Goal: Information Seeking & Learning: Learn about a topic

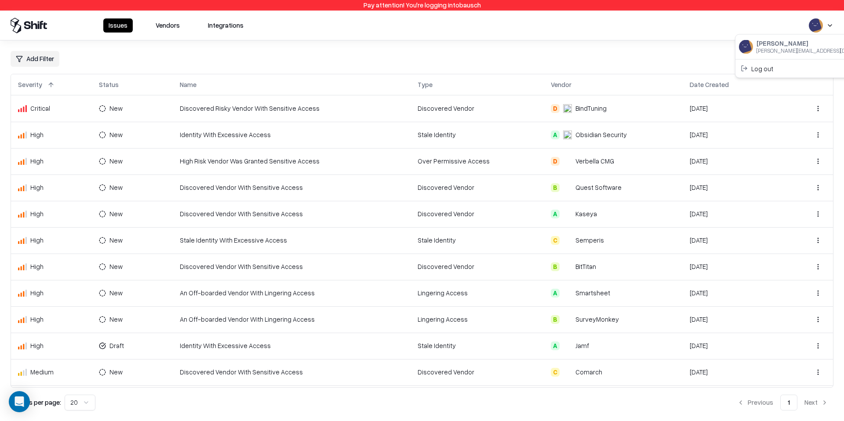
click at [821, 25] on html "Pay attention! You're logging into bausch Issues Vendors Integrations Add Filte…" at bounding box center [422, 210] width 844 height 421
click at [777, 67] on div "Log out" at bounding box center [810, 68] width 146 height 14
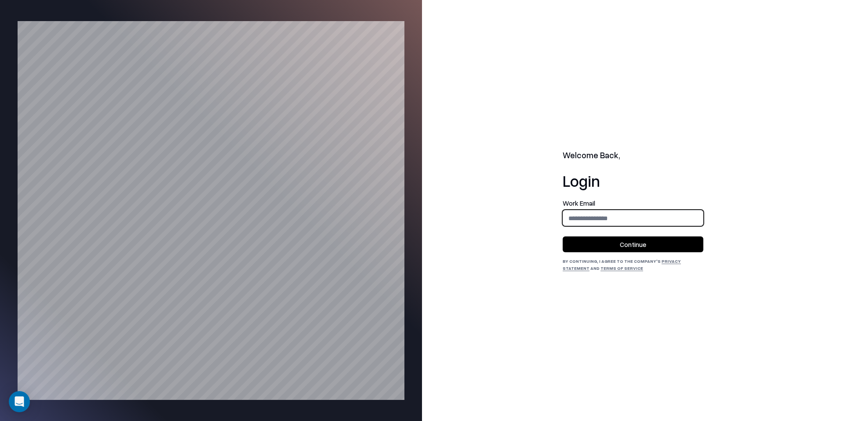
click at [605, 217] on input "email" at bounding box center [633, 218] width 140 height 16
type input "**********"
click at [620, 240] on button "Continue" at bounding box center [632, 244] width 141 height 16
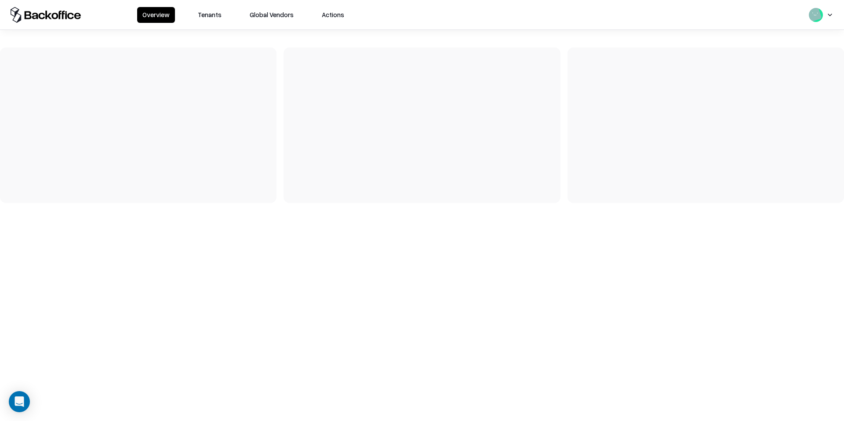
click at [201, 15] on button "Tenants" at bounding box center [209, 15] width 34 height 16
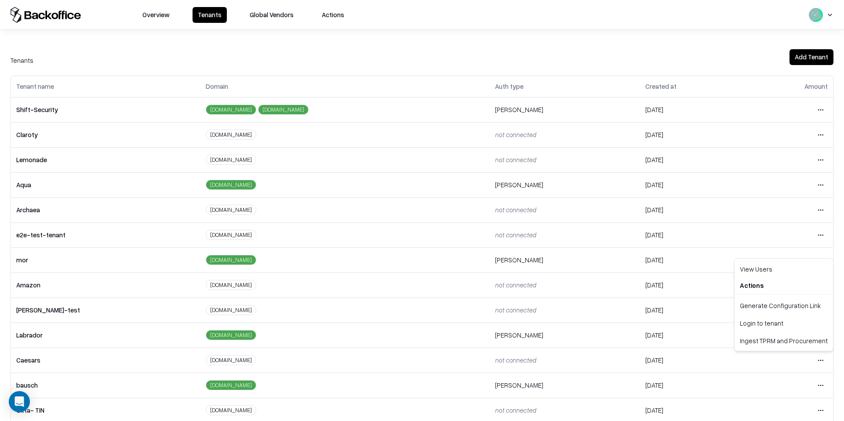
click at [815, 356] on html "Overview Tenants Global Vendors Actions Tenants Add Tenant Tenant name Domain A…" at bounding box center [422, 210] width 844 height 421
click at [790, 324] on div "Login to tenant" at bounding box center [783, 323] width 95 height 18
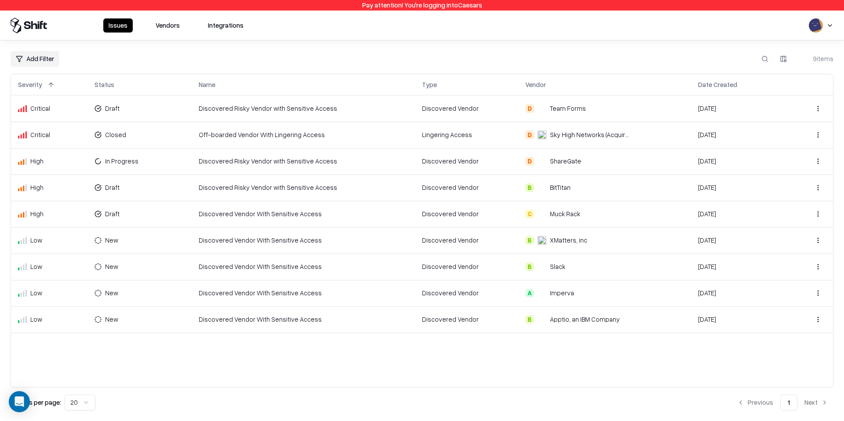
click at [160, 25] on button "Vendors" at bounding box center [167, 25] width 35 height 14
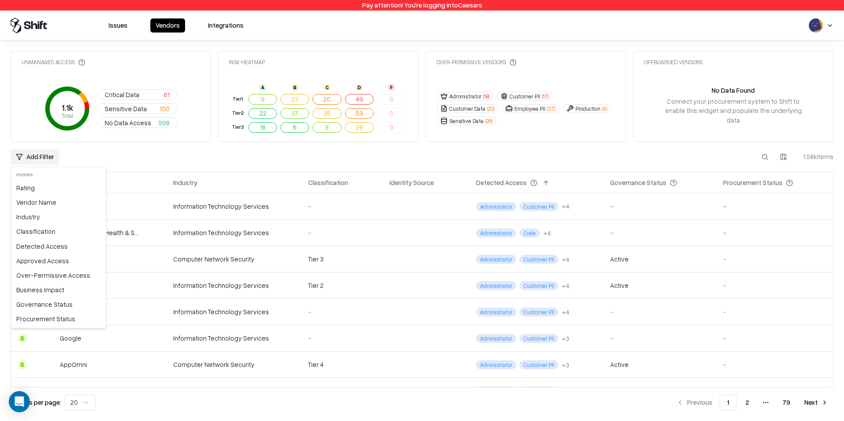
click at [41, 163] on html "Pay attention! You're logging into Caesars Issues Vendors Integrations Unmanage…" at bounding box center [422, 210] width 844 height 421
click at [47, 249] on div "Detected Access" at bounding box center [58, 246] width 91 height 14
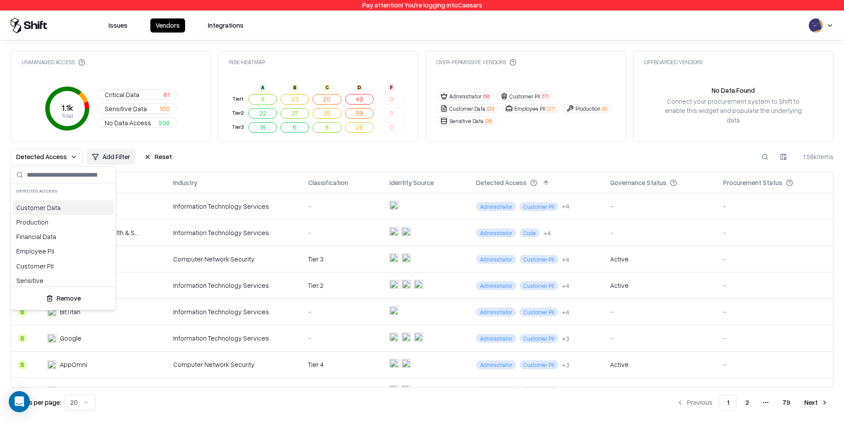
click at [134, 168] on html "Pay attention! You're logging into Caesars Issues Vendors Integrations Unmanage…" at bounding box center [422, 210] width 844 height 421
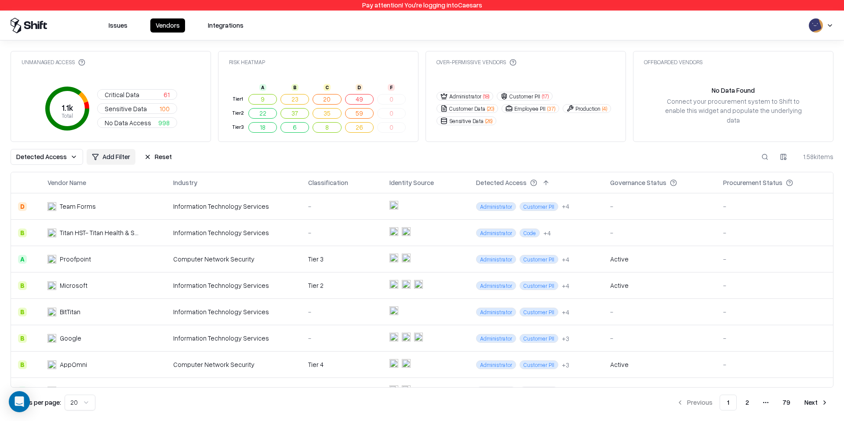
click at [60, 158] on span "Detected Access" at bounding box center [41, 156] width 51 height 9
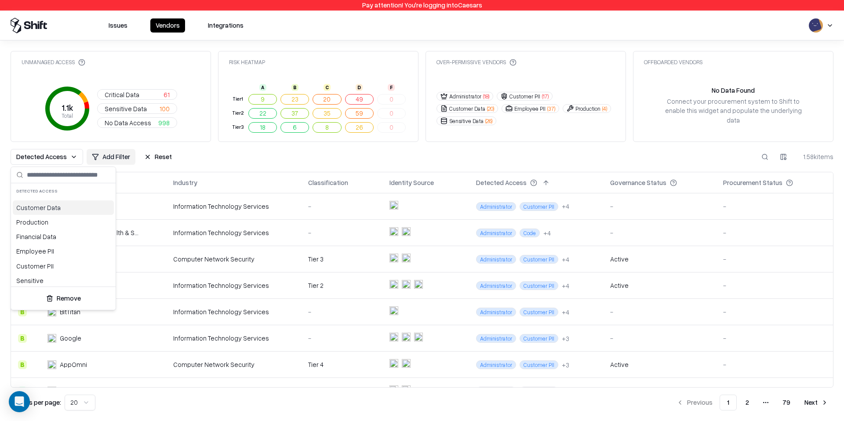
click at [57, 161] on html "Pay attention! You're logging into Caesars Issues Vendors Integrations Unmanage…" at bounding box center [422, 210] width 844 height 421
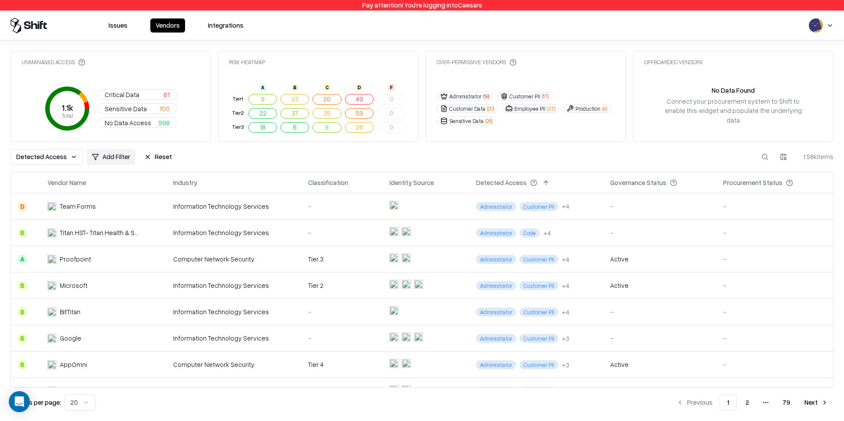
click at [145, 160] on button "Reset" at bounding box center [158, 157] width 38 height 16
click at [14, 151] on html "Pay attention! You're logging into Caesars Issues Vendors Integrations Unmanage…" at bounding box center [422, 210] width 844 height 421
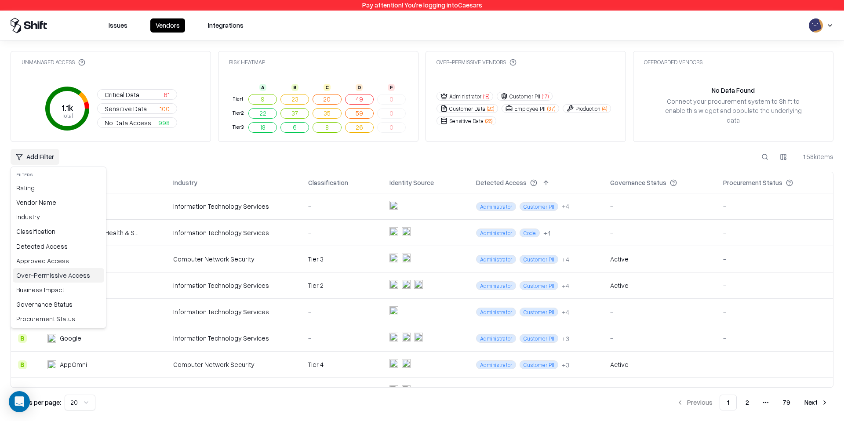
click at [75, 280] on div "Over-Permissive Access" at bounding box center [58, 275] width 91 height 14
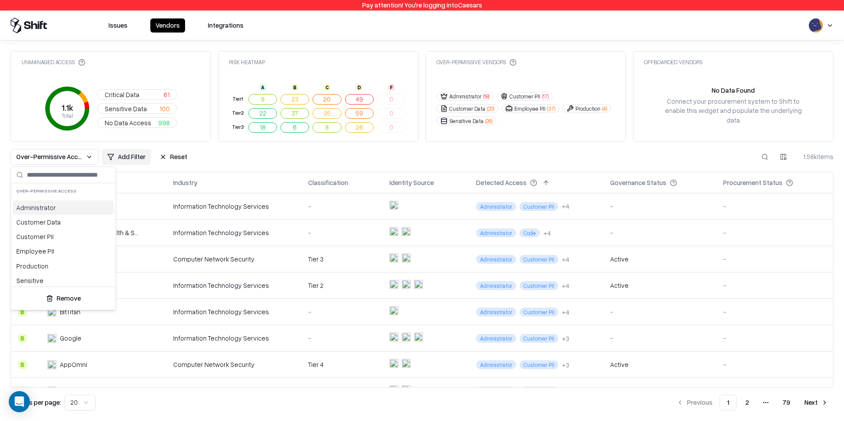
click at [91, 156] on html "Pay attention! You're logging into Caesars Issues Vendors Integrations Unmanage…" at bounding box center [422, 210] width 844 height 421
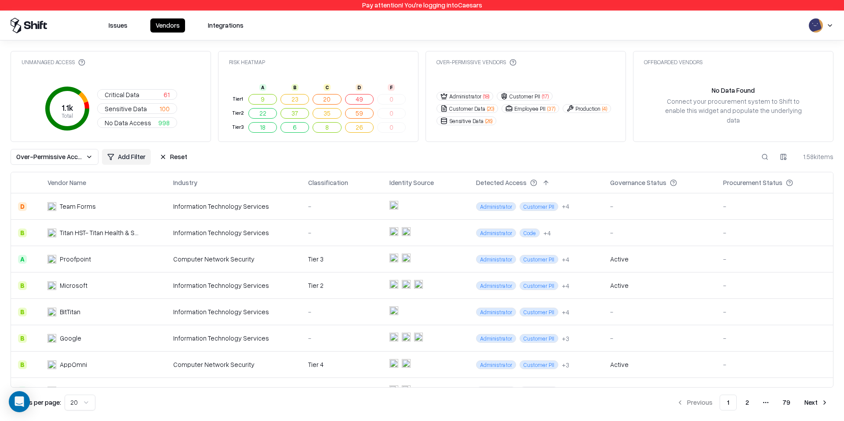
click at [158, 154] on button "Reset" at bounding box center [173, 157] width 38 height 16
click at [30, 161] on html "Pay attention! You're logging into Caesars Issues Vendors Integrations Unmanage…" at bounding box center [422, 210] width 844 height 421
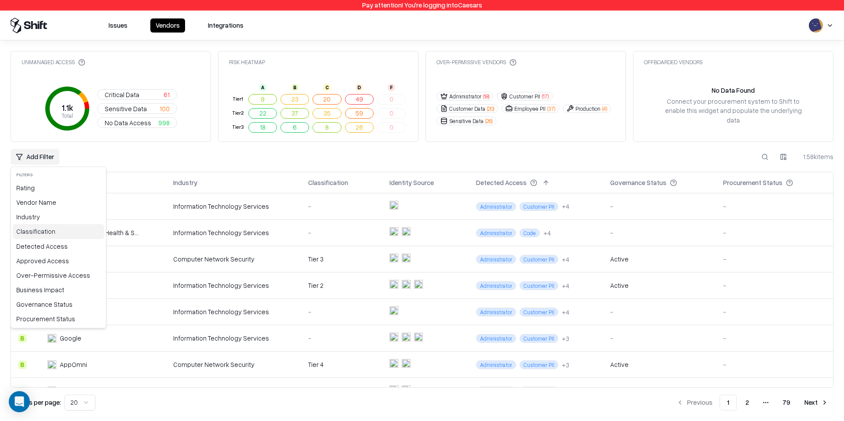
click at [47, 226] on div "Classification" at bounding box center [58, 231] width 91 height 14
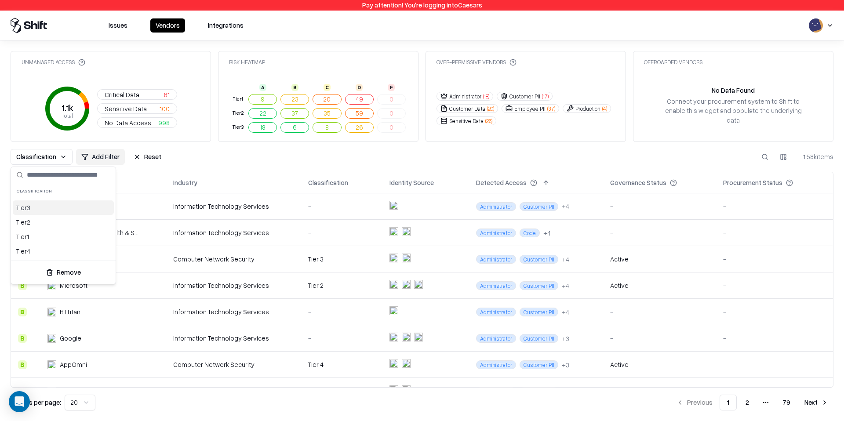
click at [145, 158] on html "Pay attention! You're logging into Caesars Issues Vendors Integrations Unmanage…" at bounding box center [422, 210] width 844 height 421
click at [144, 158] on button "Reset" at bounding box center [147, 157] width 38 height 16
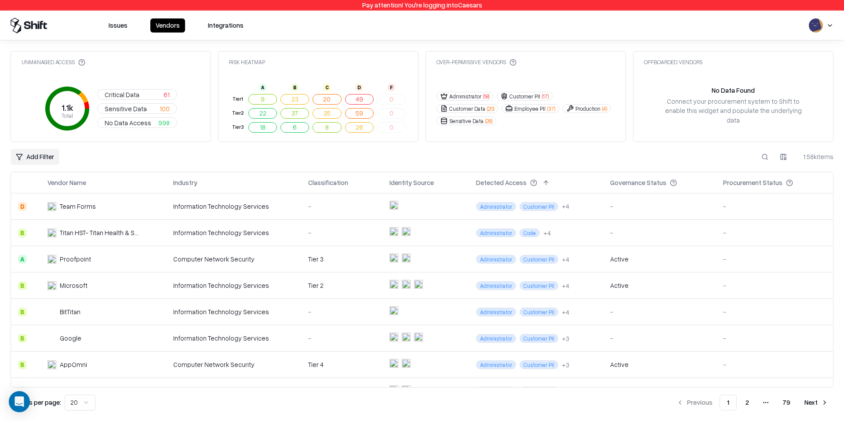
click at [783, 151] on html "Pay attention! You're logging into Caesars Issues Vendors Integrations Unmanage…" at bounding box center [422, 210] width 844 height 421
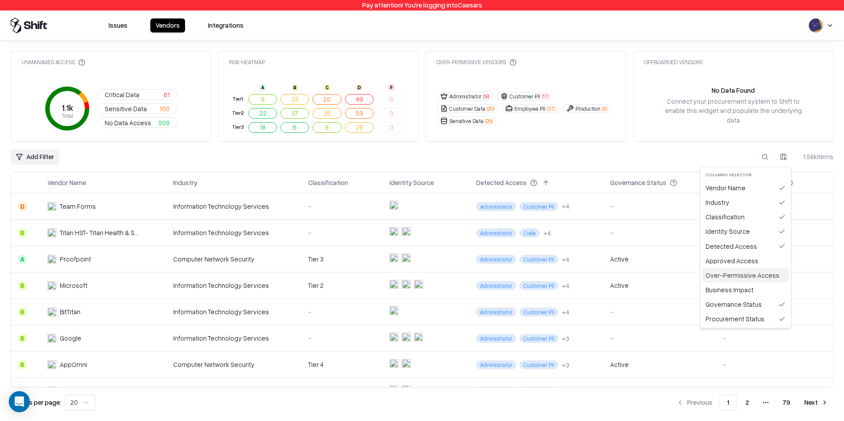
click at [747, 272] on div "Over-Permissive Access" at bounding box center [745, 275] width 87 height 14
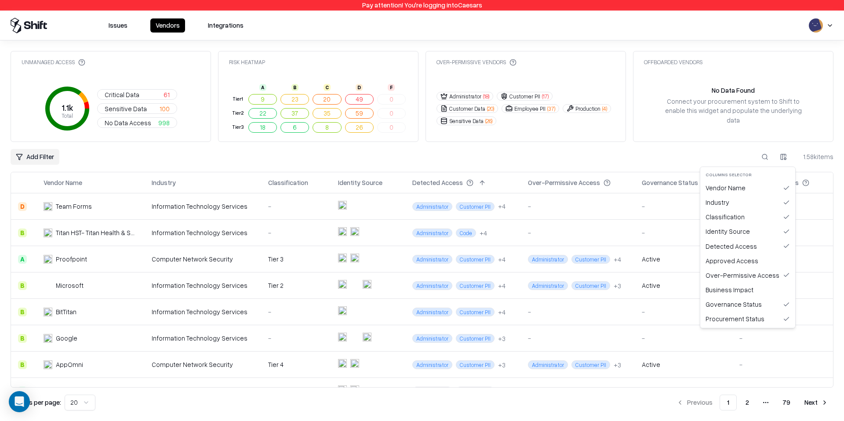
click at [781, 162] on html "Pay attention! You're logging into Caesars Issues Vendors Integrations Unmanage…" at bounding box center [422, 210] width 844 height 421
click at [753, 262] on div "Approved Access" at bounding box center [747, 261] width 91 height 14
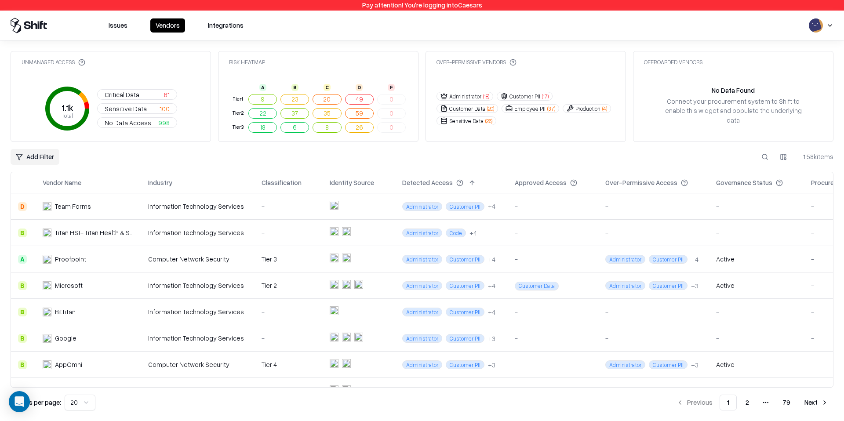
click at [602, 163] on div "Add Filter 1.58k items" at bounding box center [422, 157] width 823 height 16
click at [617, 285] on span "Administrator" at bounding box center [625, 285] width 40 height 9
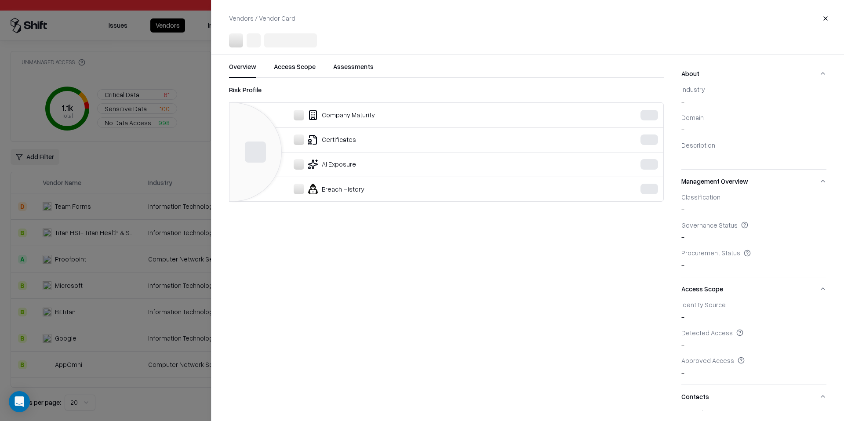
click at [130, 280] on div at bounding box center [422, 210] width 844 height 421
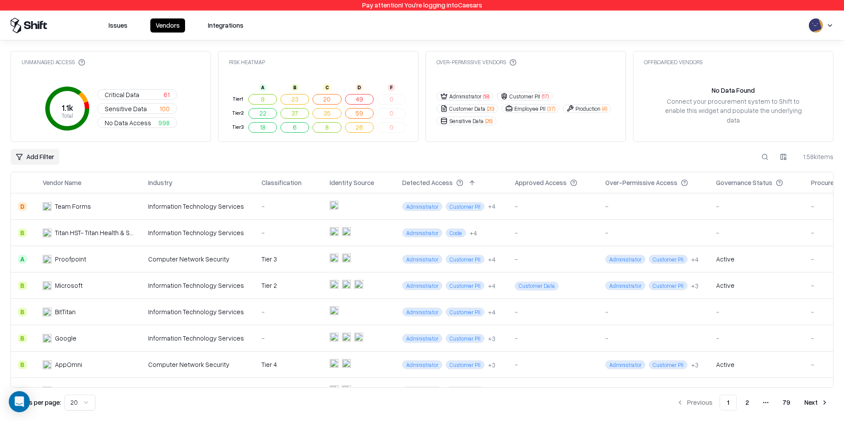
click at [533, 284] on span "Customer Data" at bounding box center [537, 286] width 44 height 9
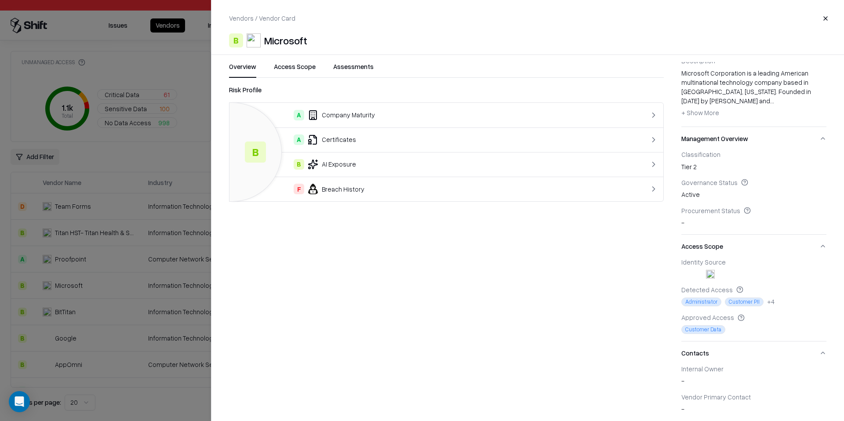
scroll to position [96, 0]
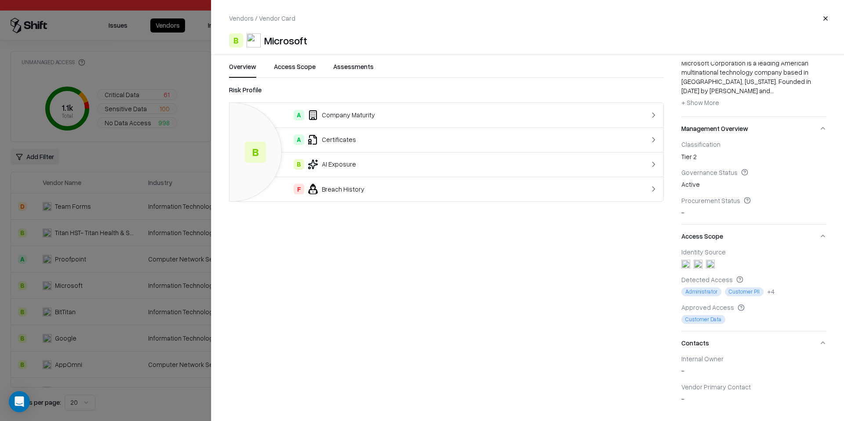
click at [64, 323] on div at bounding box center [422, 210] width 844 height 421
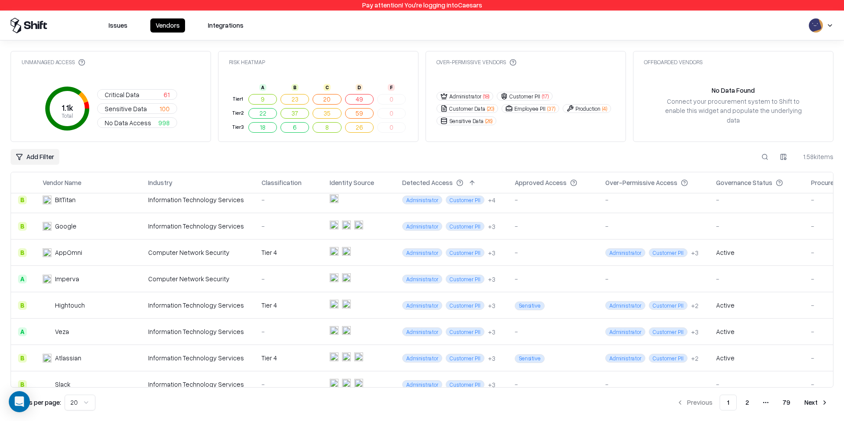
scroll to position [113, 0]
click at [786, 153] on html "Pay attention! You're logging into Caesars Issues Vendors Integrations Unmanage…" at bounding box center [422, 210] width 844 height 421
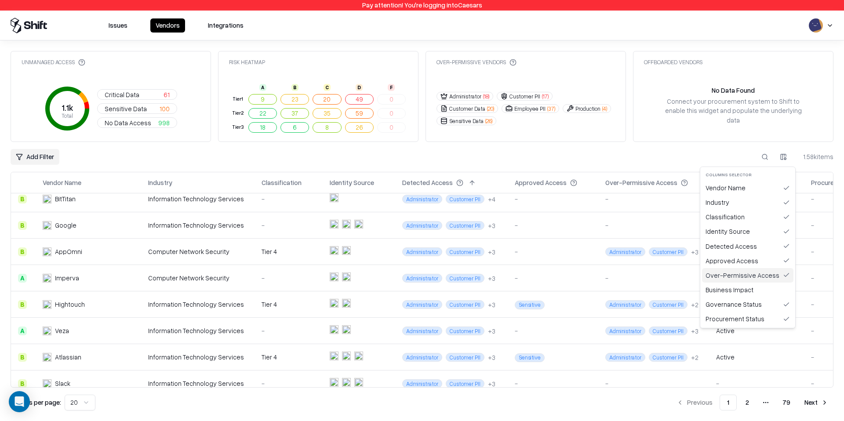
click at [761, 278] on div "Over-Permissive Access" at bounding box center [747, 275] width 91 height 14
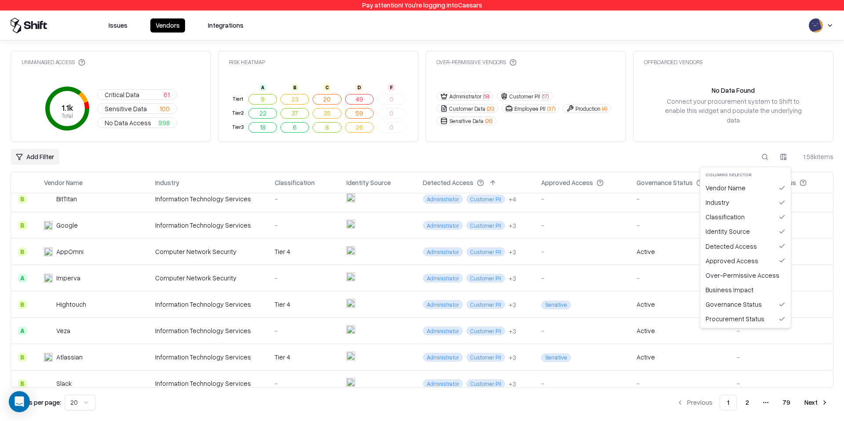
click at [785, 155] on html "Pay attention! You're logging into Caesars Issues Vendors Integrations Unmanage…" at bounding box center [422, 210] width 844 height 421
click at [742, 264] on div "Approved Access" at bounding box center [745, 261] width 87 height 14
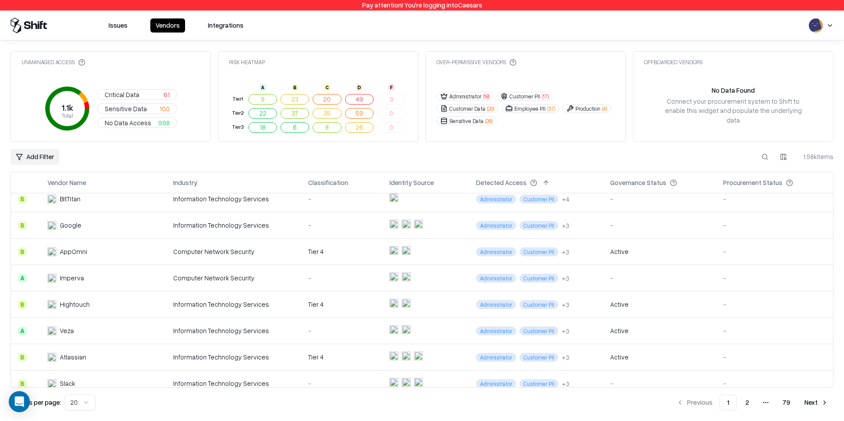
click at [657, 164] on div "Add Filter 1.58k items" at bounding box center [422, 157] width 823 height 16
click at [282, 331] on div "Information Technology Services" at bounding box center [233, 330] width 121 height 9
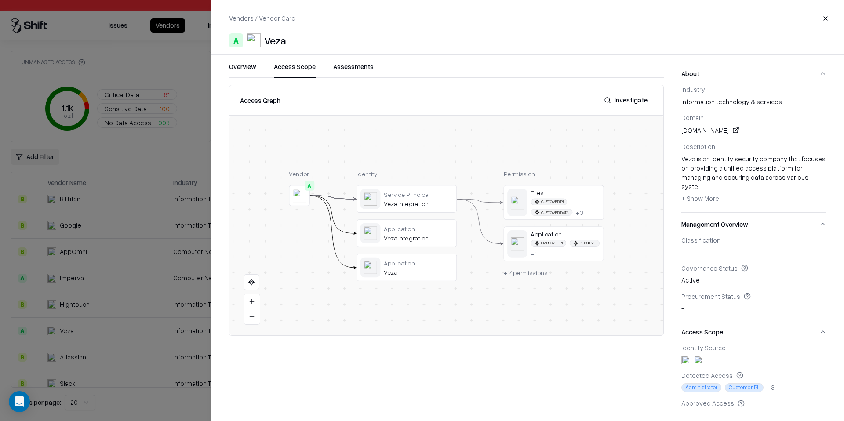
click at [301, 63] on button "Access Scope" at bounding box center [295, 70] width 42 height 16
click at [519, 280] on div "Permission Files Customer PII Customer Data + 3 Application Employee PII Sensit…" at bounding box center [554, 226] width 100 height 112
click at [0, 0] on button at bounding box center [0, 0] width 0 height 0
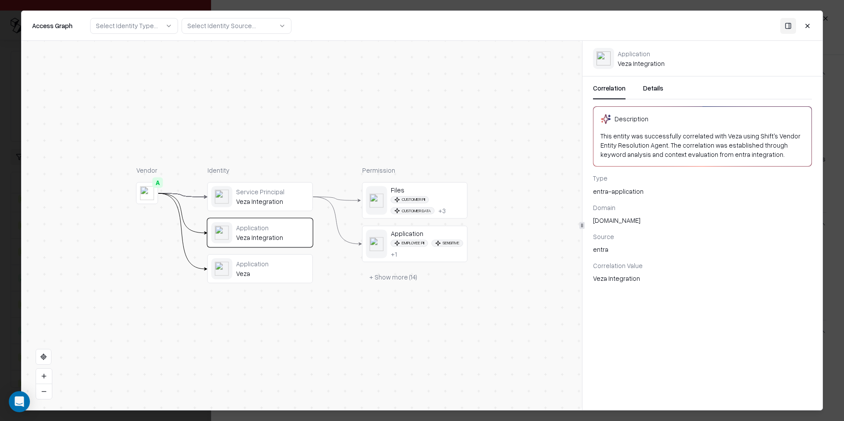
click at [398, 279] on button "+ Show more ( 14 )" at bounding box center [393, 277] width 62 height 16
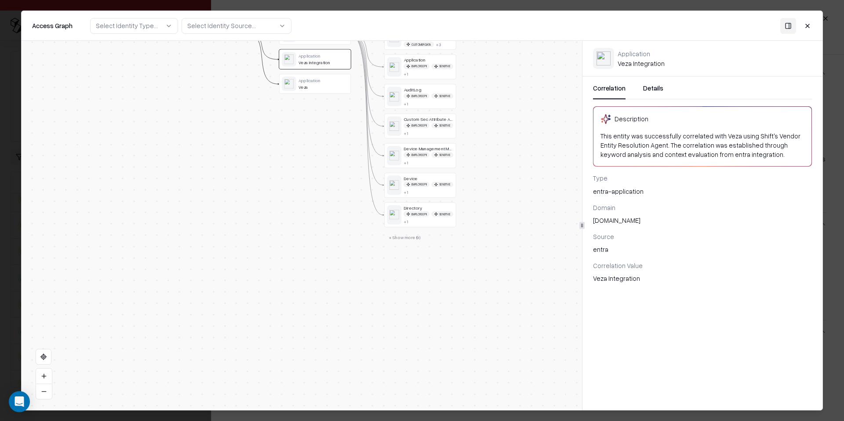
drag, startPoint x: 472, startPoint y: 357, endPoint x: 474, endPoint y: 150, distance: 206.9
click at [474, 150] on div "Vendor A Identity Service Principal Veza Integration Application Veza Integrati…" at bounding box center [302, 225] width 560 height 369
click at [411, 238] on button "+ Show more ( 9 )" at bounding box center [404, 237] width 41 height 11
click at [323, 55] on div "Application" at bounding box center [324, 56] width 50 height 6
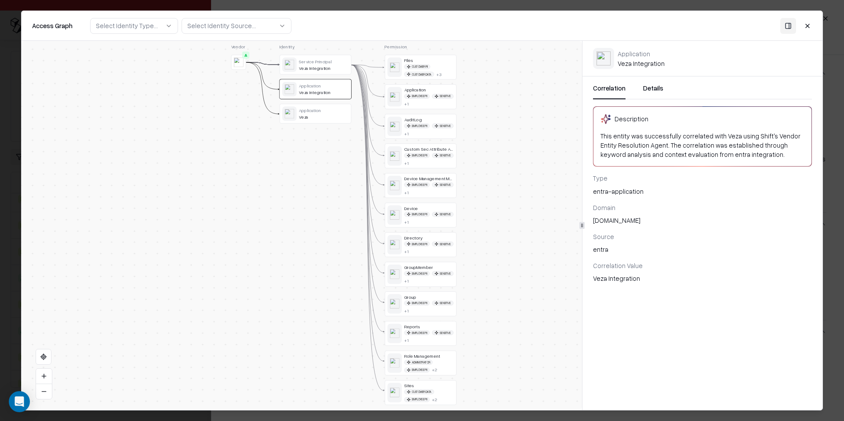
click at [334, 61] on div "Service Principal" at bounding box center [324, 61] width 50 height 6
click at [320, 82] on div "Application Veza Integration" at bounding box center [315, 89] width 66 height 14
click at [807, 22] on button "Close" at bounding box center [807, 26] width 16 height 16
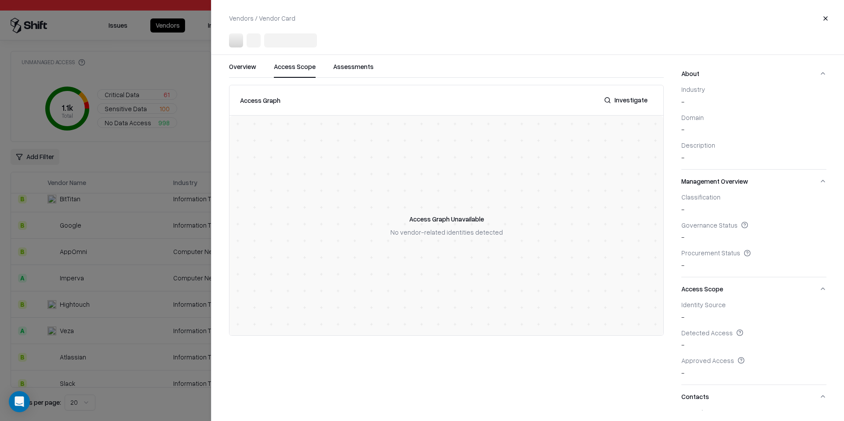
click at [84, 268] on div at bounding box center [422, 210] width 844 height 421
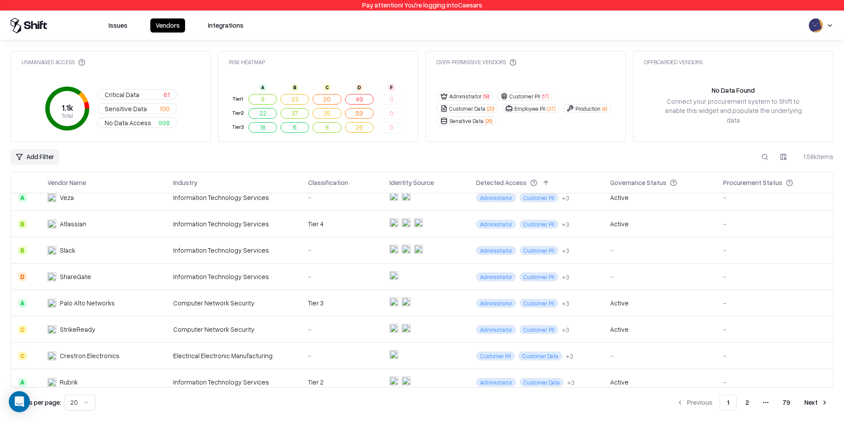
scroll to position [246, 0]
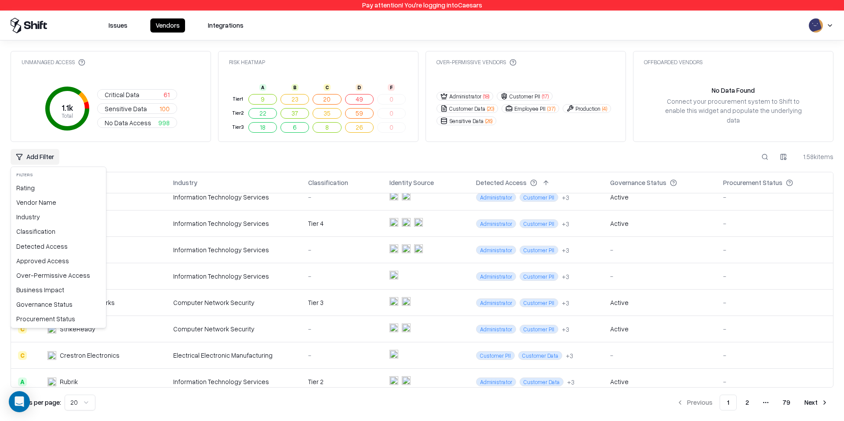
click at [43, 153] on html "Pay attention! You're logging into Caesars Issues Vendors Integrations Unmanage…" at bounding box center [422, 210] width 844 height 421
click at [155, 144] on html "Pay attention! You're logging into Caesars Issues Vendors Integrations Unmanage…" at bounding box center [422, 210] width 844 height 421
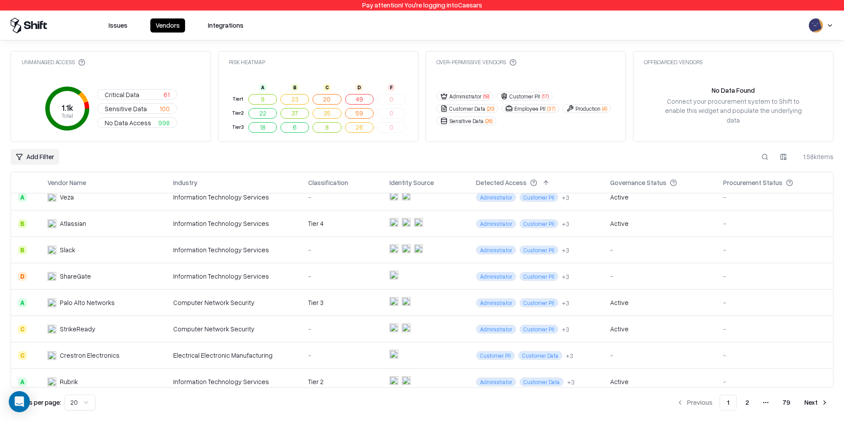
click at [368, 252] on div "-" at bounding box center [341, 249] width 67 height 9
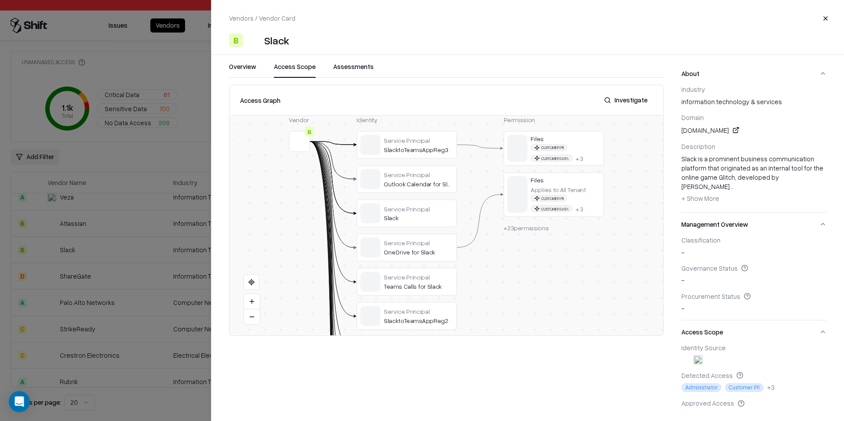
click at [294, 65] on button "Access Scope" at bounding box center [295, 70] width 42 height 16
click at [0, 0] on button at bounding box center [0, 0] width 0 height 0
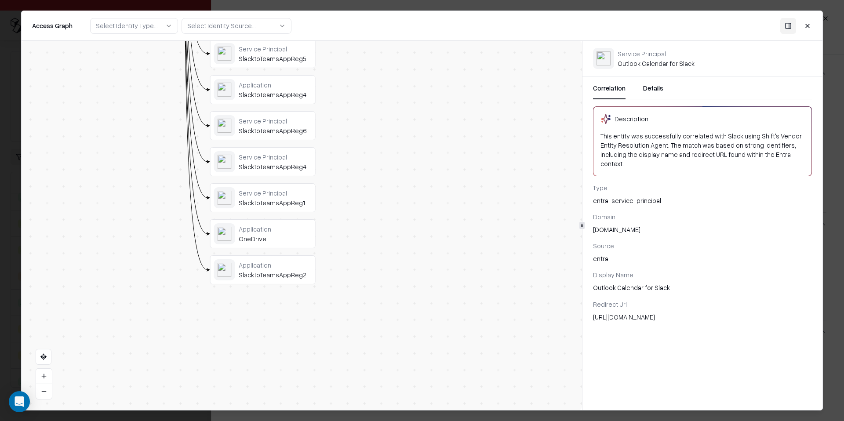
drag, startPoint x: 394, startPoint y: 228, endPoint x: 395, endPoint y: 40, distance: 188.1
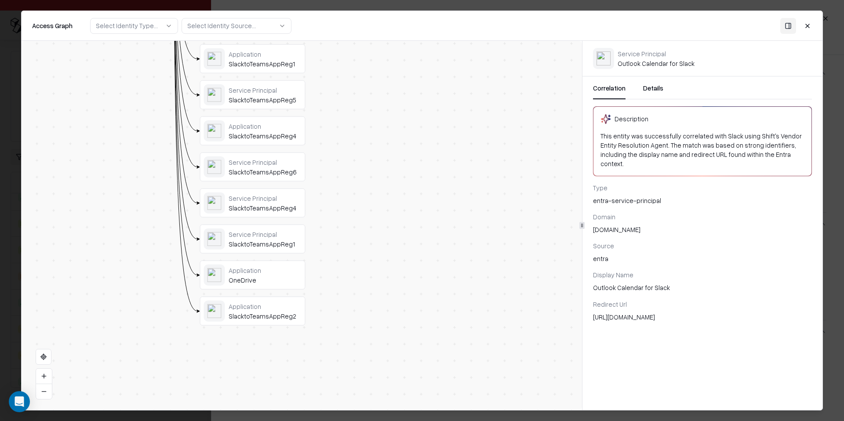
click at [272, 281] on div "OneDrive" at bounding box center [264, 280] width 73 height 8
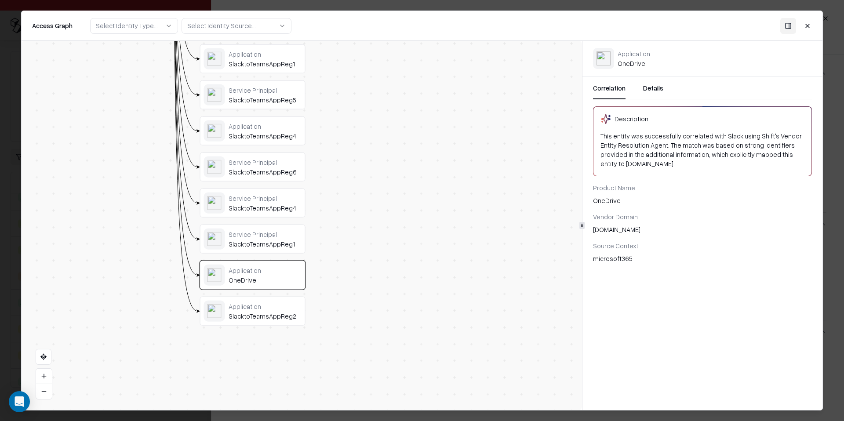
click at [253, 314] on div "SlacktoTeamsAppReg2" at bounding box center [264, 316] width 73 height 8
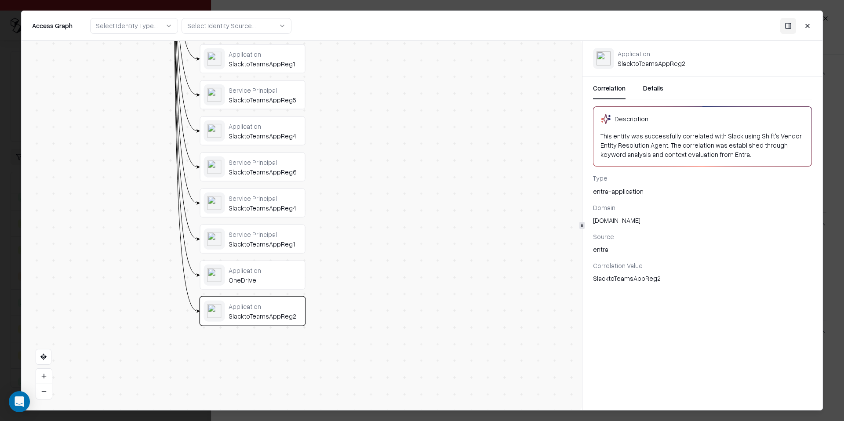
click at [248, 231] on div "Service Principal" at bounding box center [264, 234] width 73 height 8
click at [274, 193] on div "Service Principal SlacktoTeamsAppReg4" at bounding box center [253, 202] width 98 height 21
click at [277, 162] on div "Service Principal" at bounding box center [264, 162] width 73 height 8
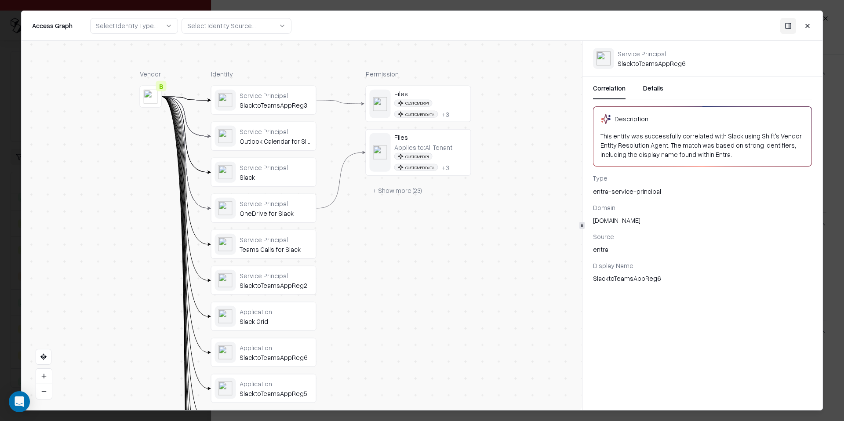
drag, startPoint x: 367, startPoint y: 234, endPoint x: 370, endPoint y: 340, distance: 106.4
click at [269, 96] on div "Service Principal" at bounding box center [275, 95] width 73 height 8
click at [272, 149] on div "Service Principal Outlook Calendar for Slack" at bounding box center [263, 136] width 105 height 29
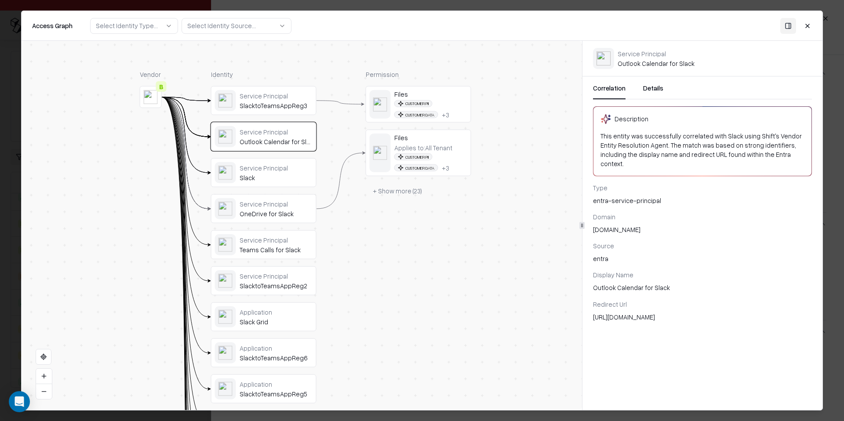
click at [278, 181] on div "Slack" at bounding box center [275, 178] width 73 height 8
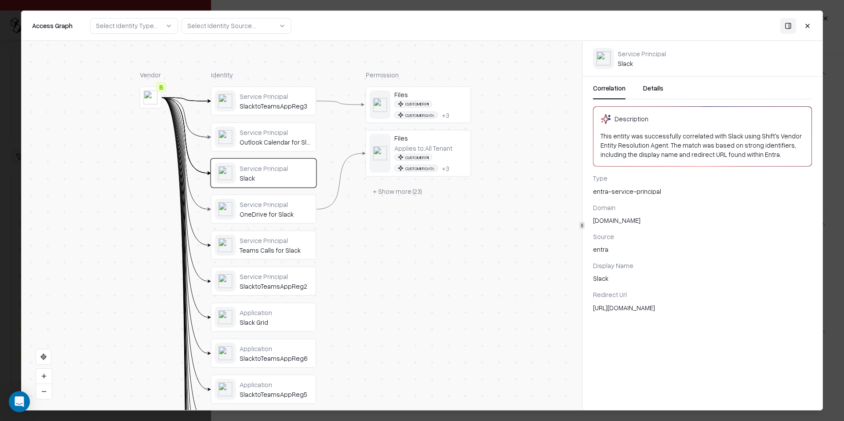
click at [804, 26] on button "Close" at bounding box center [807, 26] width 16 height 16
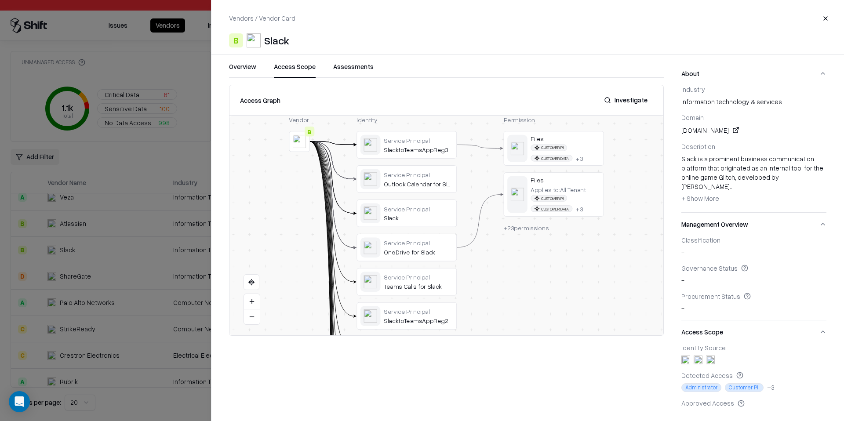
click at [186, 282] on div at bounding box center [422, 210] width 844 height 421
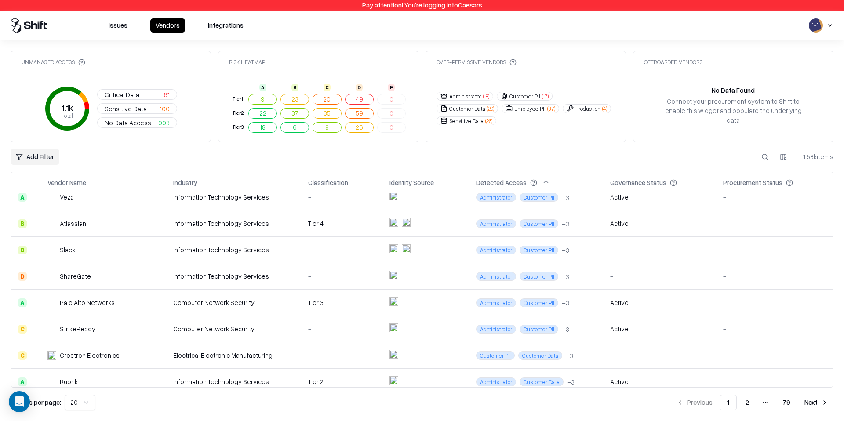
click at [257, 286] on td "Information Technology Services" at bounding box center [233, 276] width 135 height 26
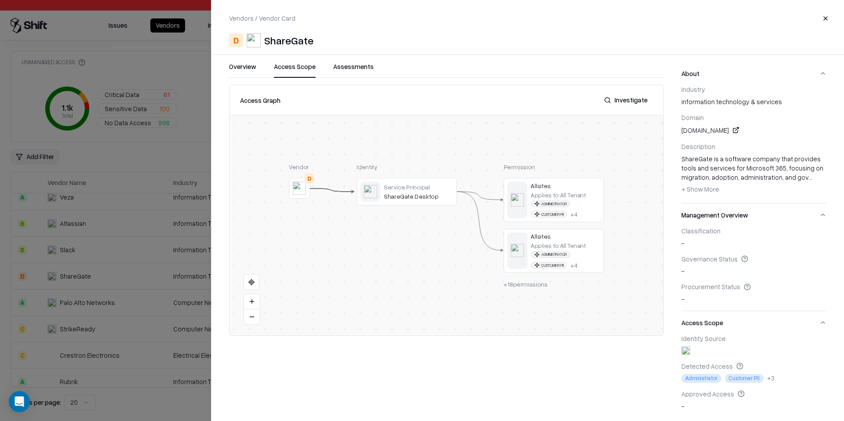
click at [290, 66] on button "Access Scope" at bounding box center [295, 70] width 42 height 16
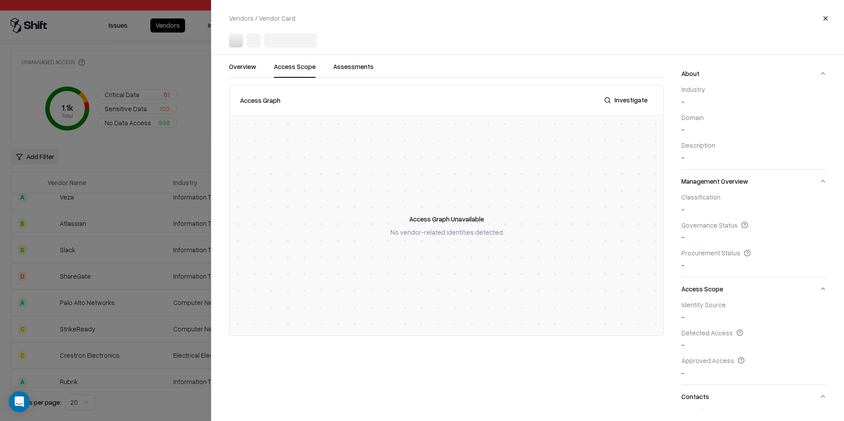
click at [176, 254] on div at bounding box center [422, 210] width 844 height 421
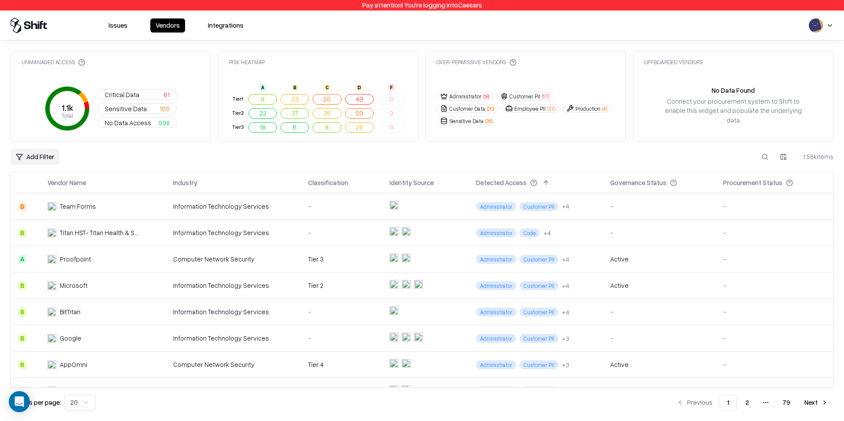
click at [140, 230] on td "Titan HST- Titan Health & Security Technologies, Inc." at bounding box center [103, 233] width 126 height 26
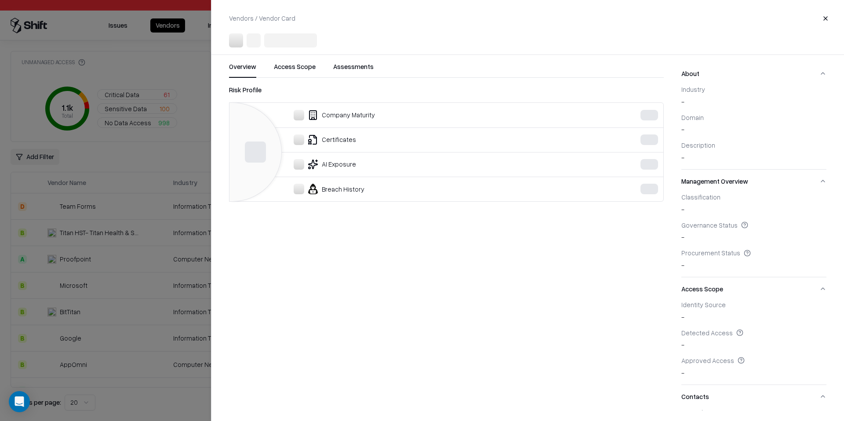
click at [133, 280] on div at bounding box center [422, 210] width 844 height 421
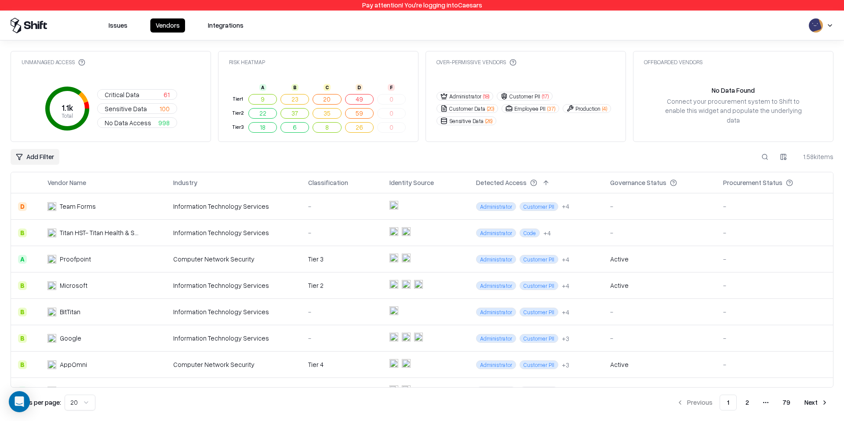
click at [129, 288] on div "Microsoft" at bounding box center [92, 285] width 91 height 9
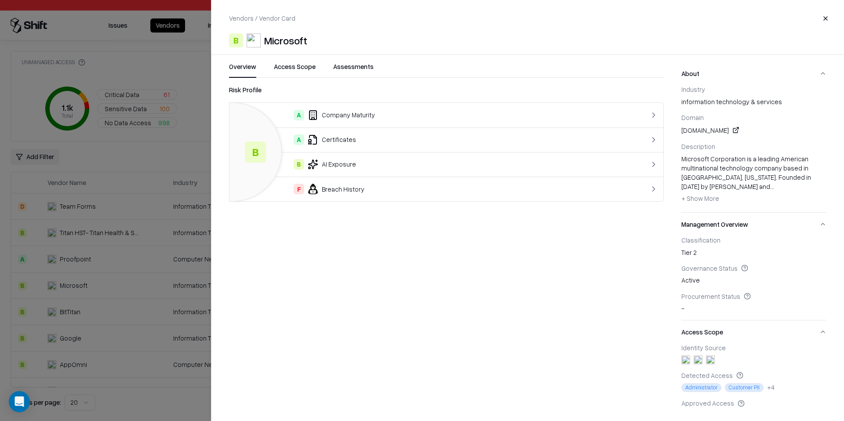
click at [286, 71] on button "Access Scope" at bounding box center [295, 70] width 42 height 16
click at [68, 199] on div at bounding box center [422, 210] width 844 height 421
click at [101, 225] on div at bounding box center [422, 210] width 844 height 421
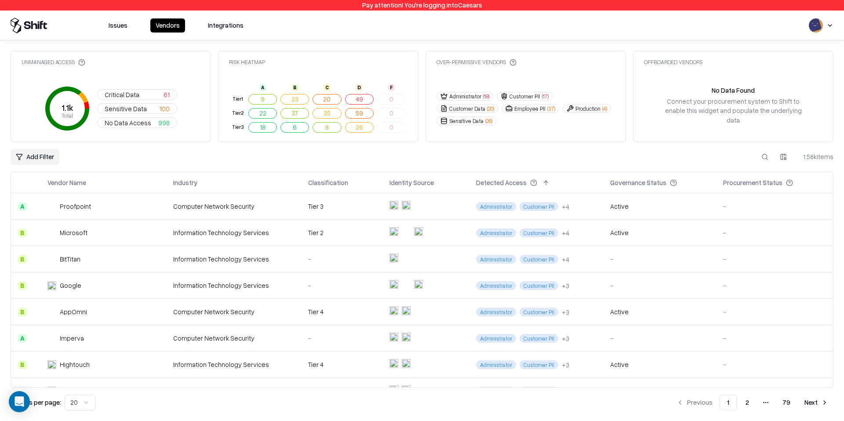
scroll to position [58, 0]
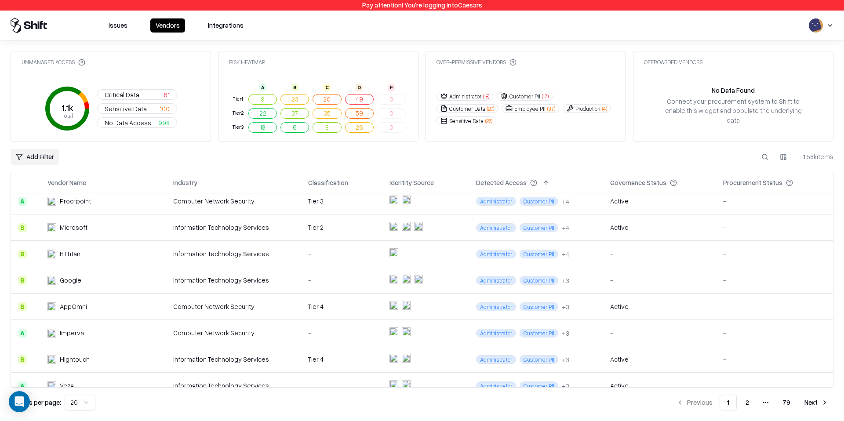
click at [106, 312] on td "AppOmni" at bounding box center [103, 307] width 126 height 26
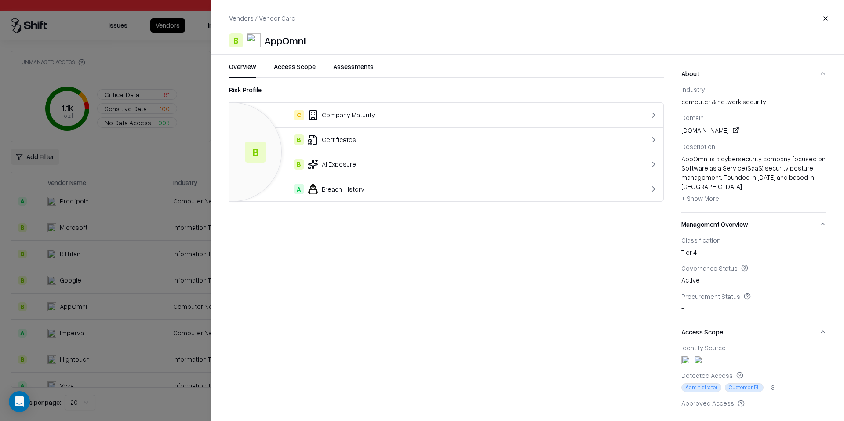
click at [307, 70] on button "Access Scope" at bounding box center [295, 70] width 42 height 16
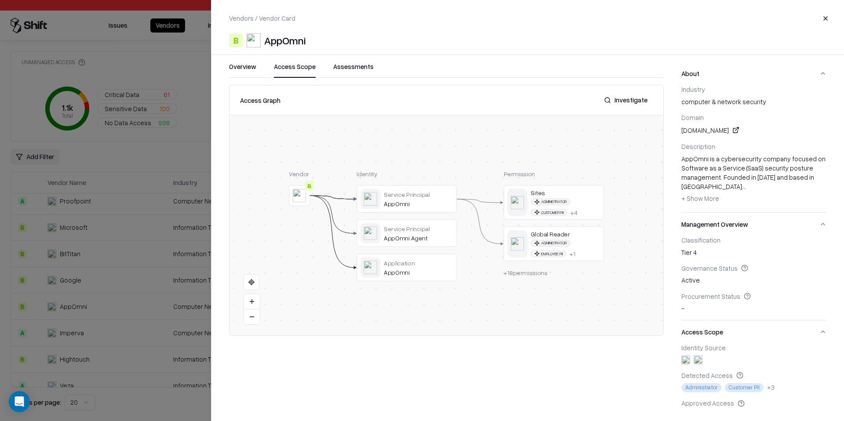
click at [0, 0] on button at bounding box center [0, 0] width 0 height 0
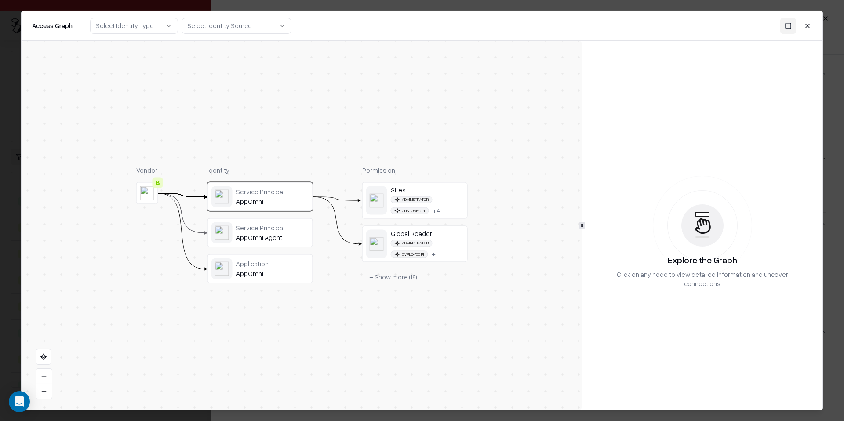
click at [3, 179] on div at bounding box center [422, 210] width 844 height 421
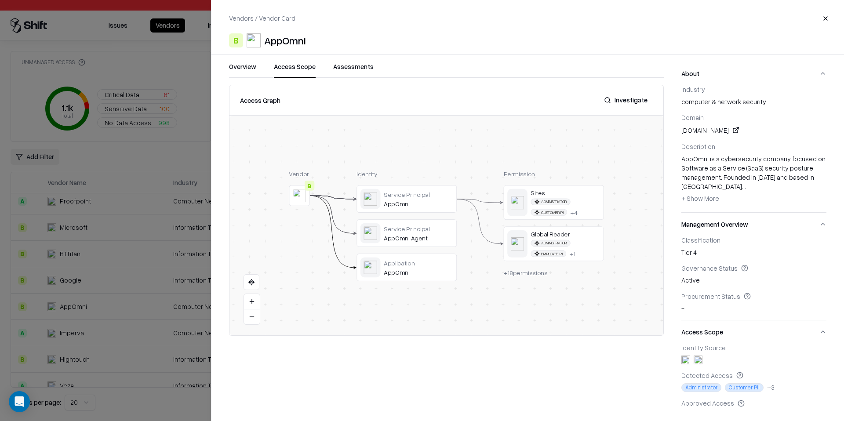
click at [97, 285] on div at bounding box center [422, 210] width 844 height 421
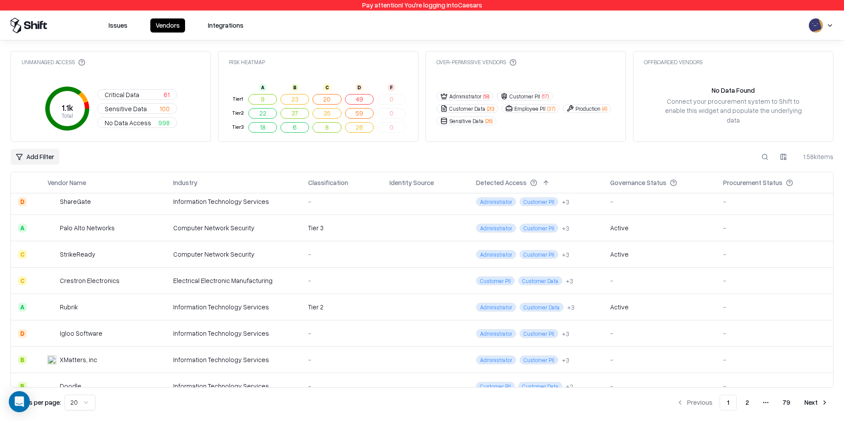
scroll to position [333, 0]
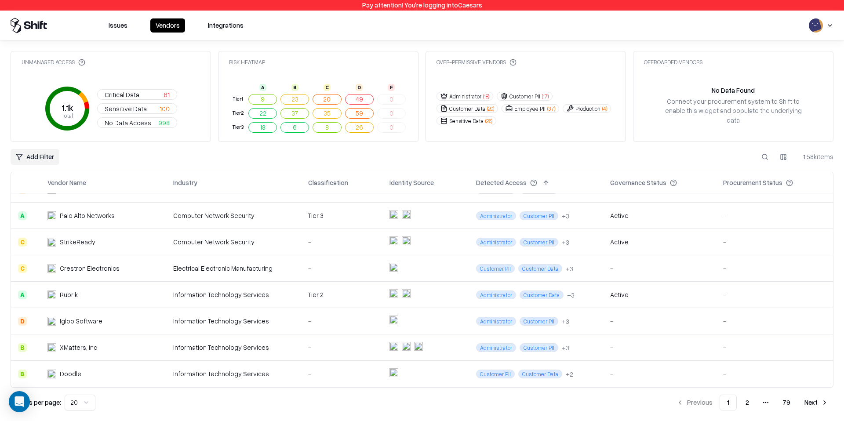
click at [807, 404] on button "Next" at bounding box center [816, 403] width 34 height 16
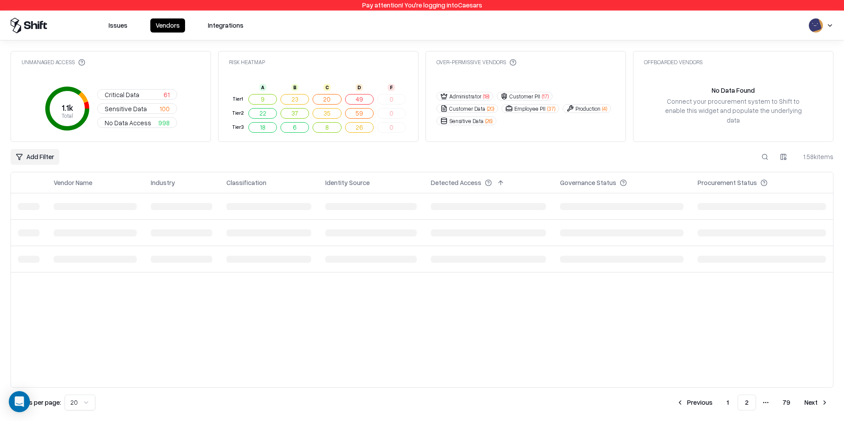
scroll to position [0, 0]
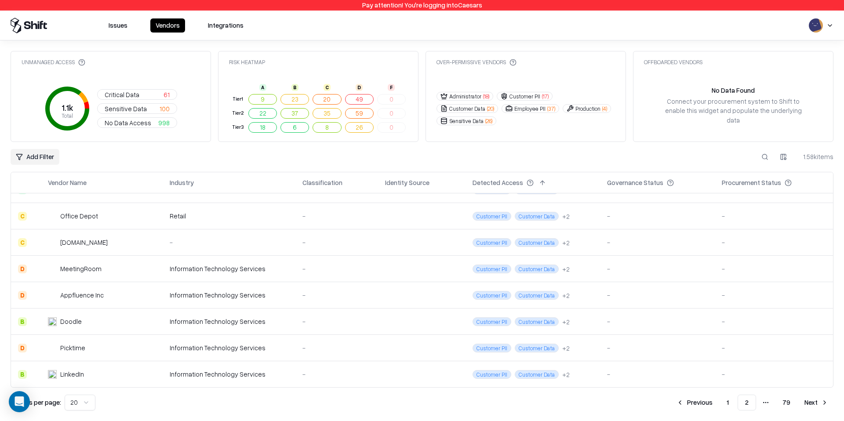
scroll to position [333, 0]
click at [812, 401] on button "Next" at bounding box center [816, 403] width 34 height 16
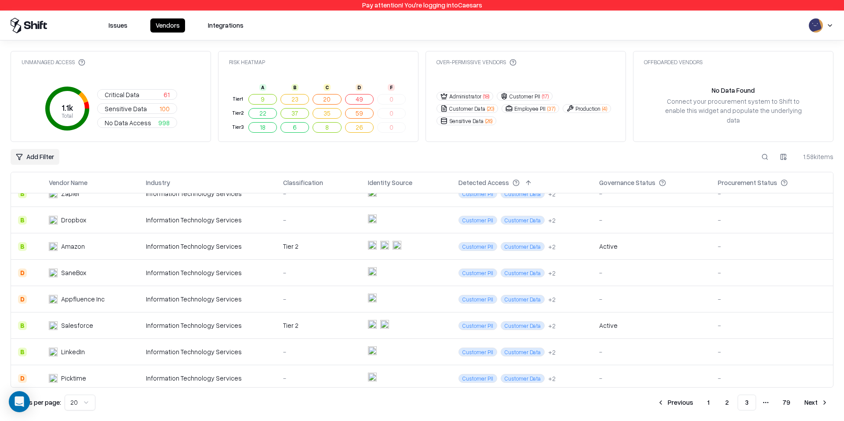
scroll to position [94, 0]
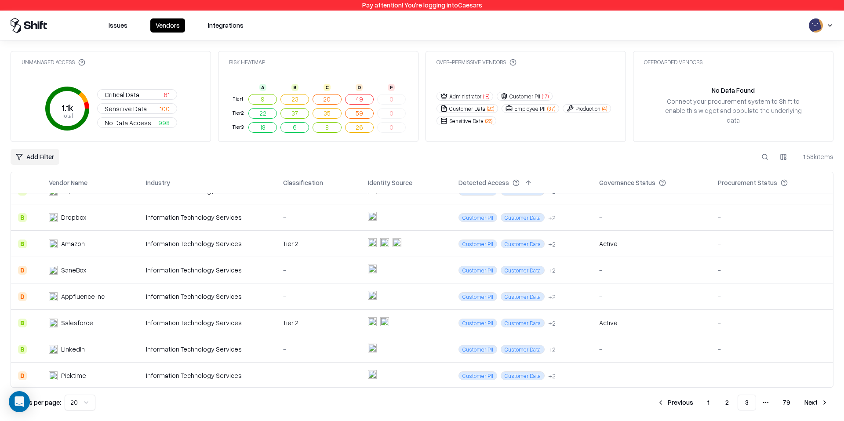
click at [308, 325] on div "Tier 2" at bounding box center [318, 322] width 71 height 9
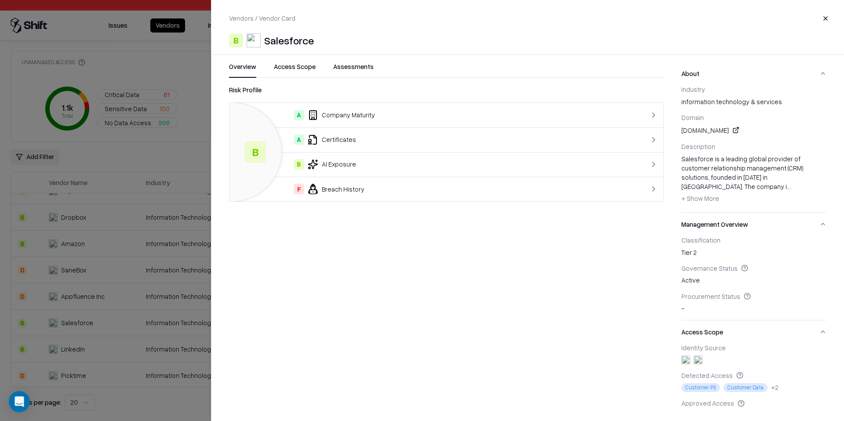
click at [301, 63] on button "Access Scope" at bounding box center [295, 70] width 42 height 16
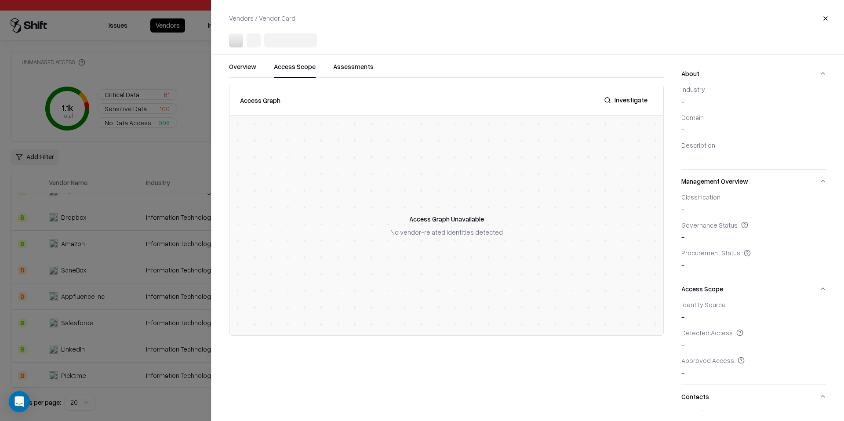
click at [171, 282] on div at bounding box center [422, 210] width 844 height 421
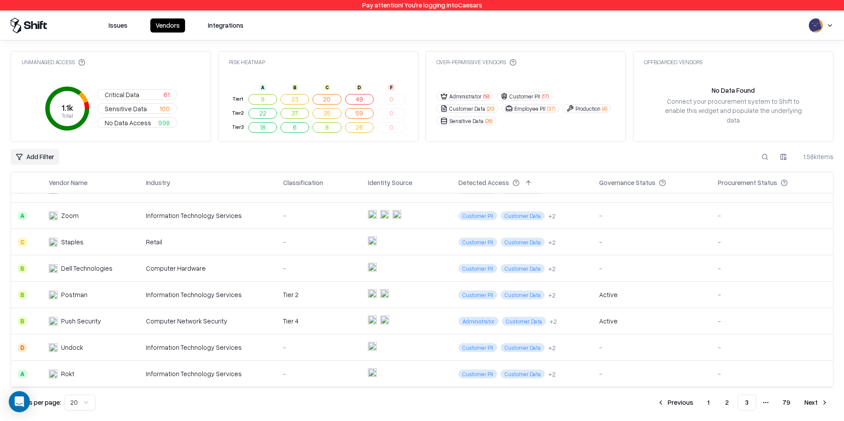
scroll to position [333, 0]
click at [812, 400] on button "Next" at bounding box center [816, 403] width 34 height 16
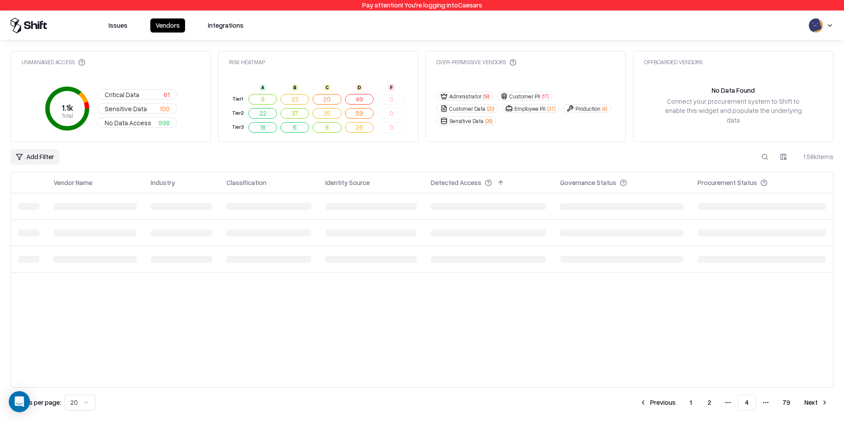
scroll to position [0, 0]
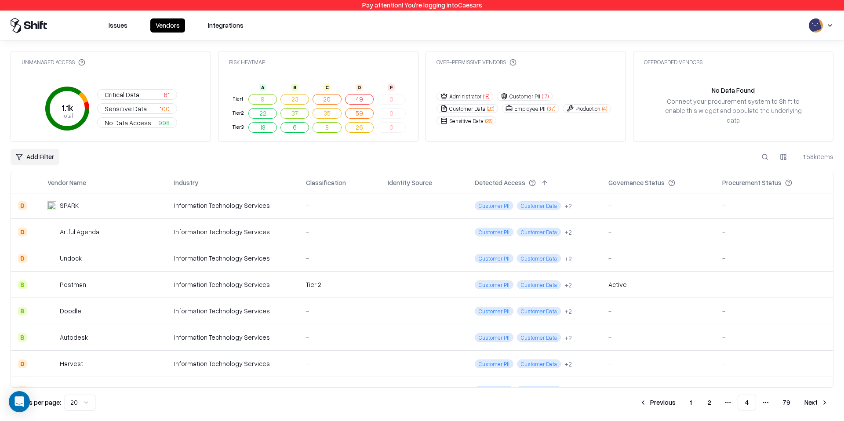
scroll to position [162, 0]
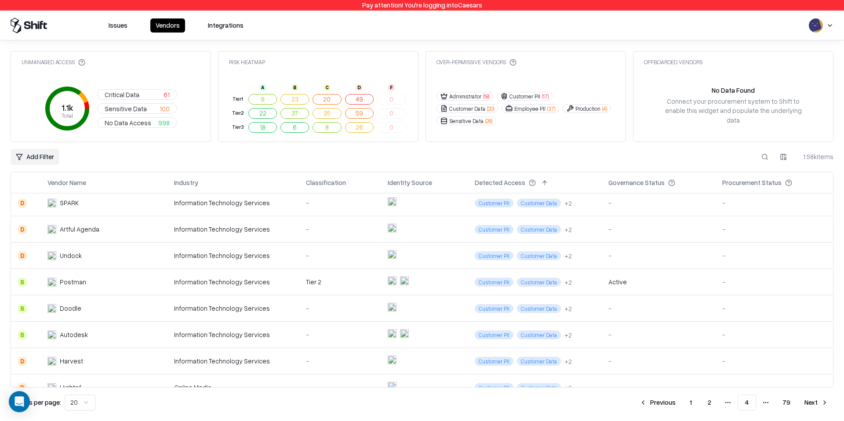
click at [442, 285] on td at bounding box center [423, 282] width 87 height 26
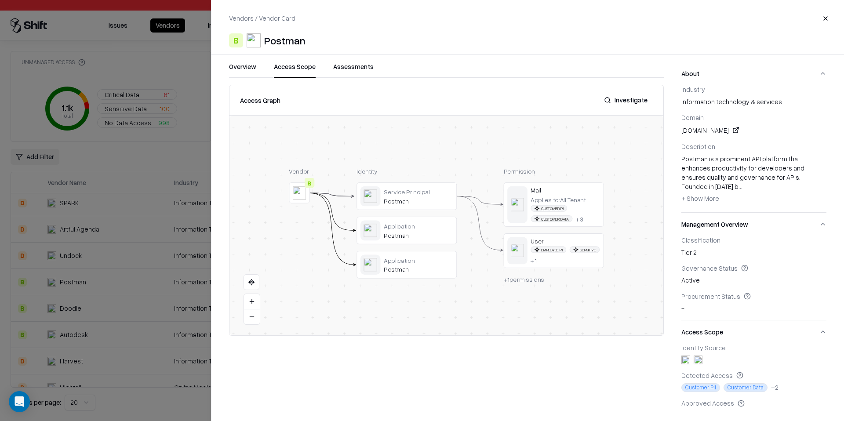
click at [292, 63] on button "Access Scope" at bounding box center [295, 70] width 42 height 16
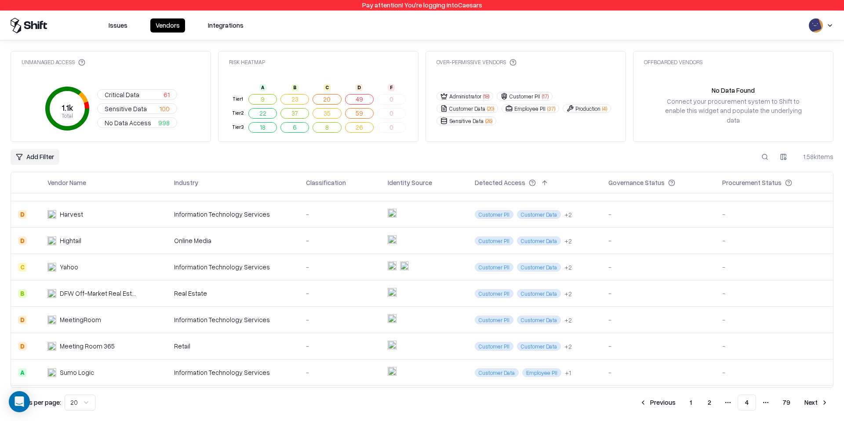
scroll to position [333, 0]
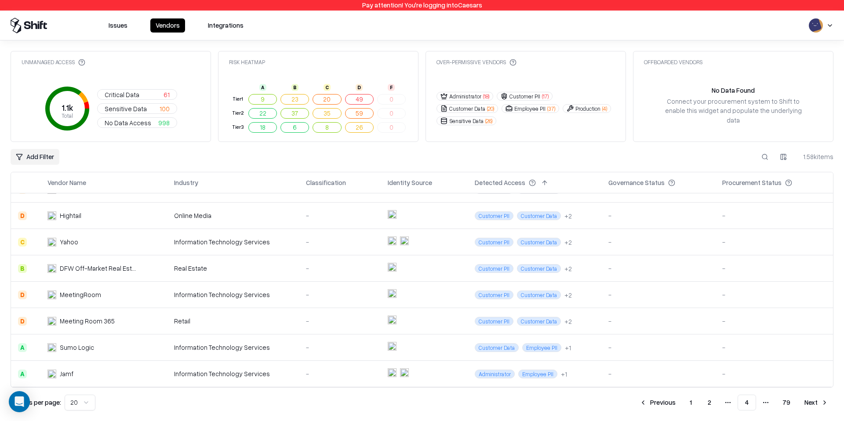
click at [427, 238] on td at bounding box center [423, 242] width 87 height 26
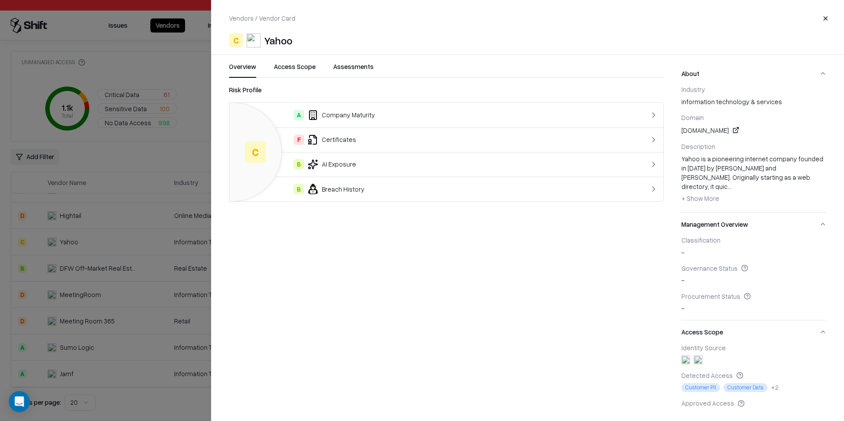
click at [299, 76] on button "Access Scope" at bounding box center [295, 70] width 42 height 16
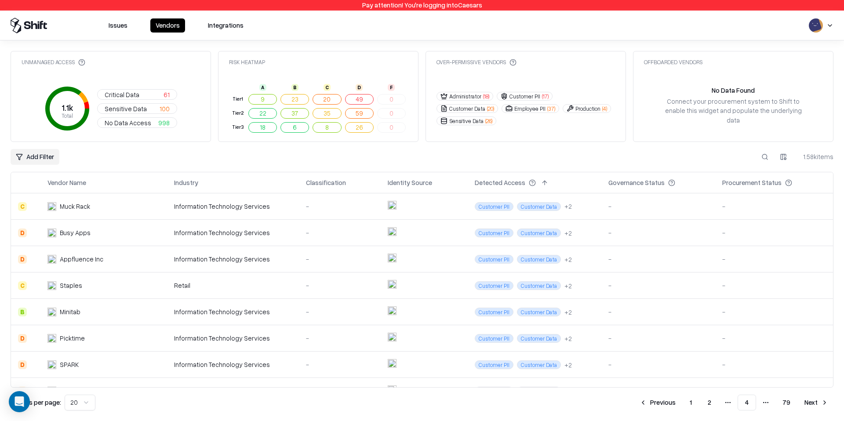
click at [243, 258] on div "Information Technology Services" at bounding box center [233, 258] width 118 height 9
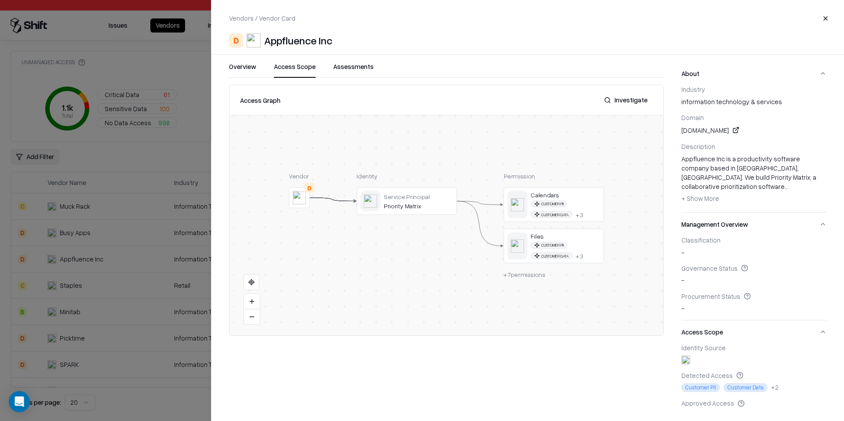
click at [304, 69] on button "Access Scope" at bounding box center [295, 70] width 42 height 16
click at [0, 0] on div at bounding box center [0, 0] width 0 height 0
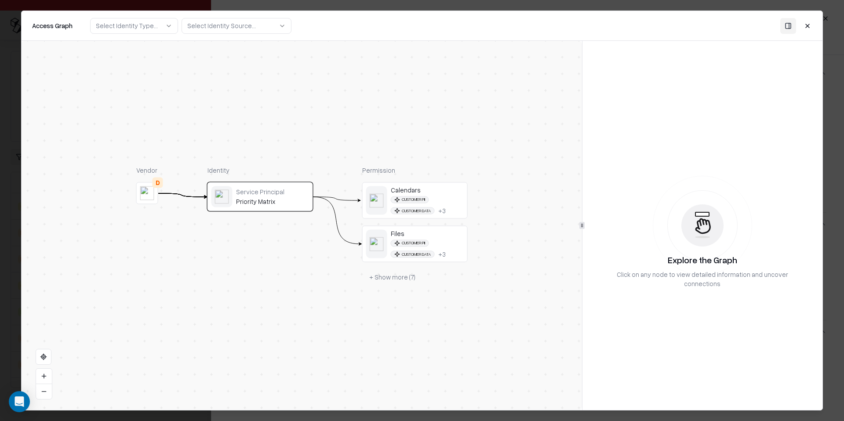
click at [0, 252] on div at bounding box center [422, 210] width 844 height 421
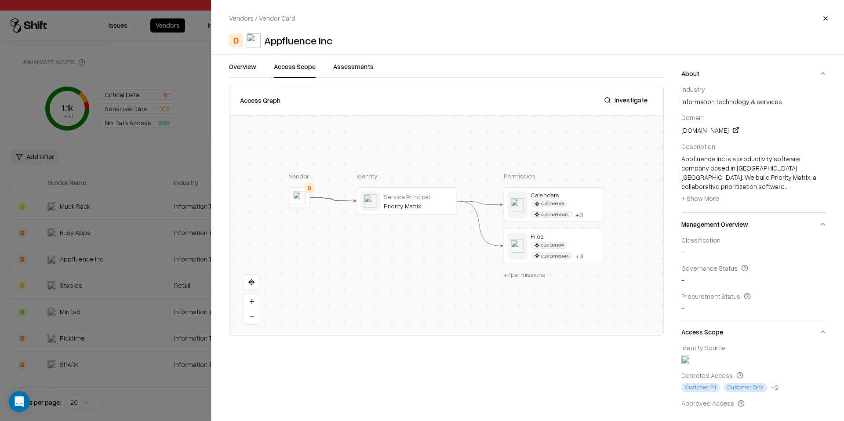
click at [83, 294] on div at bounding box center [422, 210] width 844 height 421
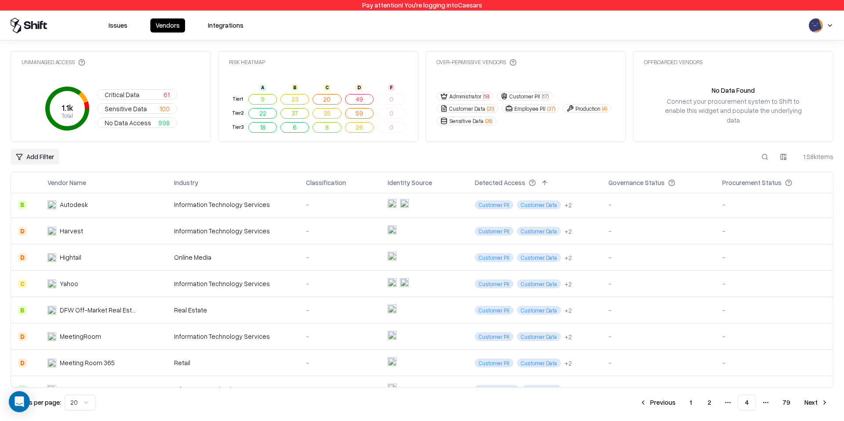
scroll to position [333, 0]
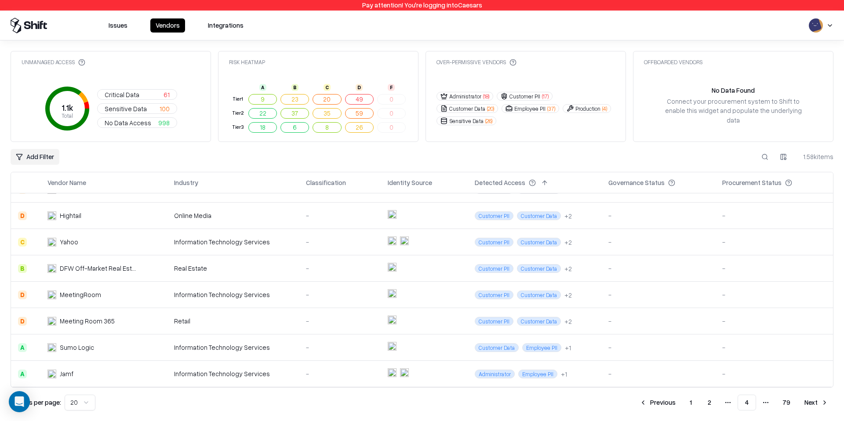
click at [816, 400] on button "Next" at bounding box center [816, 403] width 34 height 16
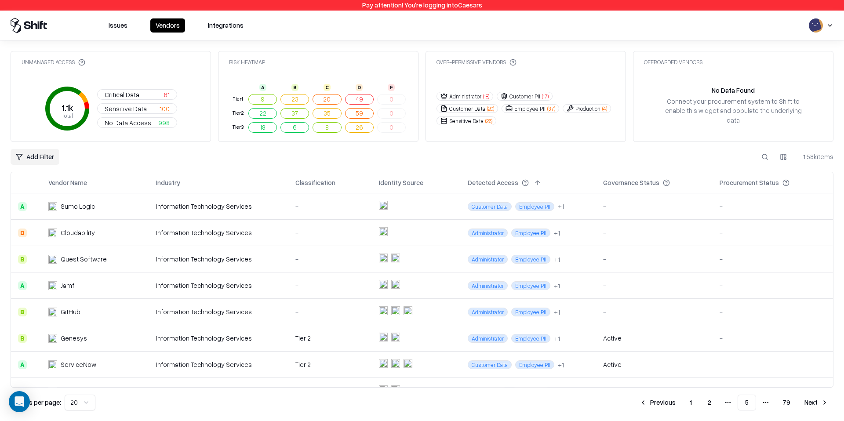
click at [203, 209] on div "Information Technology Services" at bounding box center [218, 206] width 125 height 9
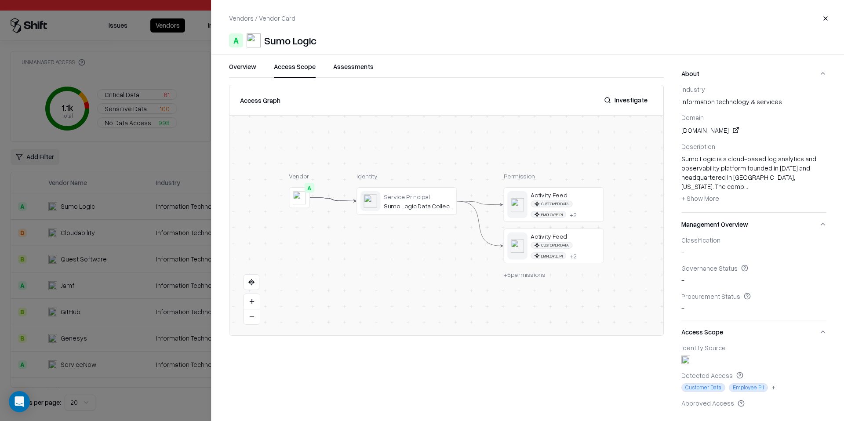
click at [294, 72] on button "Access Scope" at bounding box center [295, 70] width 42 height 16
click at [0, 0] on button at bounding box center [0, 0] width 0 height 0
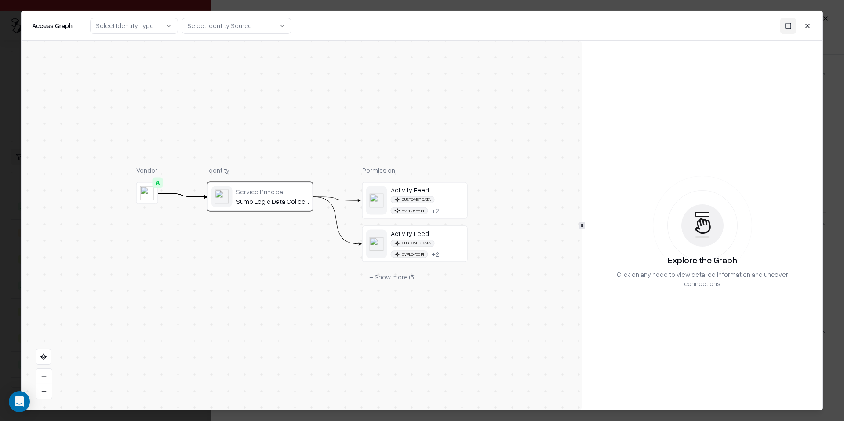
click at [0, 233] on div at bounding box center [422, 210] width 844 height 421
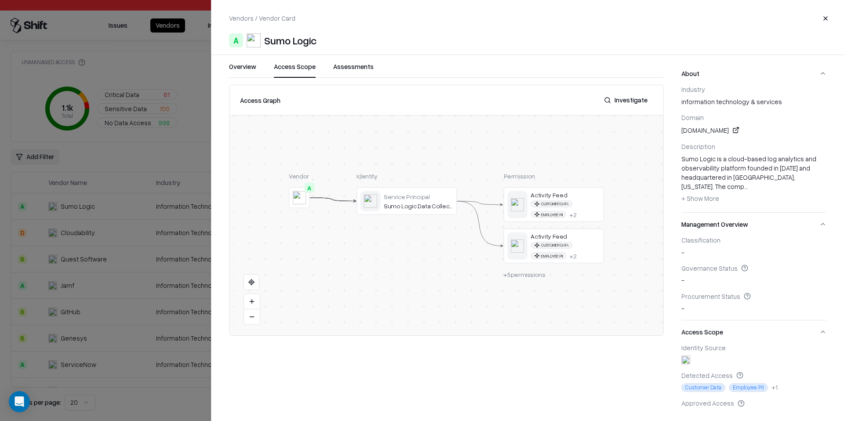
click at [58, 281] on div at bounding box center [422, 210] width 844 height 421
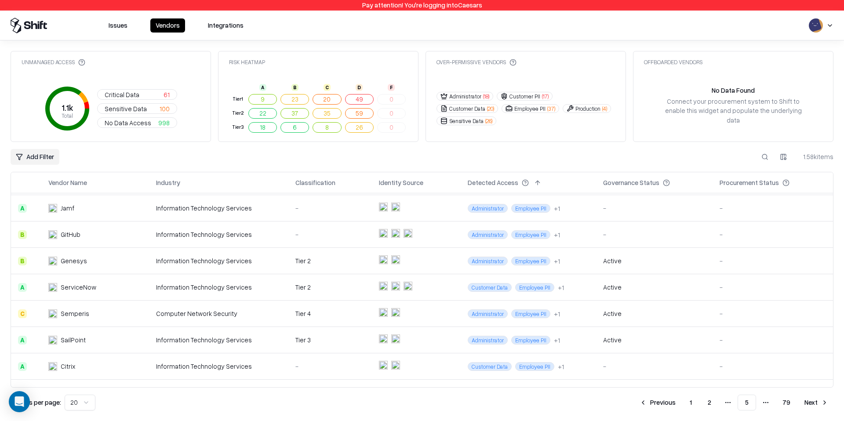
scroll to position [78, 0]
click at [208, 258] on div "Information Technology Services" at bounding box center [218, 260] width 125 height 9
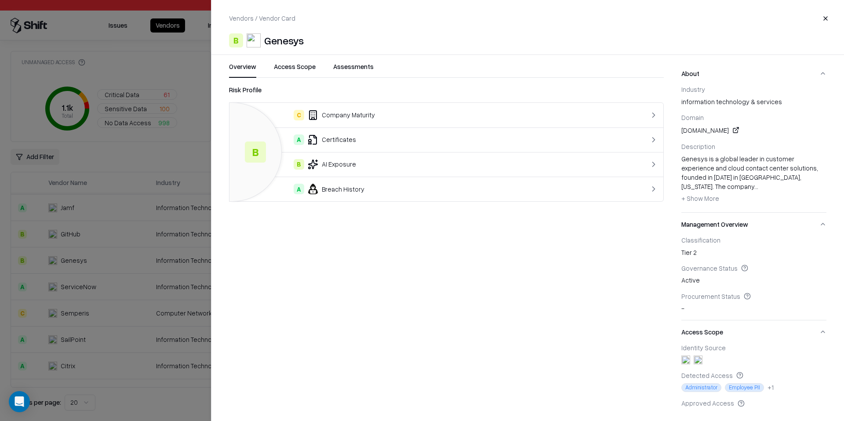
click at [286, 65] on button "Access Scope" at bounding box center [295, 70] width 42 height 16
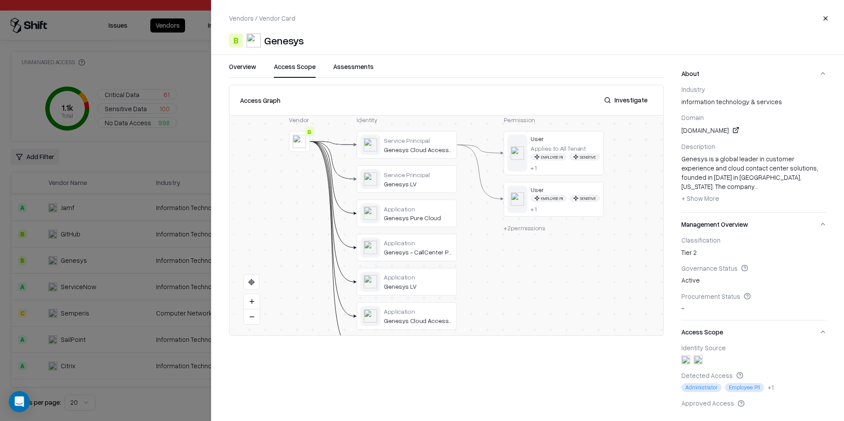
click at [0, 0] on button at bounding box center [0, 0] width 0 height 0
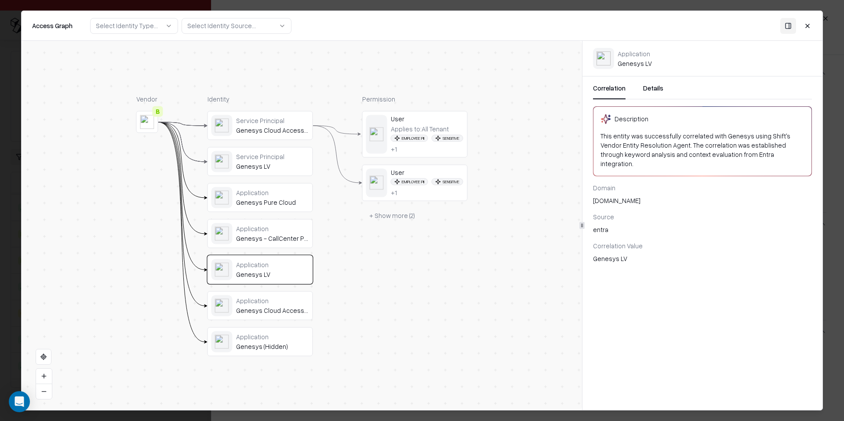
click at [0, 193] on div at bounding box center [422, 210] width 844 height 421
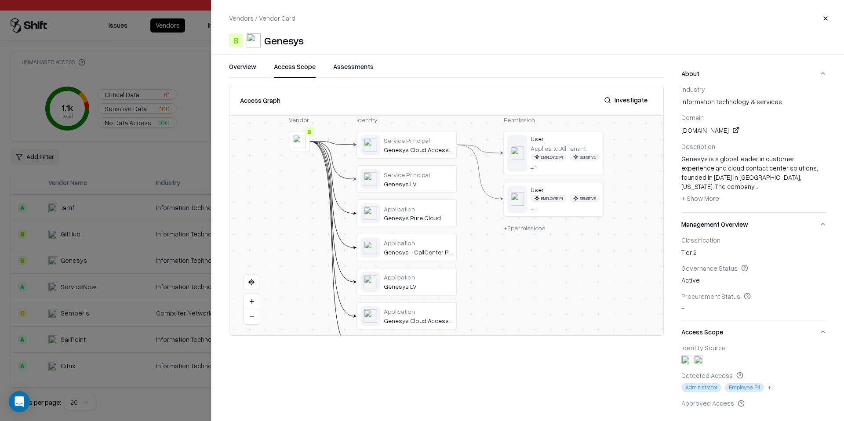
click at [0, 0] on button at bounding box center [0, 0] width 0 height 0
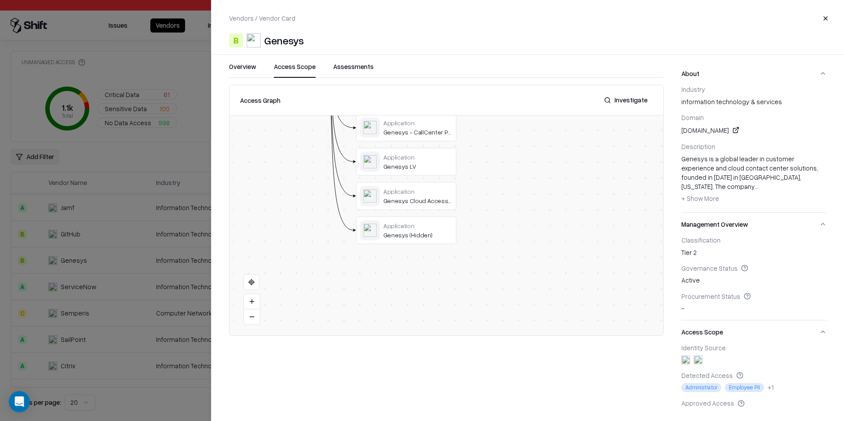
click at [386, 245] on div "Vendor B Identity Service Principal Genesys Cloud Access for Call Center Servic…" at bounding box center [446, 226] width 434 height 220
click at [0, 0] on button at bounding box center [0, 0] width 0 height 0
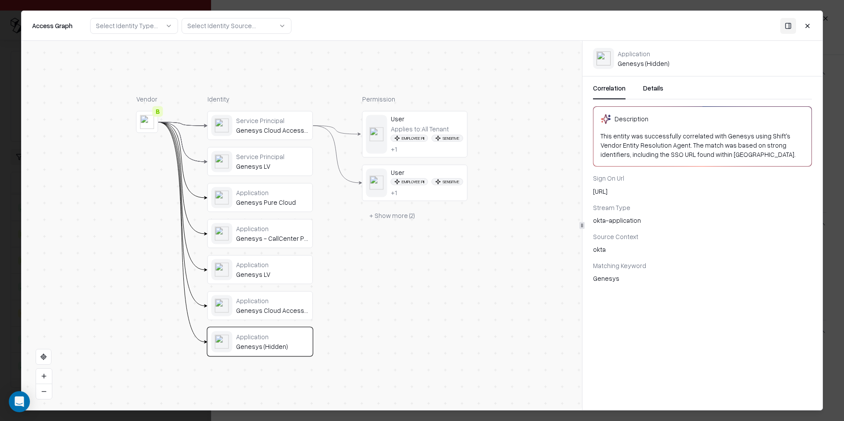
click at [0, 211] on div at bounding box center [422, 210] width 844 height 421
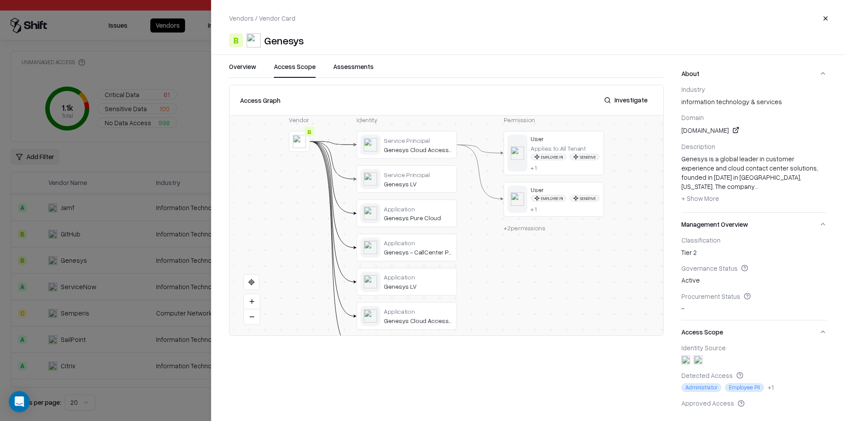
click at [78, 254] on div at bounding box center [422, 210] width 844 height 421
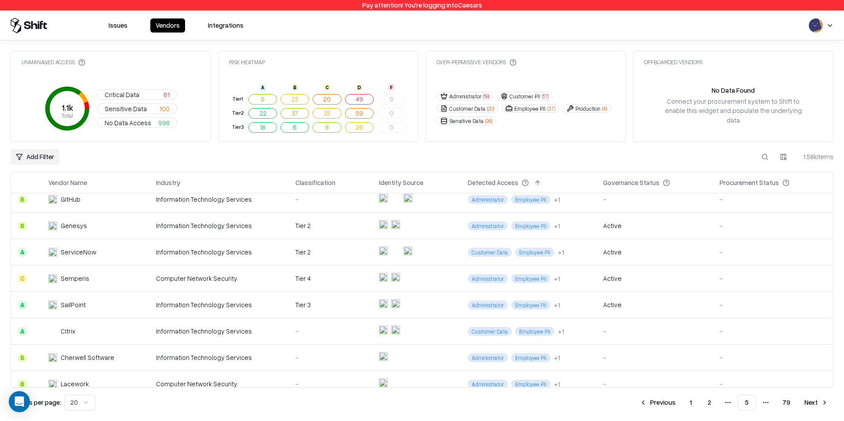
scroll to position [118, 0]
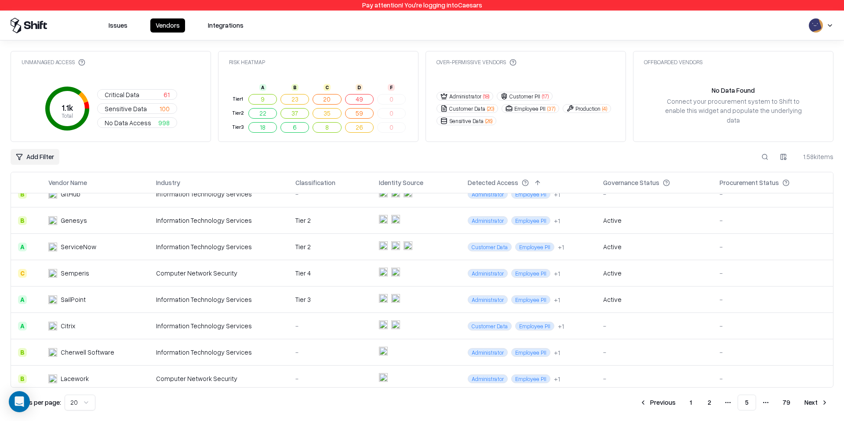
click at [177, 297] on div "Information Technology Services" at bounding box center [218, 299] width 125 height 9
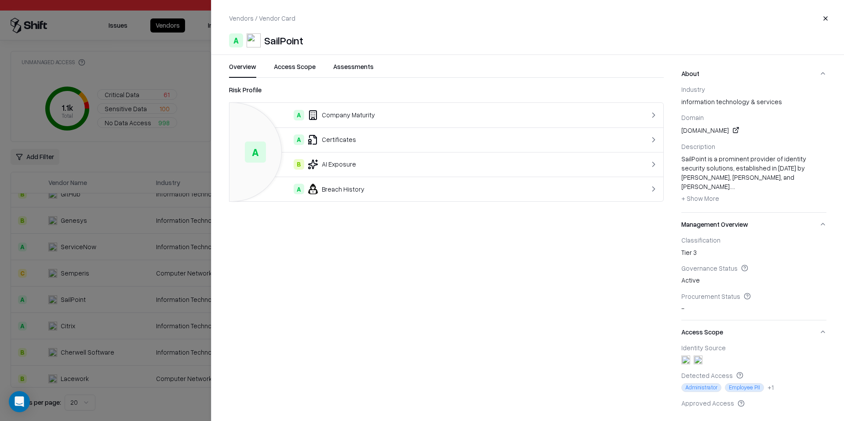
click at [284, 57] on div "Vendors / Vendor Card Close A SailPoint Overview Access Scope Assessments Risk …" at bounding box center [527, 210] width 633 height 421
click at [284, 61] on div "Vendors / Vendor Card Close A SailPoint Overview Access Scope Assessments Risk …" at bounding box center [527, 210] width 633 height 421
click at [285, 65] on button "Access Scope" at bounding box center [295, 70] width 42 height 16
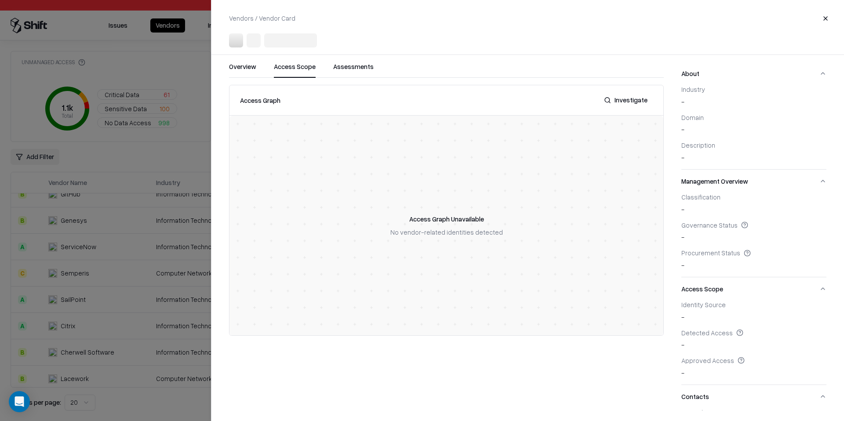
click at [101, 289] on div at bounding box center [422, 210] width 844 height 421
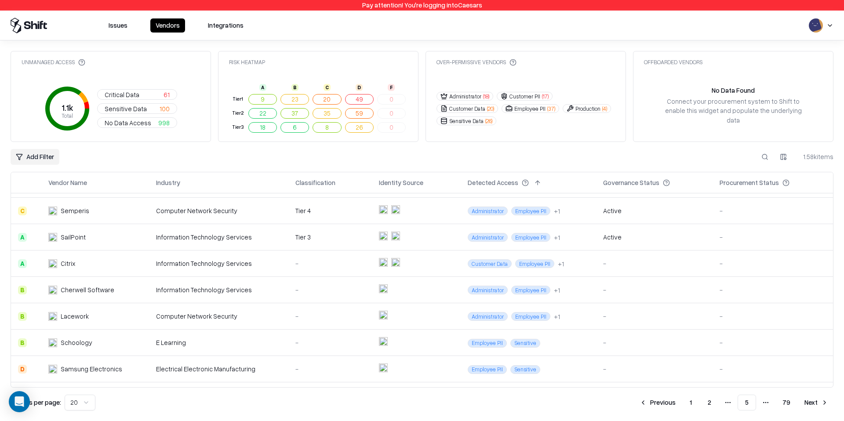
scroll to position [175, 0]
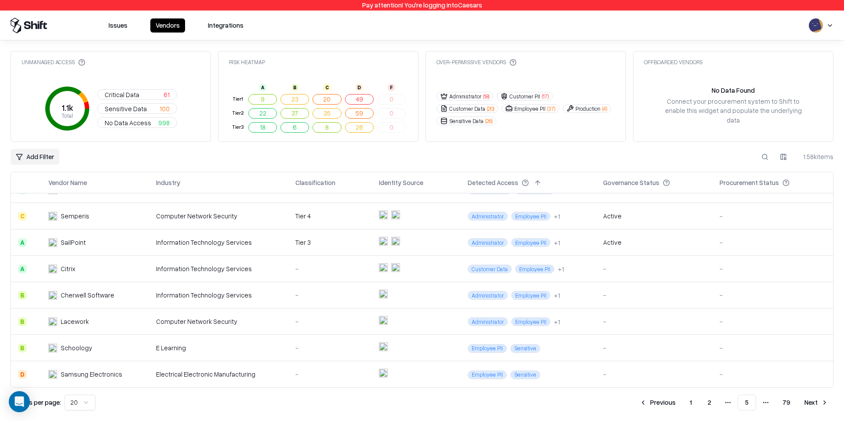
click at [218, 311] on td "Computer Network Security" at bounding box center [218, 321] width 139 height 26
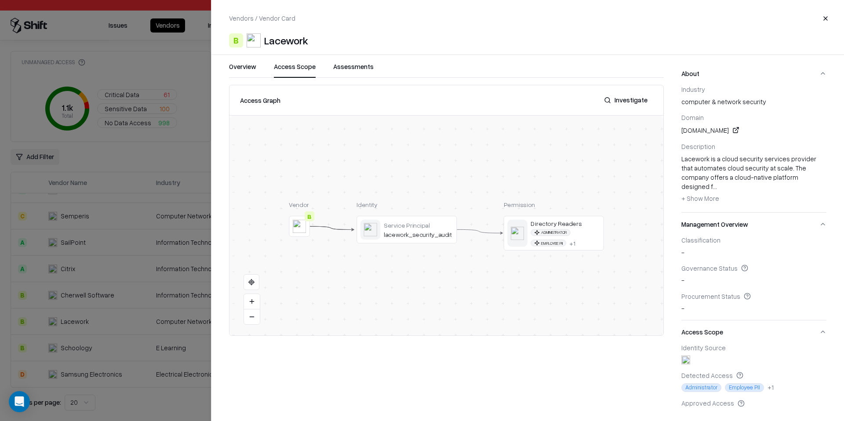
click at [288, 69] on button "Access Scope" at bounding box center [295, 70] width 42 height 16
click at [98, 291] on div at bounding box center [422, 210] width 844 height 421
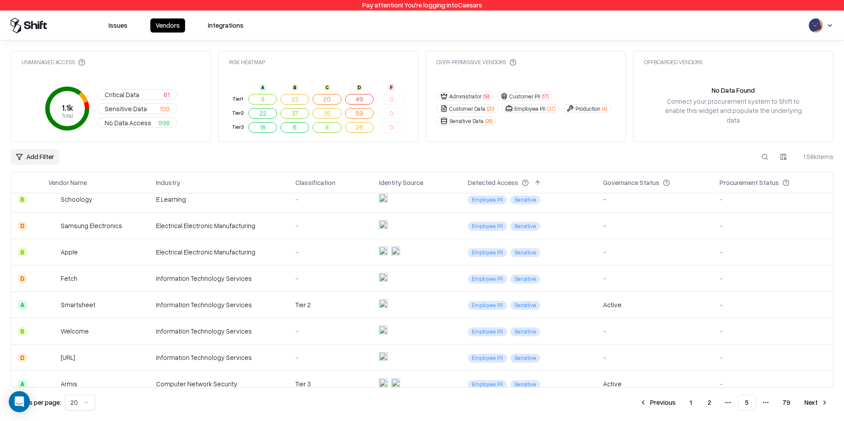
scroll to position [326, 0]
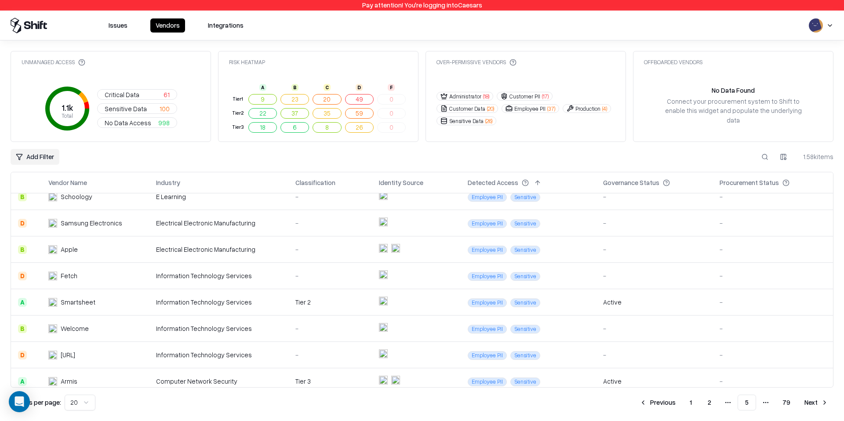
click at [212, 301] on div "Information Technology Services" at bounding box center [218, 301] width 125 height 9
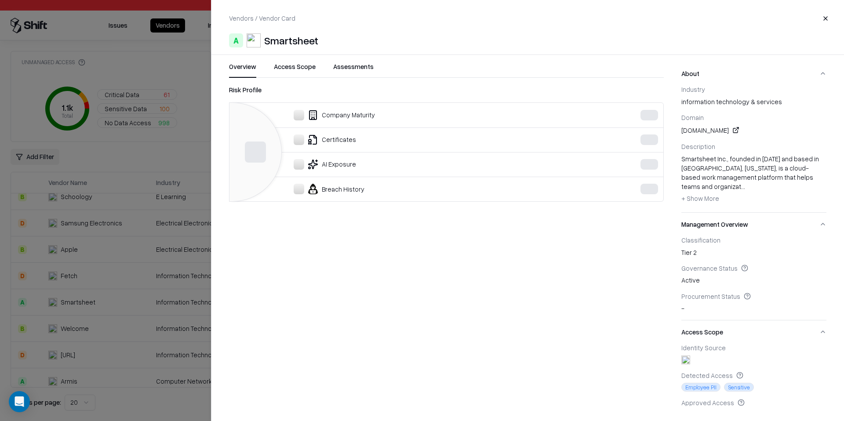
click at [290, 67] on button "Access Scope" at bounding box center [295, 70] width 42 height 16
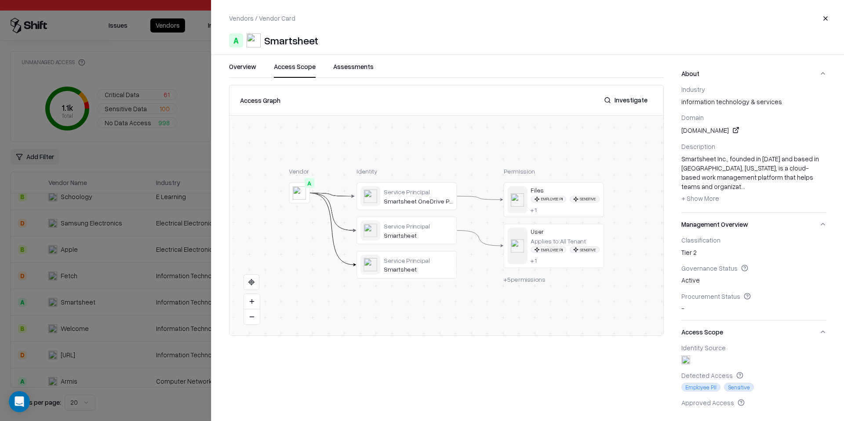
click at [0, 0] on div at bounding box center [0, 0] width 0 height 0
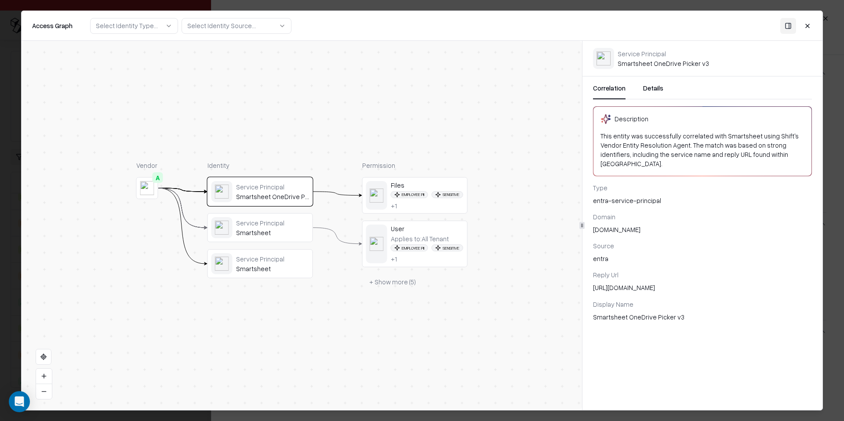
click at [256, 227] on div "Service Principal Smartsheet" at bounding box center [272, 228] width 73 height 18
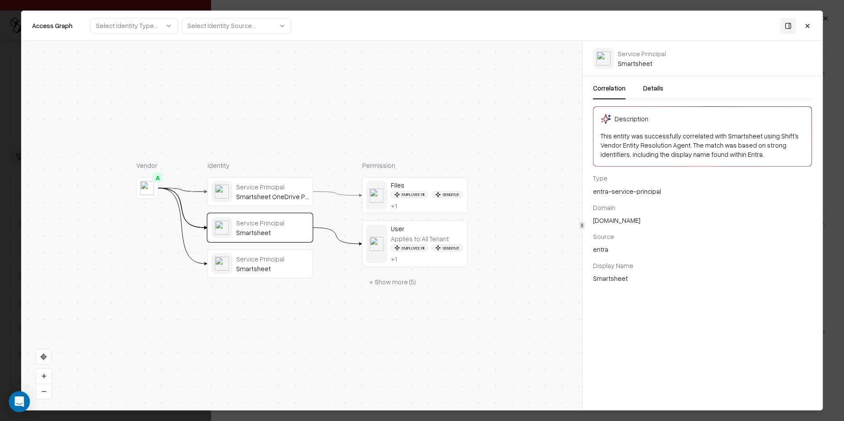
click at [249, 246] on div "Service Principal Smartsheet OneDrive Picker v3 Service Principal Smartsheet Se…" at bounding box center [259, 227] width 105 height 101
click at [243, 268] on div "Smartsheet" at bounding box center [272, 269] width 73 height 8
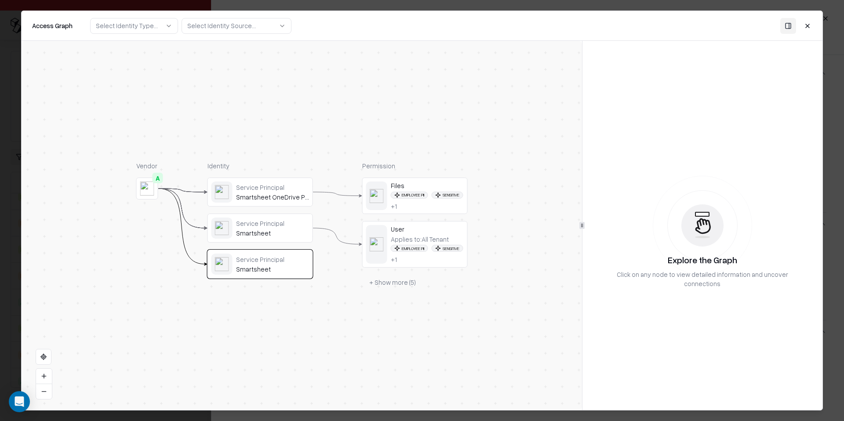
click at [0, 254] on div at bounding box center [422, 210] width 844 height 421
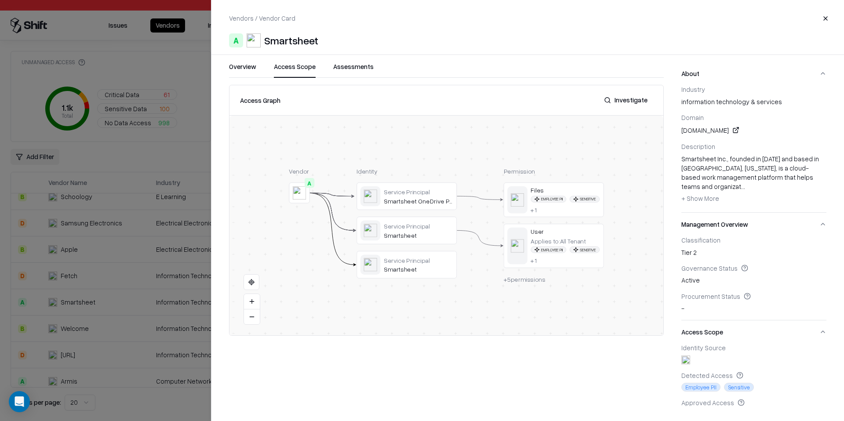
click at [184, 361] on div at bounding box center [422, 210] width 844 height 421
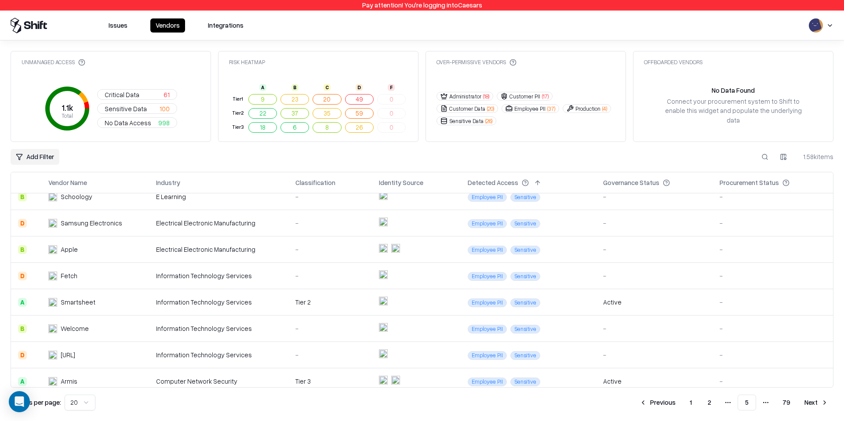
scroll to position [333, 0]
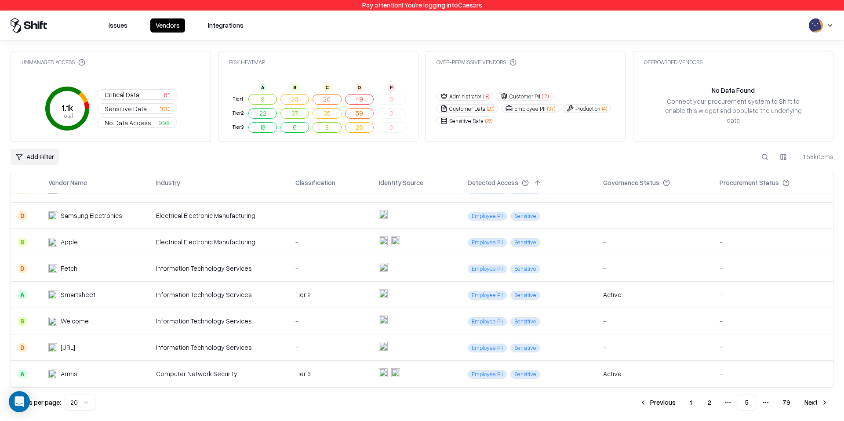
click at [223, 374] on div "Computer Network Security" at bounding box center [218, 373] width 125 height 9
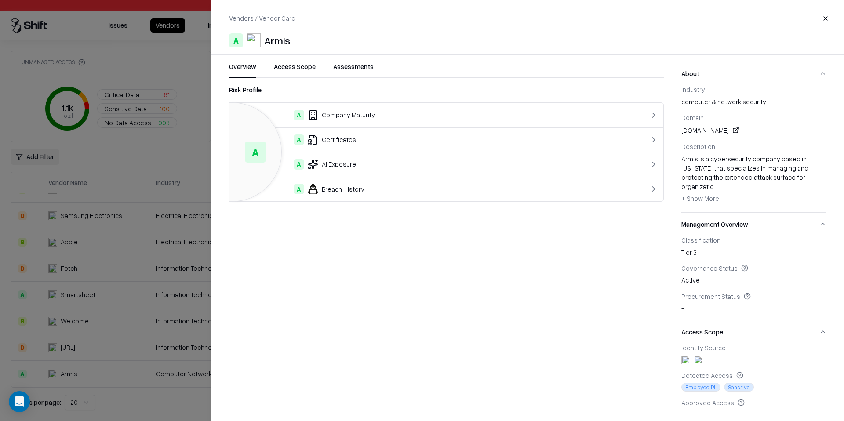
click at [299, 68] on button "Access Scope" at bounding box center [295, 70] width 42 height 16
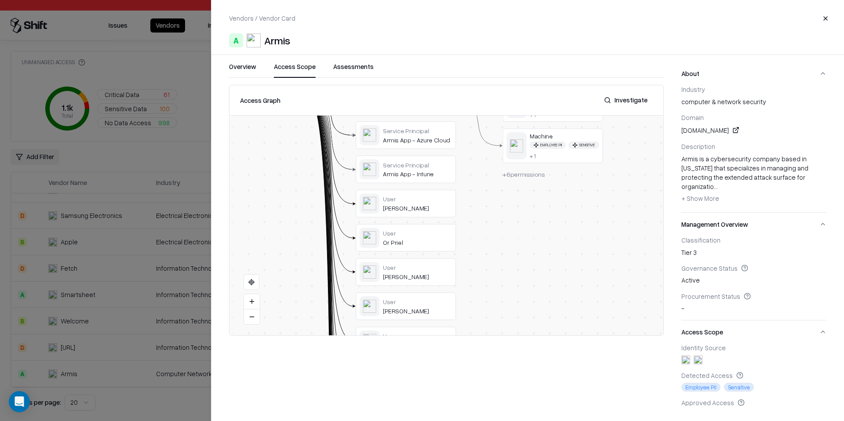
click at [0, 0] on div at bounding box center [0, 0] width 0 height 0
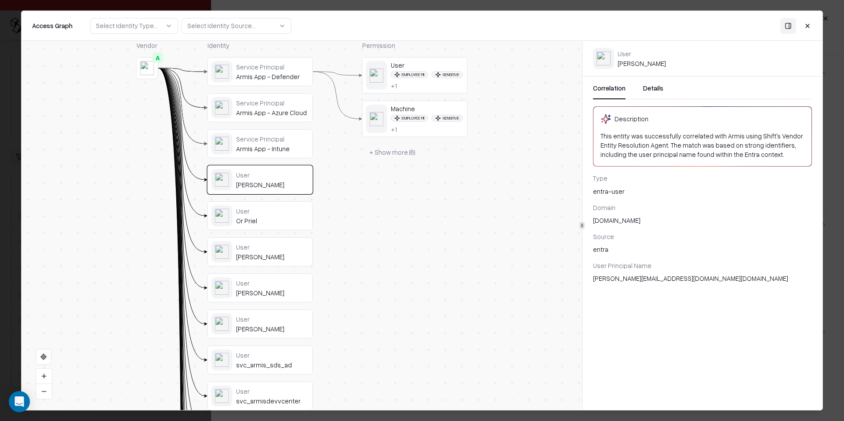
click at [264, 242] on div "User John Jacott" at bounding box center [260, 251] width 98 height 21
click at [262, 210] on div "User" at bounding box center [272, 211] width 73 height 8
click at [273, 294] on div "Harry Woolford" at bounding box center [272, 293] width 73 height 8
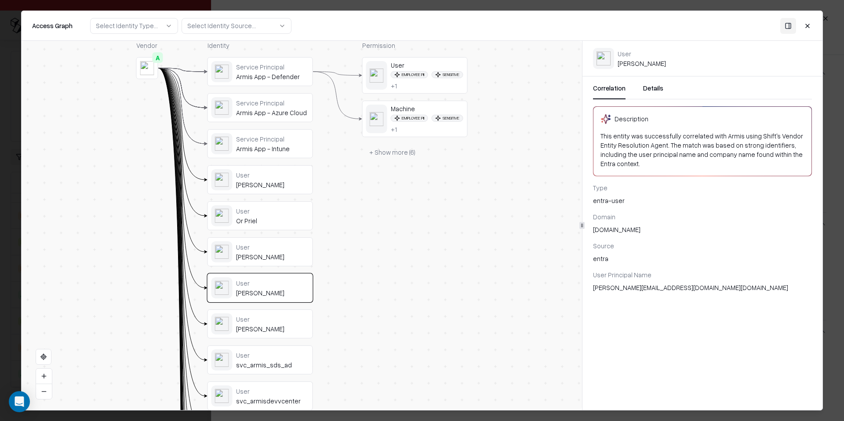
click at [265, 336] on div "User Ziv Dines" at bounding box center [259, 323] width 105 height 29
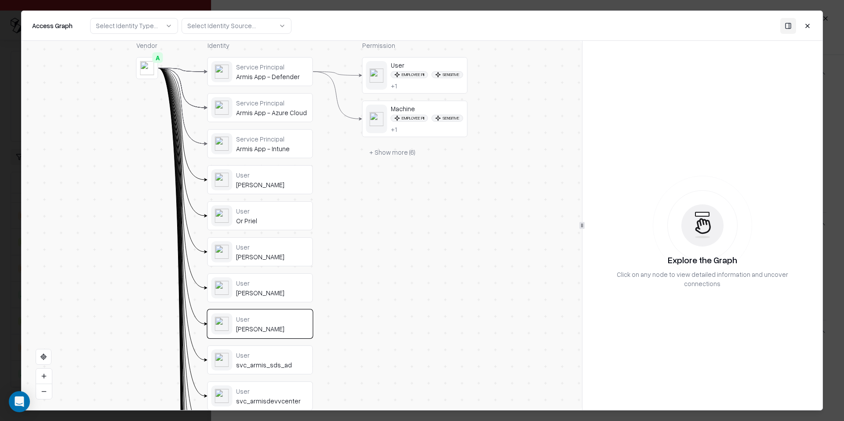
click at [0, 336] on div at bounding box center [422, 210] width 844 height 421
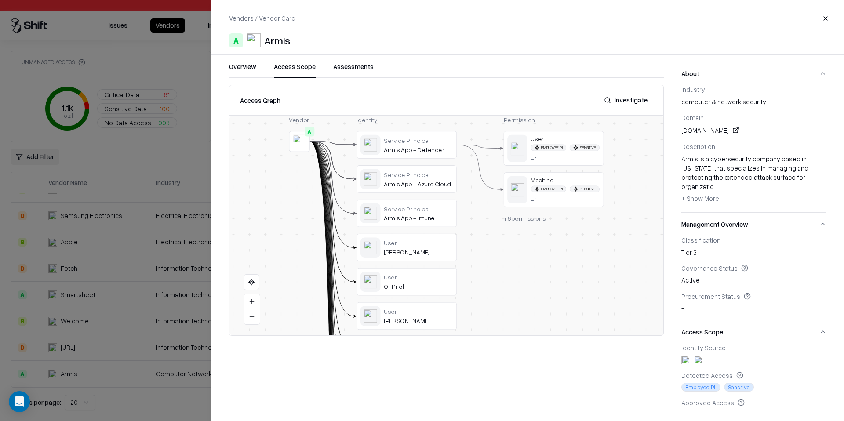
click at [129, 331] on div at bounding box center [422, 210] width 844 height 421
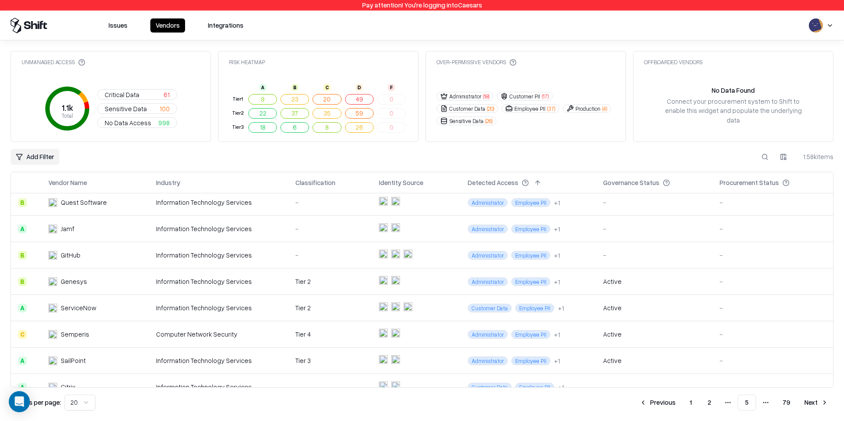
scroll to position [66, 0]
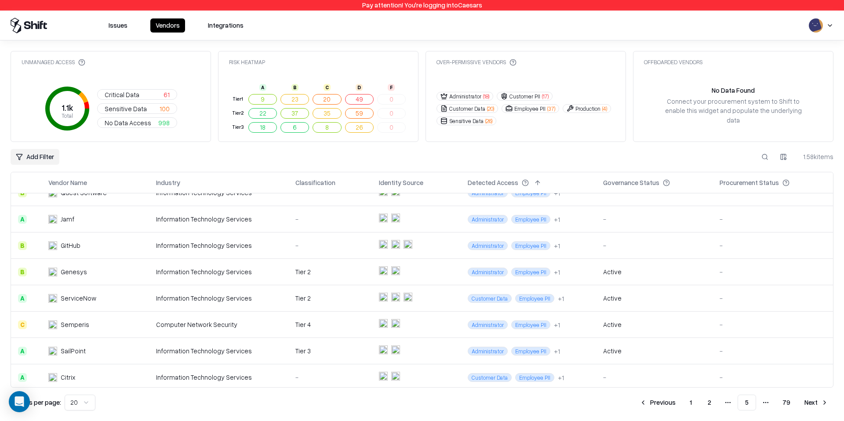
click at [195, 276] on div "Information Technology Services" at bounding box center [218, 271] width 125 height 9
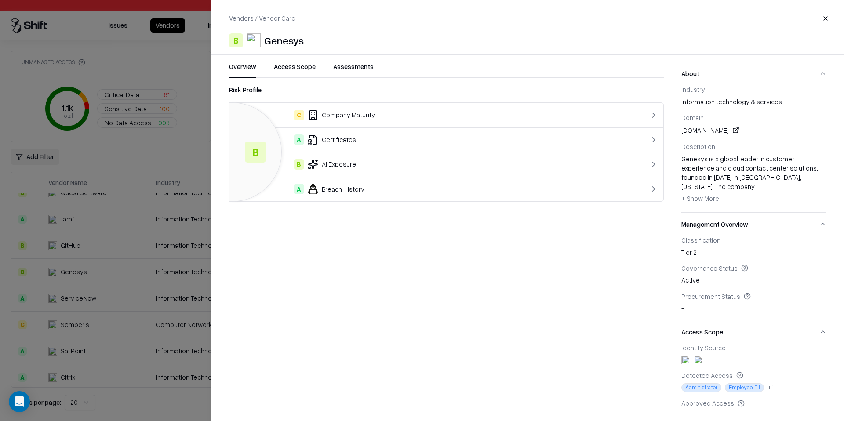
click at [139, 286] on div at bounding box center [422, 210] width 844 height 421
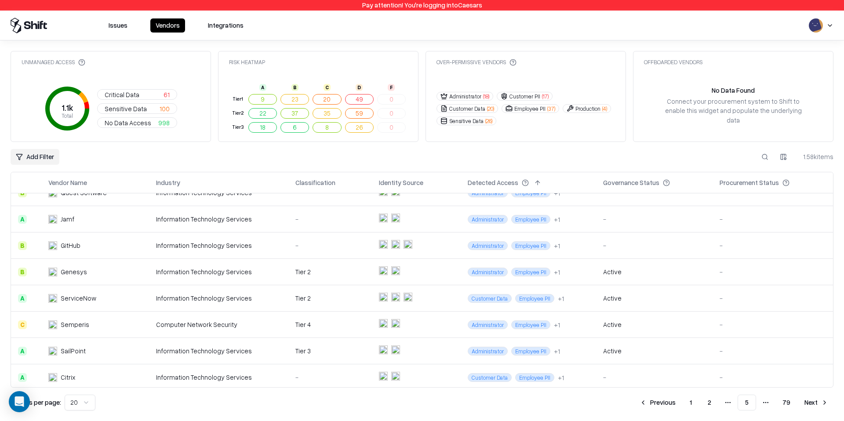
click at [211, 295] on div "Information Technology Services" at bounding box center [218, 298] width 125 height 9
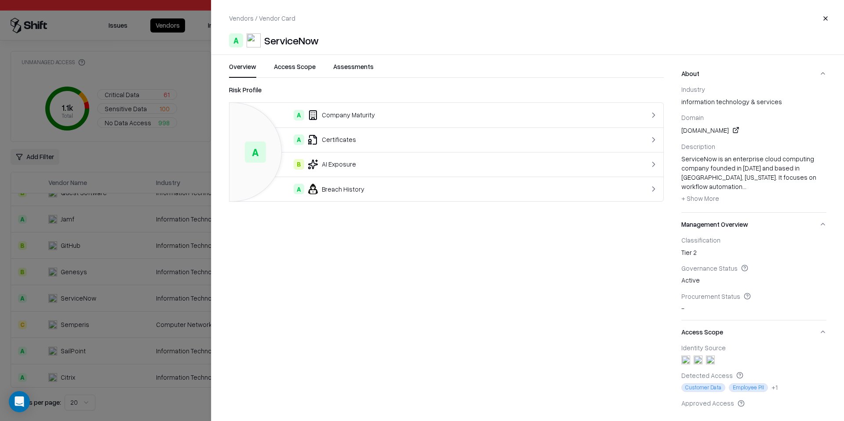
click at [90, 319] on div at bounding box center [422, 210] width 844 height 421
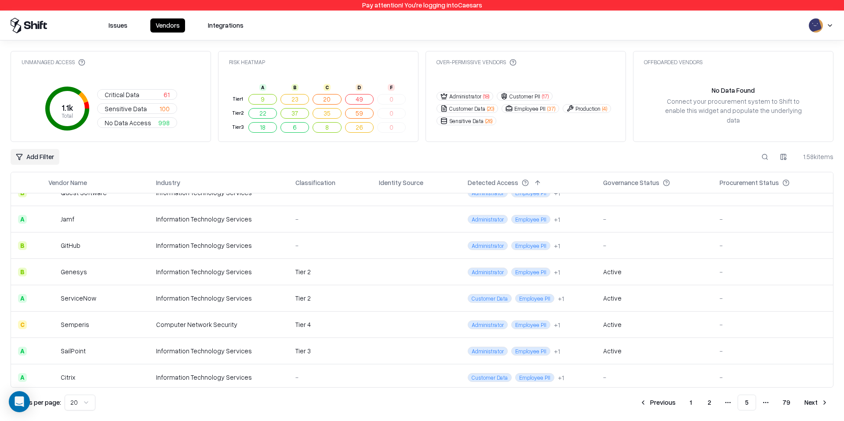
click at [207, 327] on div "Computer Network Security" at bounding box center [218, 324] width 125 height 9
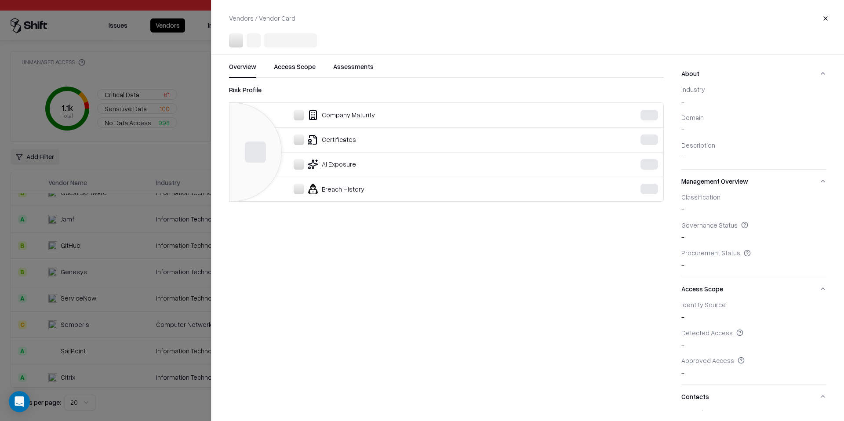
click at [74, 349] on div at bounding box center [422, 210] width 844 height 421
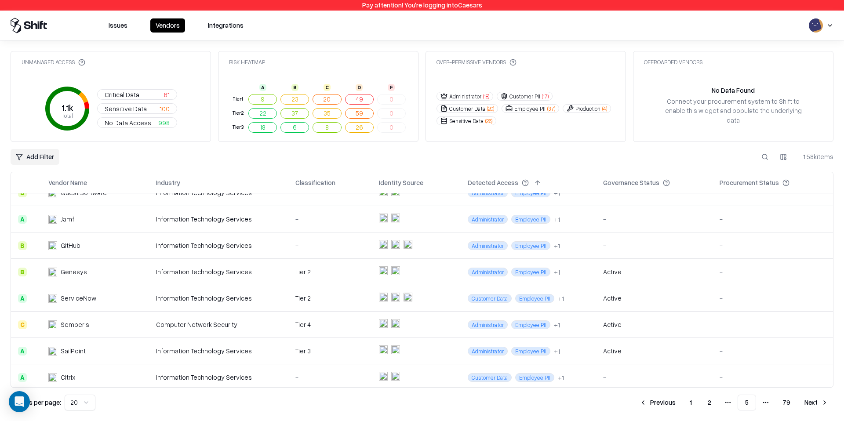
click at [161, 359] on td "Information Technology Services" at bounding box center [218, 351] width 139 height 26
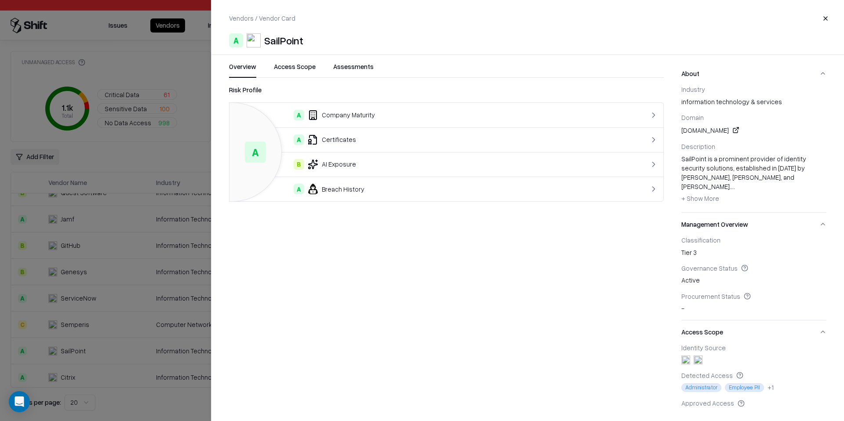
click at [50, 325] on div at bounding box center [422, 210] width 844 height 421
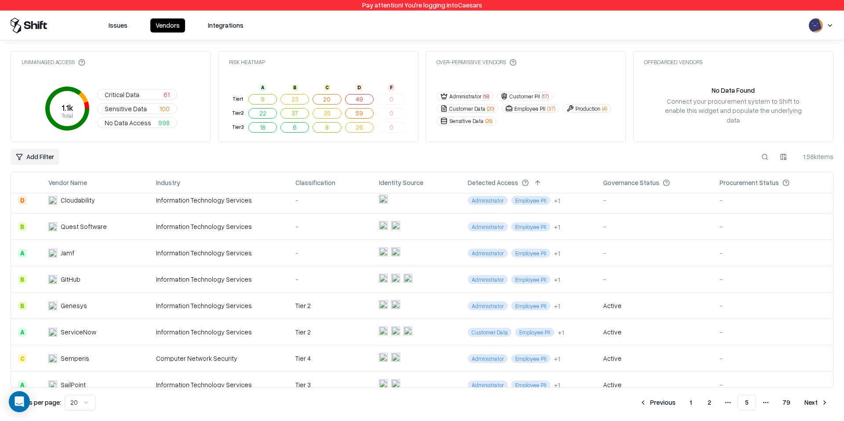
scroll to position [27, 0]
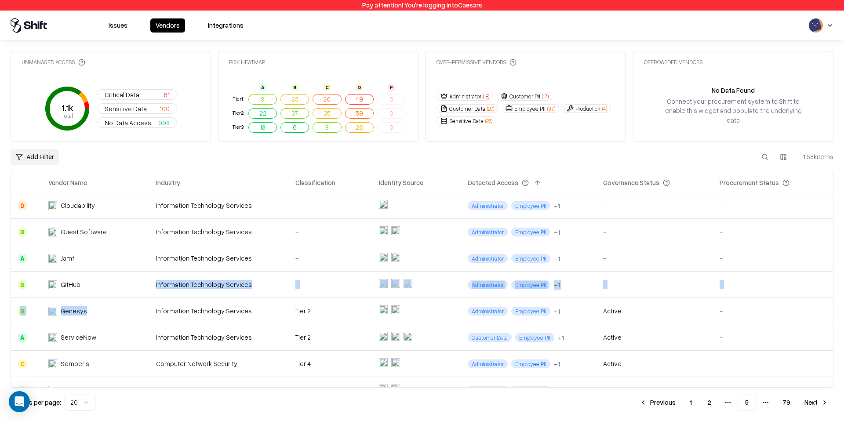
drag, startPoint x: 212, startPoint y: 303, endPoint x: 218, endPoint y: 279, distance: 24.6
click at [218, 279] on td "Information Technology Services" at bounding box center [218, 285] width 139 height 26
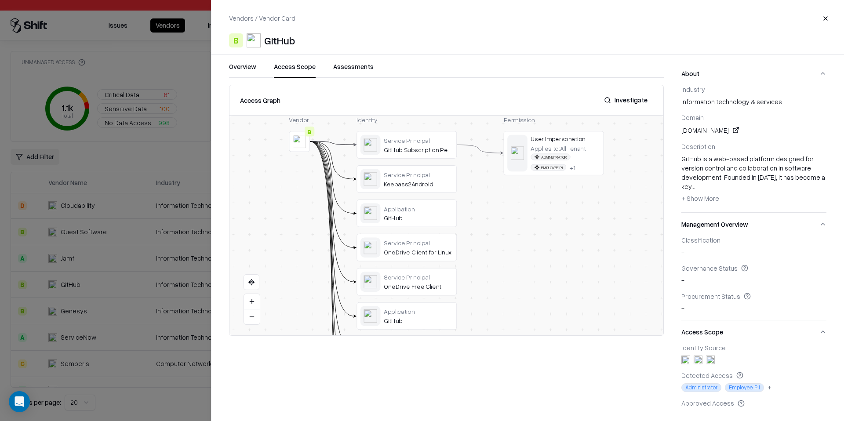
click at [294, 63] on button "Access Scope" at bounding box center [295, 70] width 42 height 16
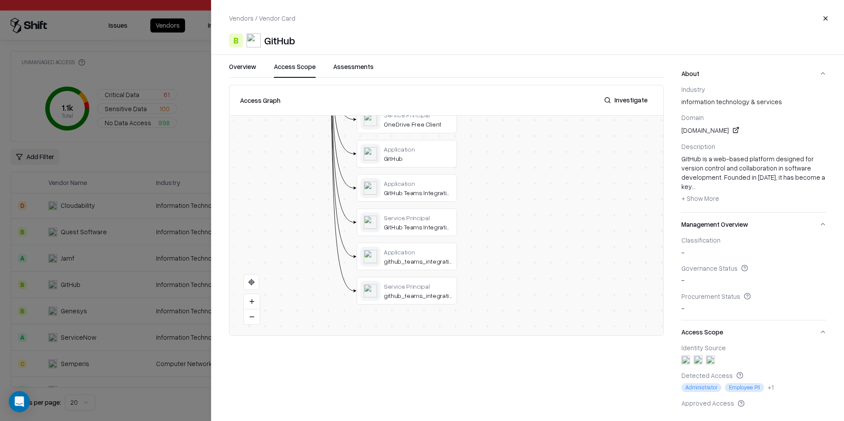
click at [0, 0] on div at bounding box center [0, 0] width 0 height 0
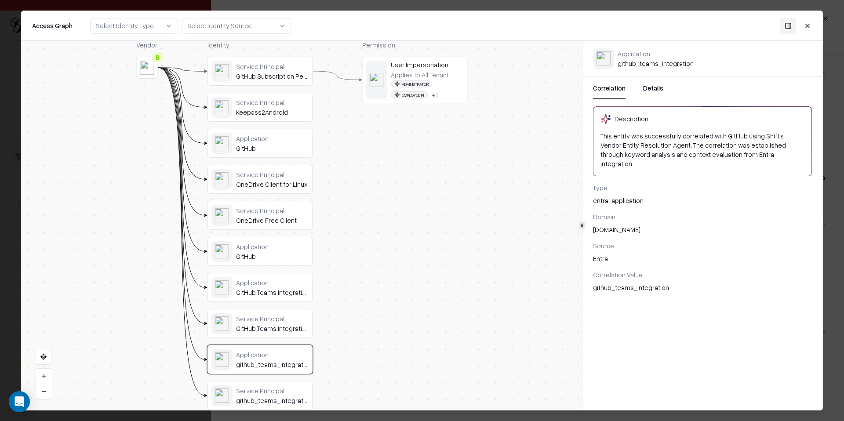
click at [256, 252] on div "GitHub" at bounding box center [272, 256] width 73 height 8
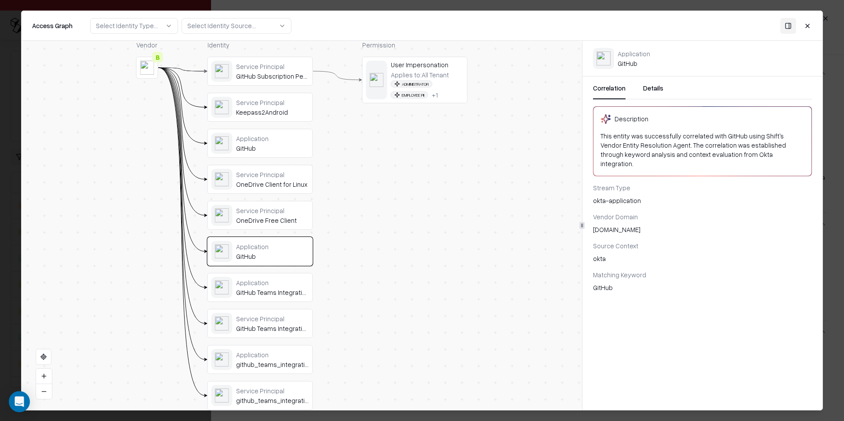
click at [268, 214] on div "Service Principal" at bounding box center [272, 211] width 73 height 8
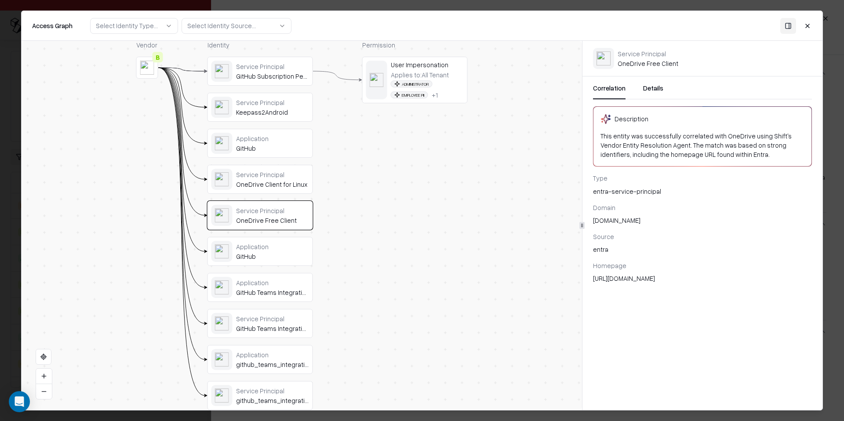
click at [266, 294] on div "GitHub Teams Integration" at bounding box center [272, 292] width 73 height 8
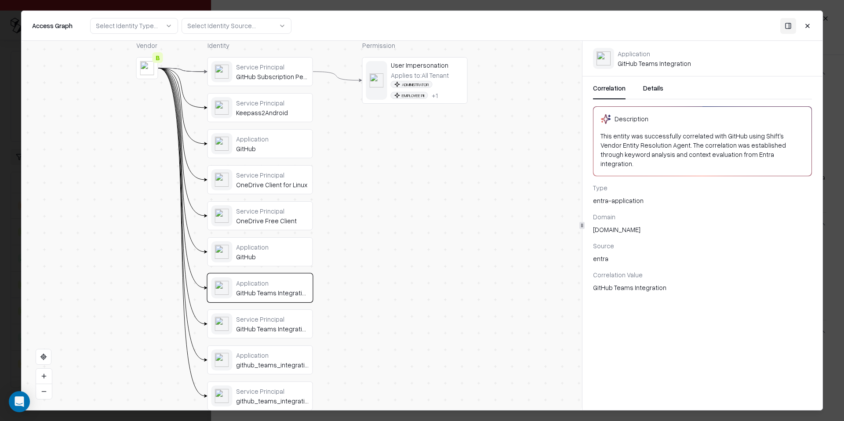
click at [258, 337] on div "Service Principal GitHub Teams Integration" at bounding box center [259, 323] width 105 height 29
click at [265, 360] on div "Application github_teams_integration" at bounding box center [272, 360] width 73 height 18
click at [279, 105] on div "Service Principal" at bounding box center [272, 103] width 73 height 8
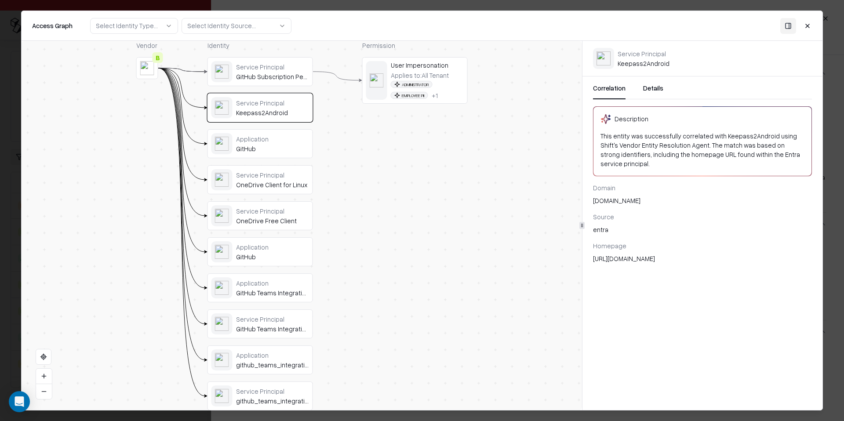
click at [268, 74] on div "GitHub Subscription Permission Validation" at bounding box center [272, 76] width 73 height 8
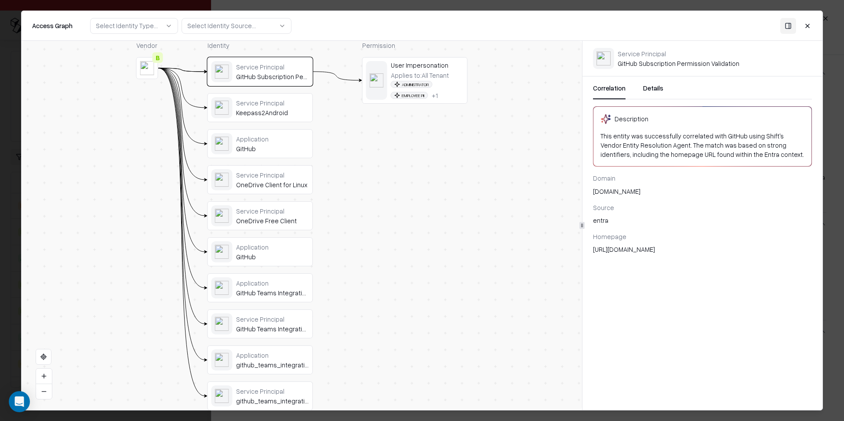
click at [262, 106] on div "Service Principal" at bounding box center [272, 103] width 73 height 8
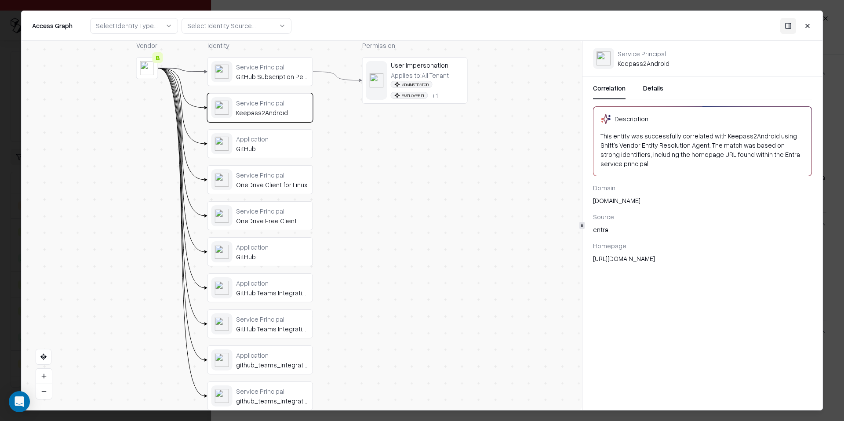
click at [666, 254] on div "https://github.com/PhilippC/keepass2android/" at bounding box center [702, 258] width 219 height 9
click at [272, 151] on div "GitHub" at bounding box center [272, 149] width 73 height 8
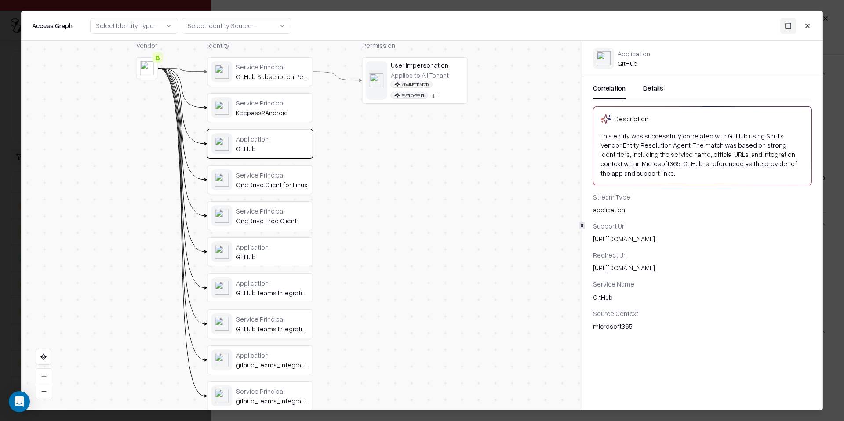
click at [263, 102] on div "Service Principal" at bounding box center [272, 103] width 73 height 8
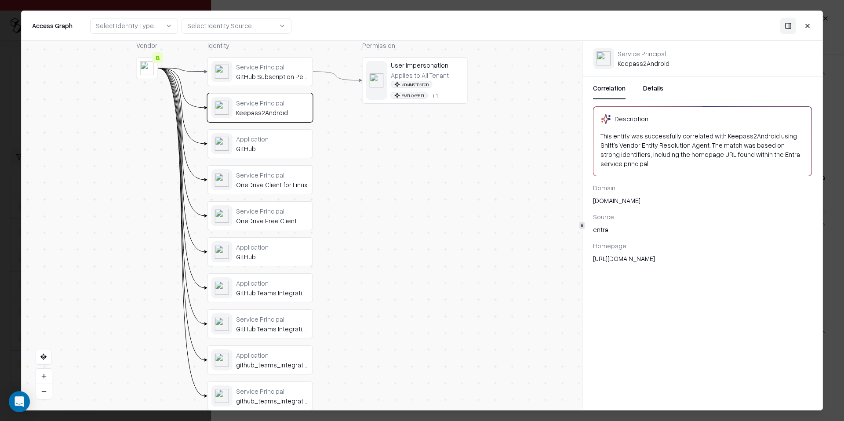
click at [685, 254] on div "https://github.com/PhilippC/keepass2android/" at bounding box center [702, 258] width 219 height 9
click at [619, 254] on div "https://github.com/PhilippC/keepass2android/" at bounding box center [702, 258] width 219 height 9
click at [257, 69] on div "Service Principal" at bounding box center [272, 67] width 73 height 8
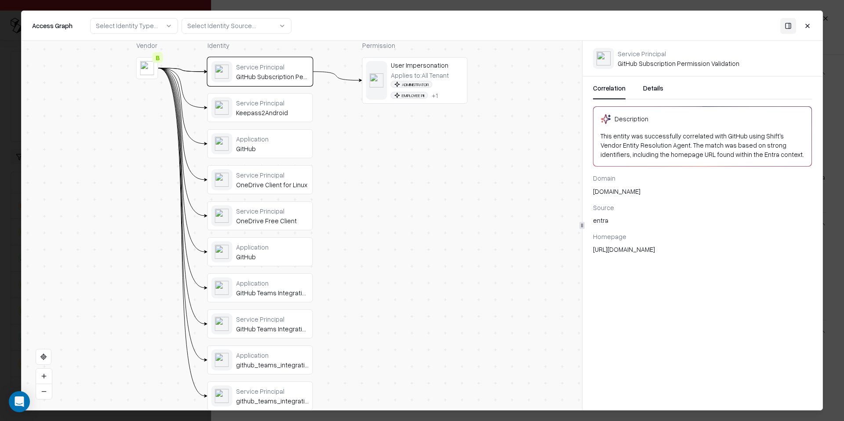
click at [263, 156] on div "Application GitHub" at bounding box center [259, 143] width 105 height 29
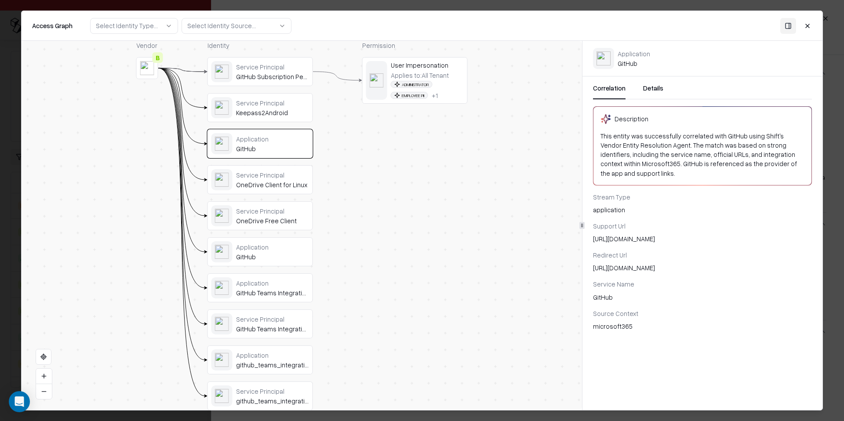
click at [266, 174] on div "Service Principal" at bounding box center [272, 175] width 73 height 8
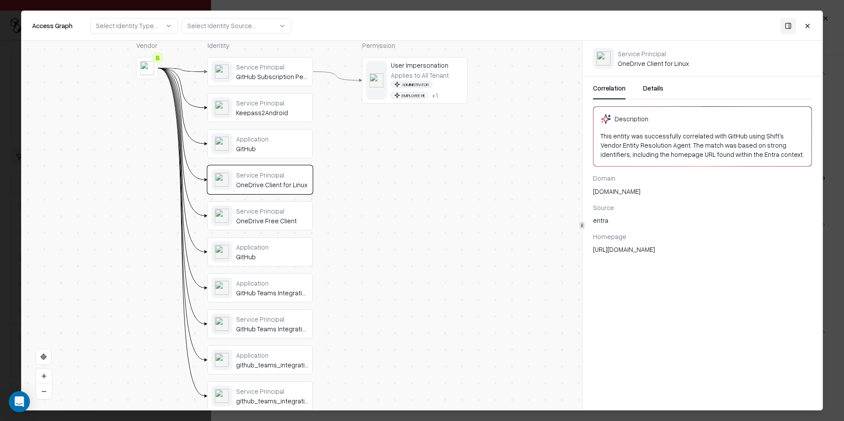
click at [638, 257] on div "Correlation Details Description This entity was successfully correlated with Gi…" at bounding box center [702, 168] width 240 height 185
click at [641, 246] on div "https://abraunegg.github.io/" at bounding box center [702, 249] width 219 height 9
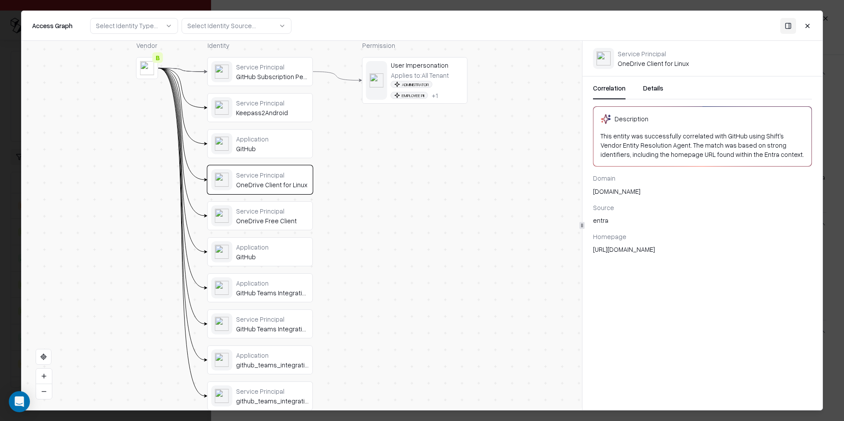
click at [616, 246] on div "https://abraunegg.github.io/" at bounding box center [702, 249] width 219 height 9
click at [641, 251] on div "https://abraunegg.github.io/" at bounding box center [702, 249] width 219 height 9
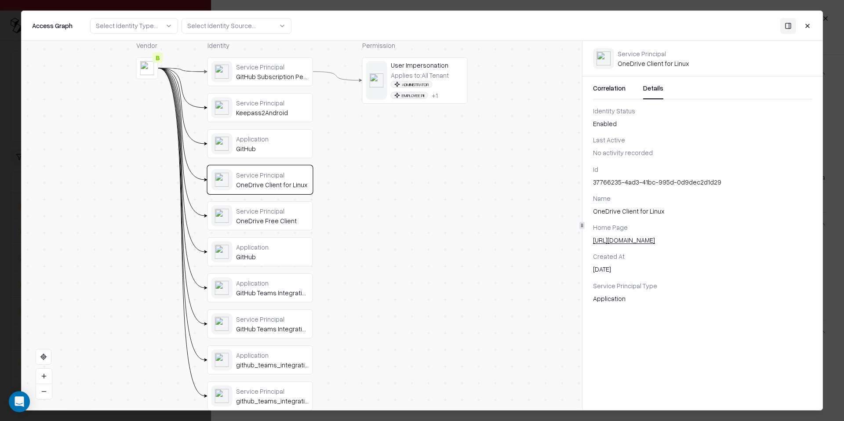
click at [644, 84] on button "Details" at bounding box center [653, 91] width 20 height 16
click at [239, 213] on div "Service Principal" at bounding box center [272, 211] width 73 height 8
click at [244, 175] on div "Service Principal" at bounding box center [272, 175] width 73 height 8
click at [250, 217] on div "OneDrive Free Client" at bounding box center [272, 221] width 73 height 8
click at [264, 269] on div "Service Principal GitHub Subscription Permission Validation Service Principal K…" at bounding box center [259, 233] width 105 height 353
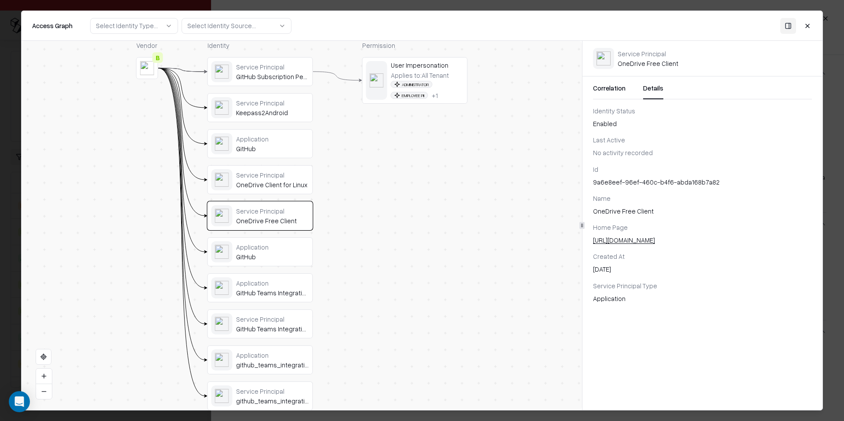
click at [264, 283] on div "Application" at bounding box center [272, 283] width 73 height 8
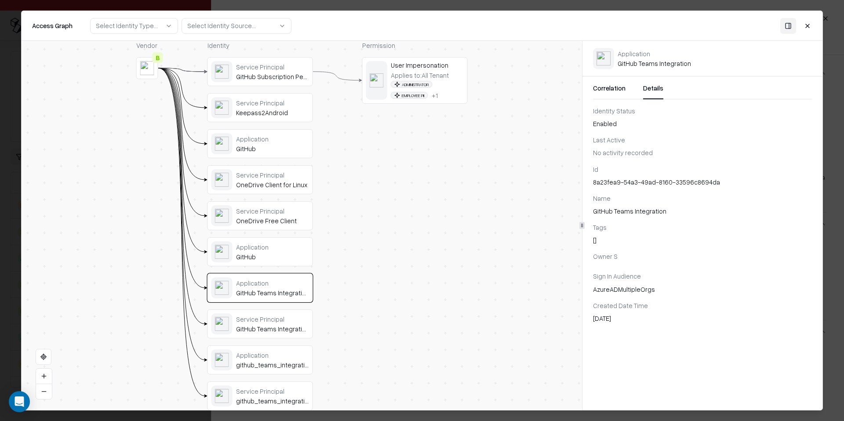
click at [0, 188] on div at bounding box center [422, 210] width 844 height 421
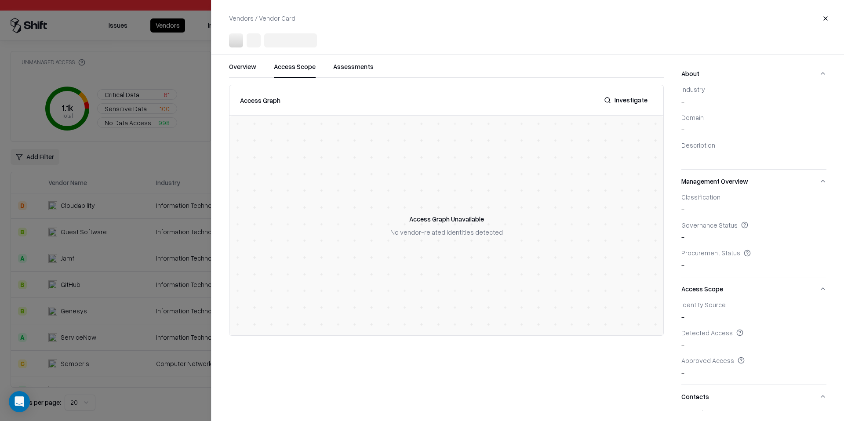
click at [45, 207] on div at bounding box center [422, 210] width 844 height 421
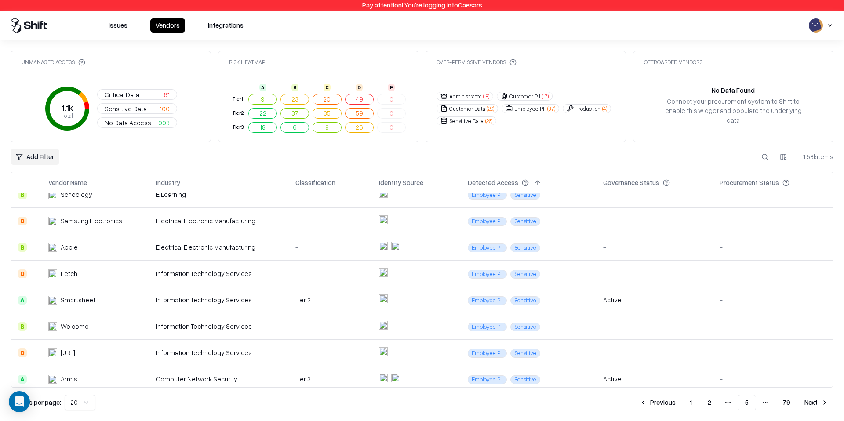
scroll to position [333, 0]
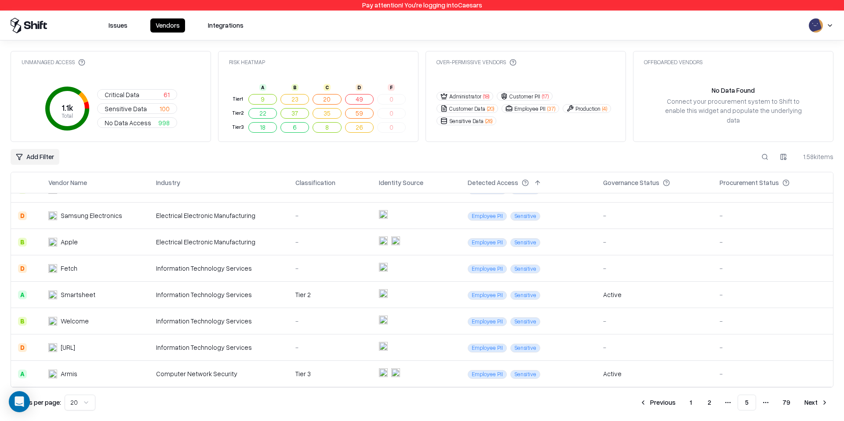
click at [817, 404] on button "Next" at bounding box center [816, 403] width 34 height 16
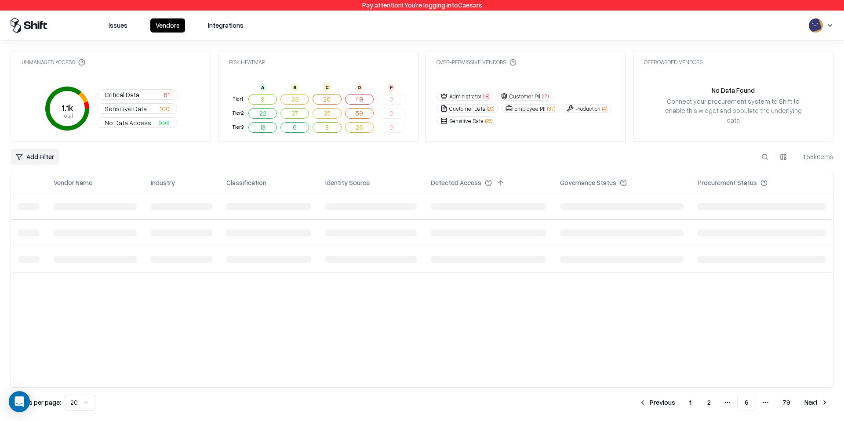
scroll to position [0, 0]
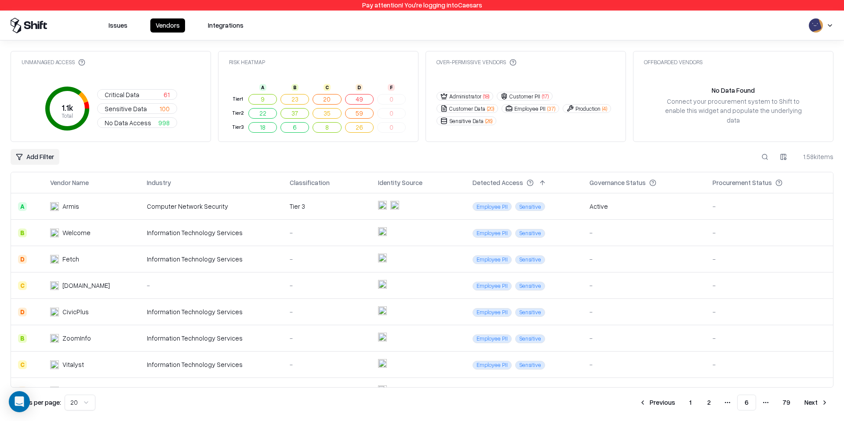
click at [414, 161] on div "Add Filter 1.58k items" at bounding box center [422, 157] width 823 height 16
click at [267, 146] on div "Unmanaged Access 1.1k Total Critical Data 61 Sensitive Data 100 No Data Access …" at bounding box center [422, 230] width 823 height 359
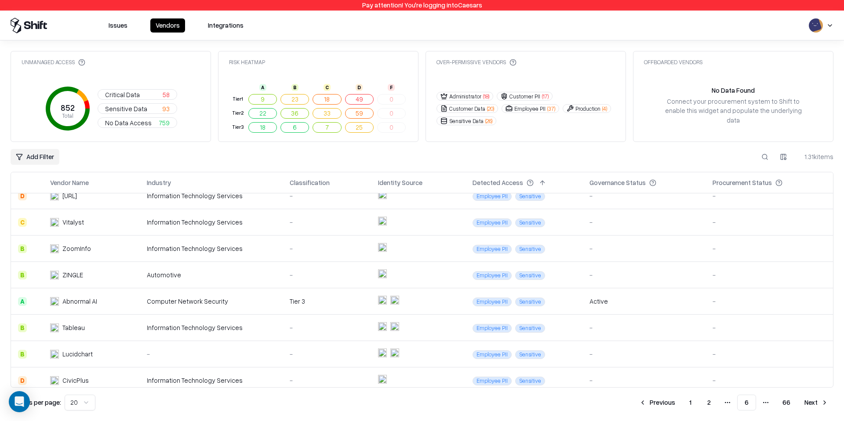
scroll to position [36, 0]
click at [787, 402] on button "66" at bounding box center [786, 403] width 22 height 16
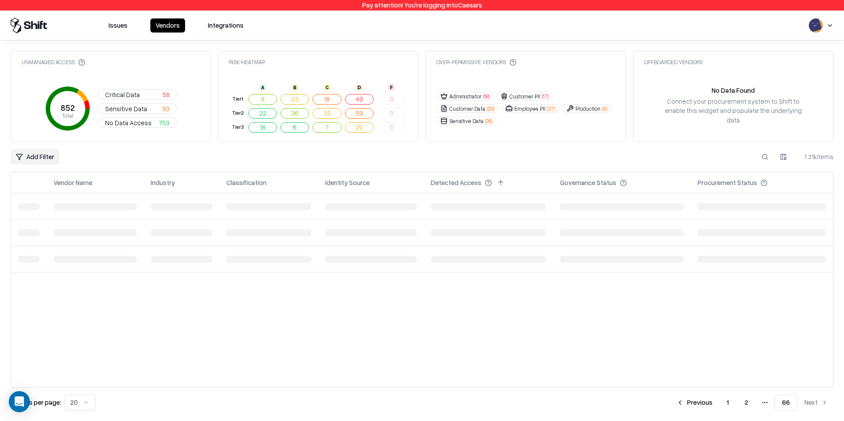
scroll to position [0, 0]
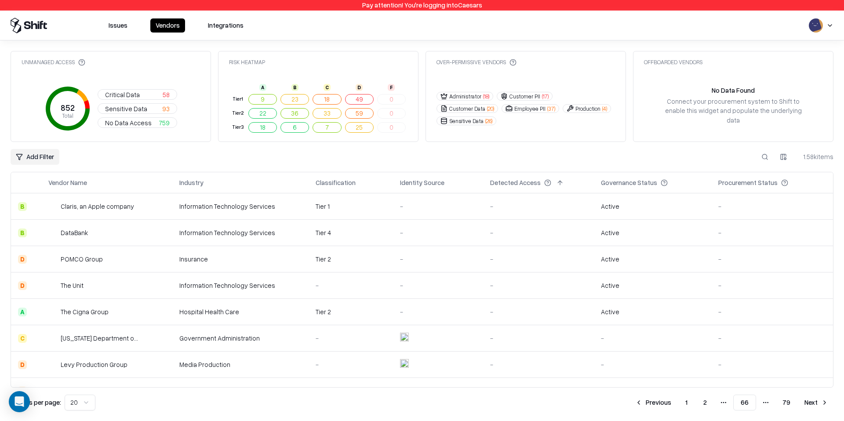
scroll to position [333, 0]
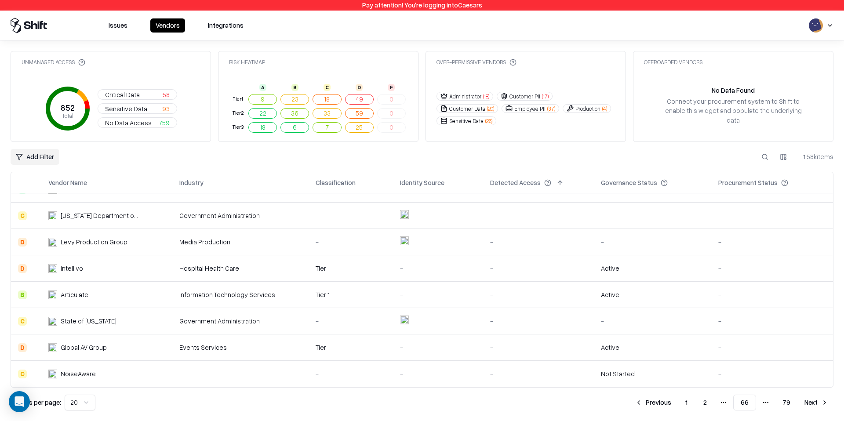
click at [706, 405] on button "2" at bounding box center [705, 403] width 18 height 16
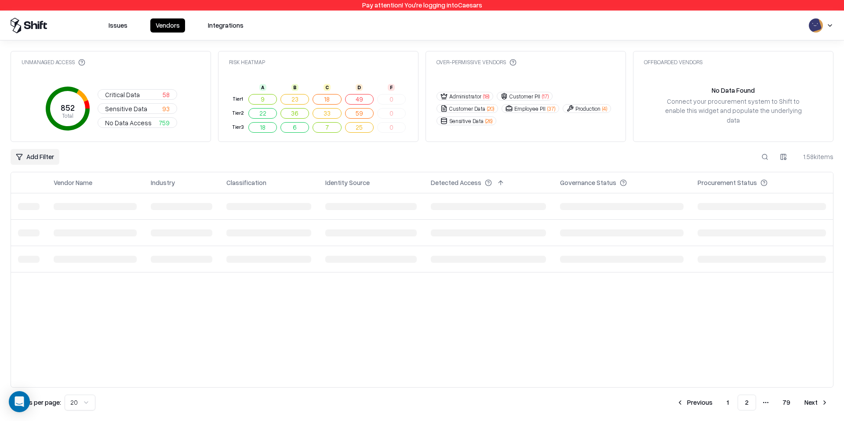
scroll to position [0, 0]
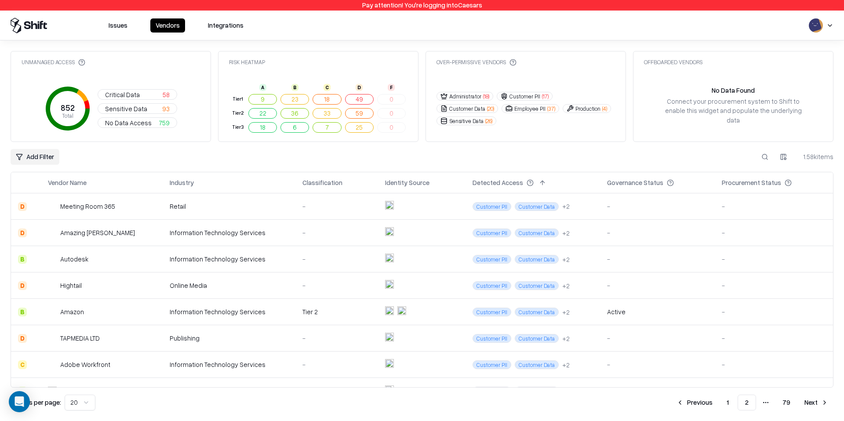
click at [733, 399] on button "1" at bounding box center [727, 403] width 16 height 16
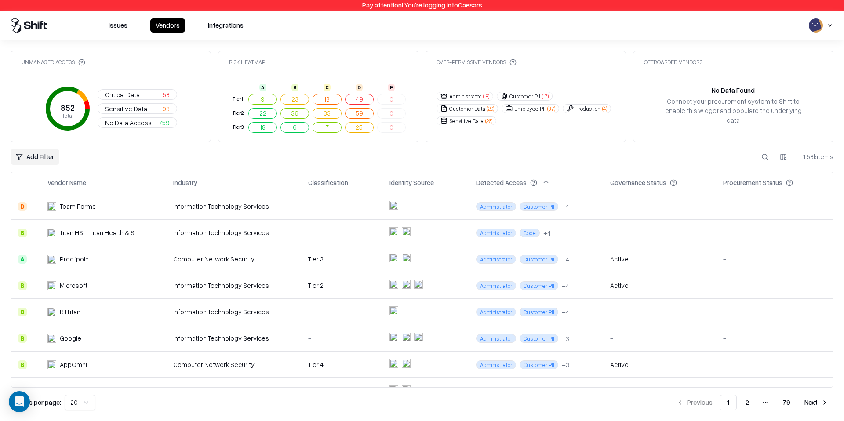
click at [744, 404] on button "2" at bounding box center [747, 403] width 18 height 16
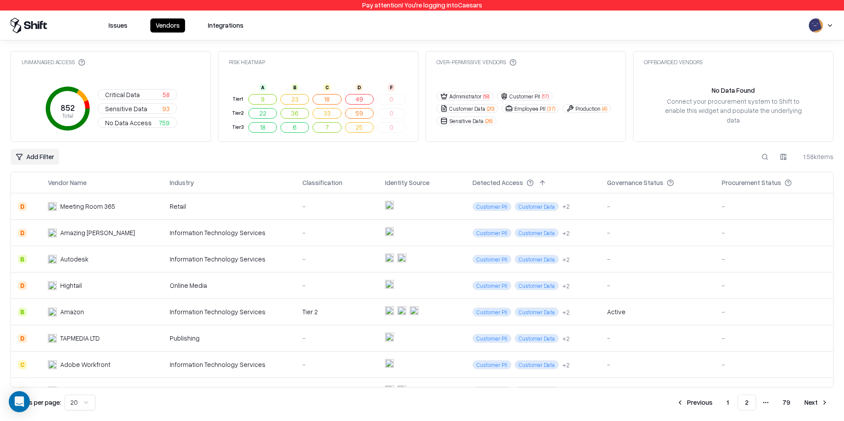
click at [451, 162] on div "Add Filter 1.58k items" at bounding box center [422, 157] width 823 height 16
click at [502, 152] on div "Add Filter 1.58k items" at bounding box center [422, 157] width 823 height 16
click at [479, 26] on div "Issues Vendors Integrations" at bounding box center [422, 26] width 823 height 16
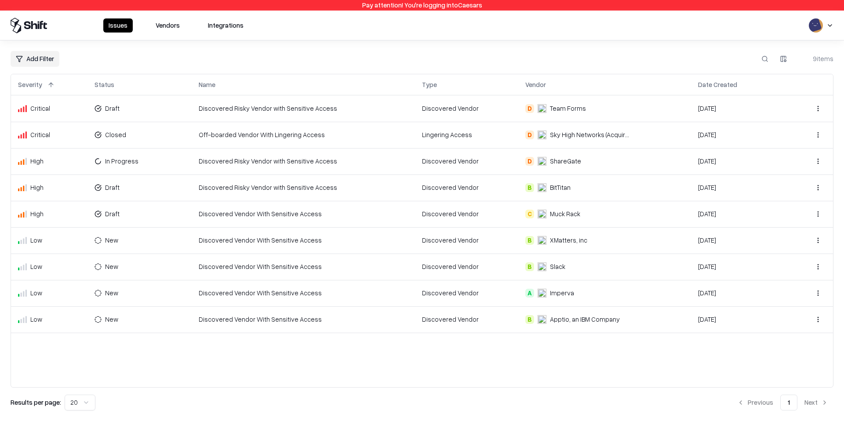
click at [168, 21] on button "Vendors" at bounding box center [167, 25] width 35 height 14
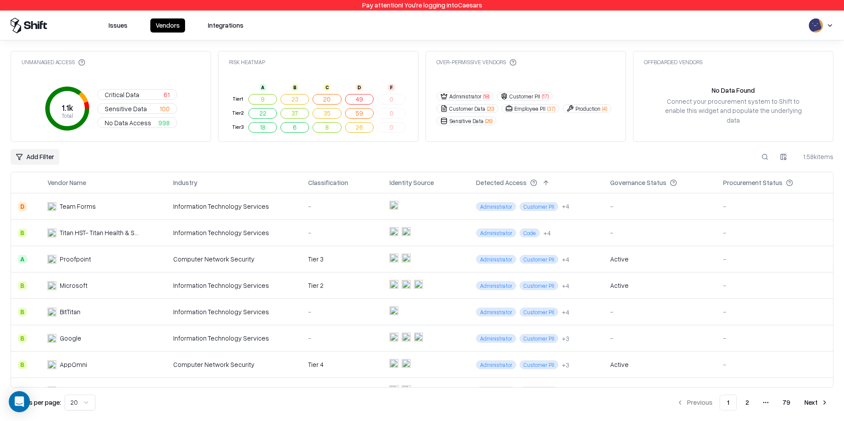
click at [120, 25] on button "Issues" at bounding box center [117, 25] width 29 height 14
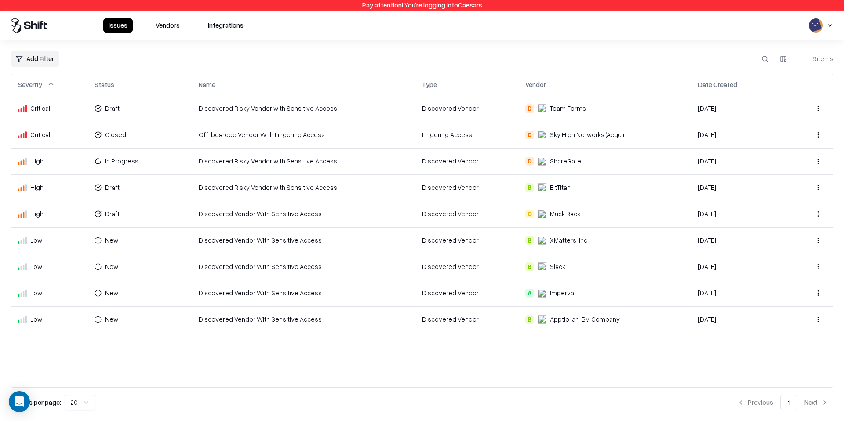
click at [174, 134] on td "Closed" at bounding box center [139, 135] width 104 height 26
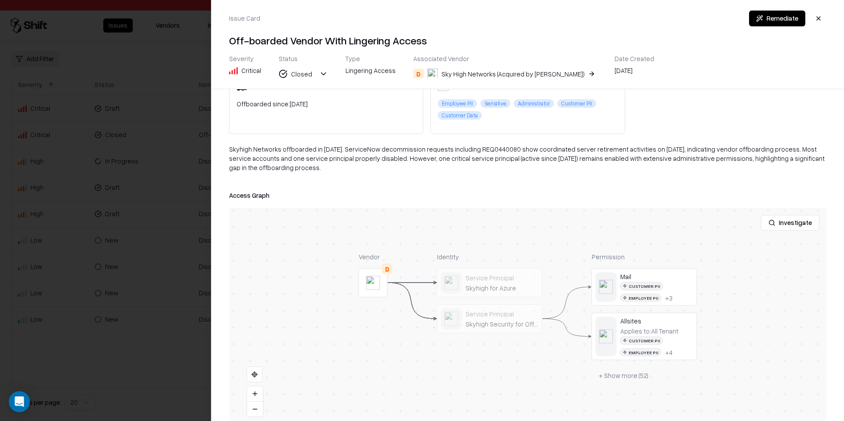
scroll to position [69, 0]
click at [631, 376] on button "+ Show more ( 52 )" at bounding box center [623, 373] width 64 height 16
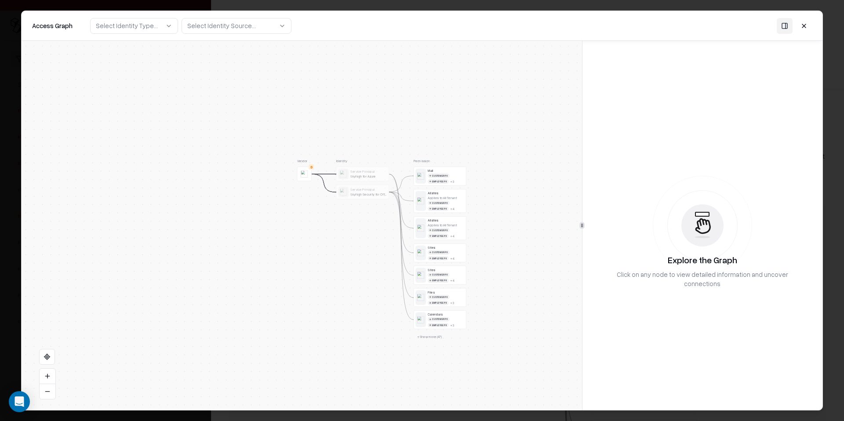
click at [433, 337] on button "+ Show more ( 47 )" at bounding box center [429, 337] width 32 height 8
click at [366, 178] on div "Skyhigh for Azure" at bounding box center [368, 176] width 36 height 4
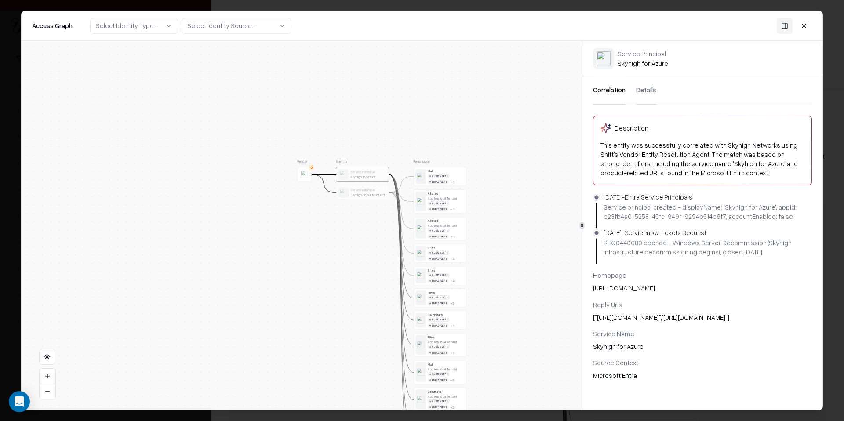
click at [367, 192] on div "Service Principal" at bounding box center [368, 190] width 36 height 4
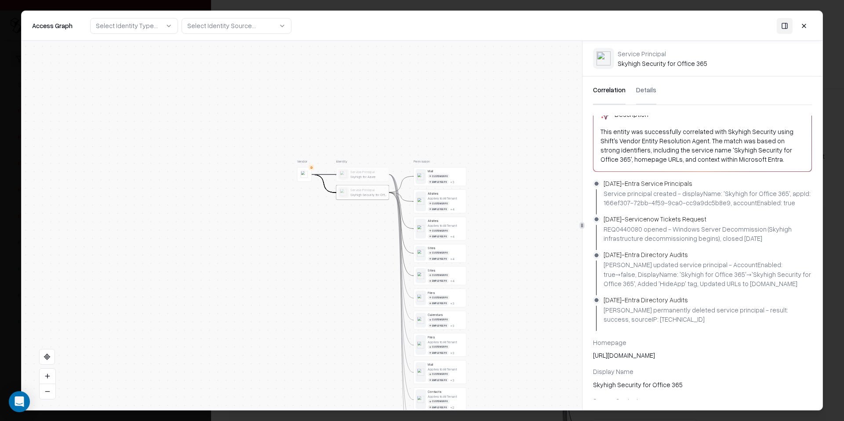
scroll to position [17, 0]
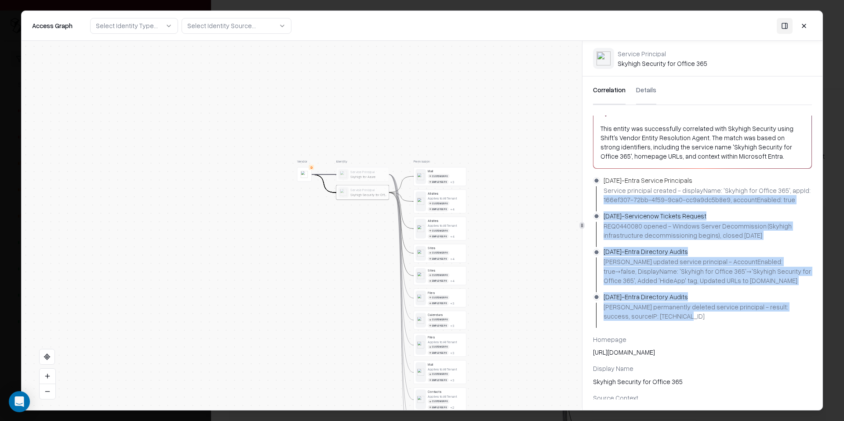
drag, startPoint x: 642, startPoint y: 320, endPoint x: 602, endPoint y: 195, distance: 131.3
click at [602, 195] on ul "[DATE] - Entra Service Principals Service principal created - displayName: 'Sky…" at bounding box center [702, 251] width 240 height 152
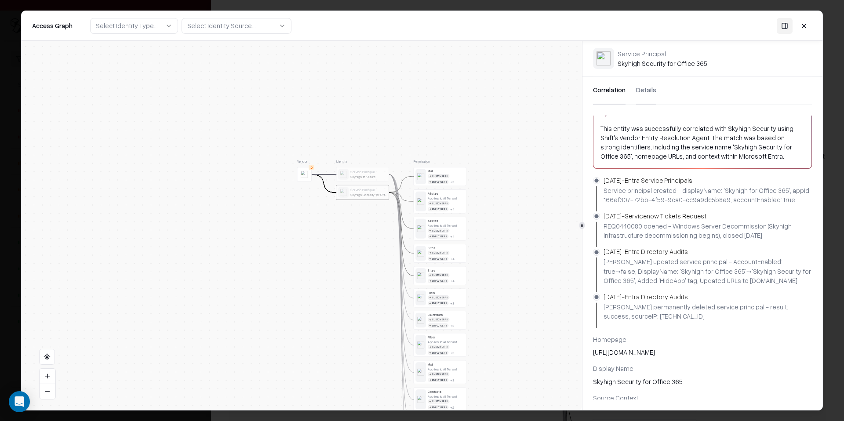
click at [605, 194] on div "Service principal created - displayName: 'Skyhigh for Office 365', appId: 166ef…" at bounding box center [709, 195] width 212 height 18
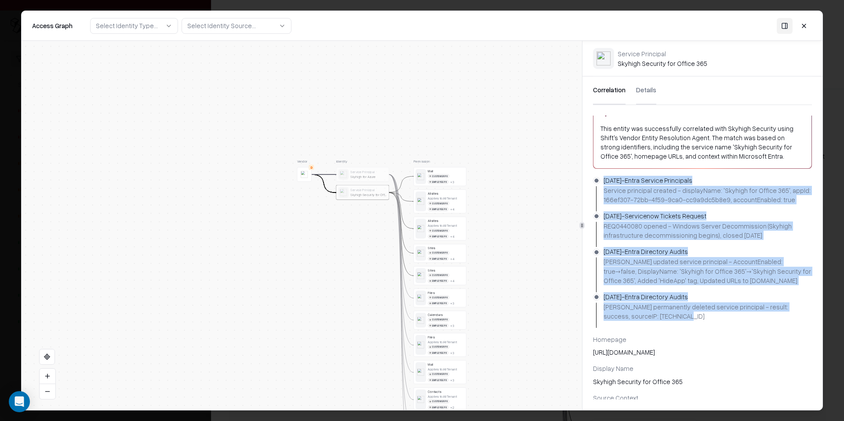
drag, startPoint x: 603, startPoint y: 179, endPoint x: 653, endPoint y: 315, distance: 144.7
click at [653, 315] on ul "[DATE] - Entra Service Principals Service principal created - displayName: 'Sky…" at bounding box center [702, 251] width 240 height 152
click at [653, 315] on div "[PERSON_NAME] permanently deleted service principal - result: success, sourceIP…" at bounding box center [709, 311] width 212 height 18
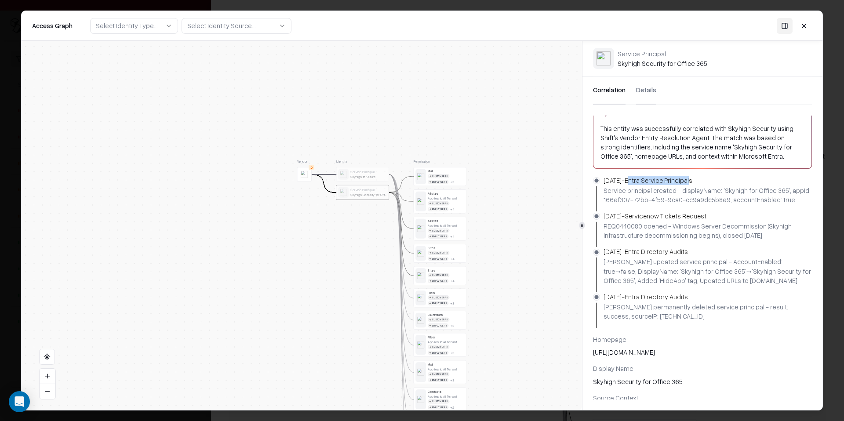
drag, startPoint x: 642, startPoint y: 181, endPoint x: 700, endPoint y: 180, distance: 57.6
click at [692, 180] on p "[DATE] - Entra Service Principals" at bounding box center [647, 179] width 89 height 9
drag, startPoint x: 725, startPoint y: 189, endPoint x: 732, endPoint y: 189, distance: 7.0
click at [732, 189] on div "Service principal created - displayName: 'Skyhigh for Office 365', appId: 166ef…" at bounding box center [709, 195] width 212 height 18
drag, startPoint x: 656, startPoint y: 219, endPoint x: 717, endPoint y: 215, distance: 60.8
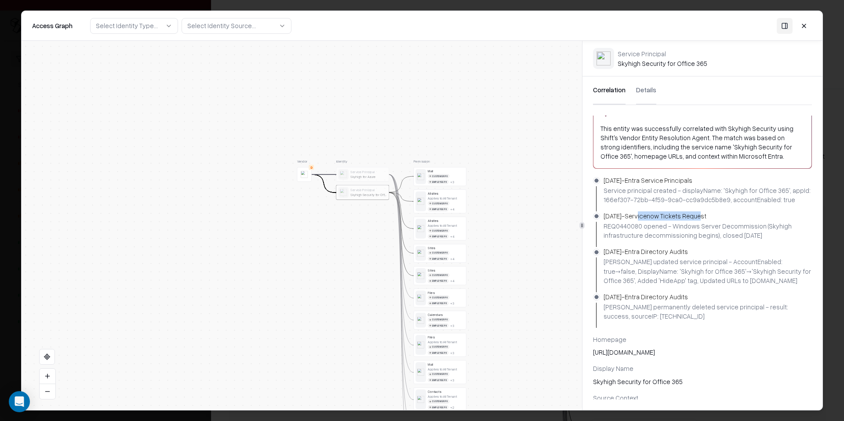
click at [706, 215] on p "[DATE] - Servicenow Tickets Request" at bounding box center [654, 215] width 103 height 9
drag, startPoint x: 675, startPoint y: 228, endPoint x: 756, endPoint y: 227, distance: 80.4
click at [756, 227] on div "REQ0440080 opened - Windows Server Decommission (Skyhigh infrastructure decommi…" at bounding box center [709, 230] width 212 height 18
click at [765, 227] on div "REQ0440080 opened - Windows Server Decommission (Skyhigh infrastructure decommi…" at bounding box center [709, 230] width 212 height 18
drag, startPoint x: 758, startPoint y: 226, endPoint x: 708, endPoint y: 236, distance: 51.1
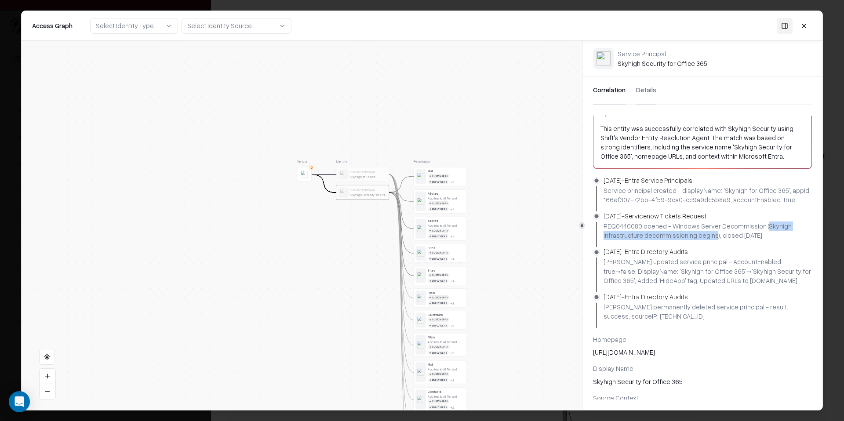
click at [708, 236] on div "REQ0440080 opened - Windows Server Decommission (Skyhigh infrastructure decommi…" at bounding box center [709, 230] width 212 height 18
copy div "Skyhigh infrastructure decommissioning begins"
click at [650, 251] on p "[DATE] - Entra Directory Audits" at bounding box center [645, 251] width 84 height 9
drag, startPoint x: 627, startPoint y: 251, endPoint x: 654, endPoint y: 249, distance: 27.4
click at [654, 249] on p "[DATE] - Entra Directory Audits" at bounding box center [645, 251] width 84 height 9
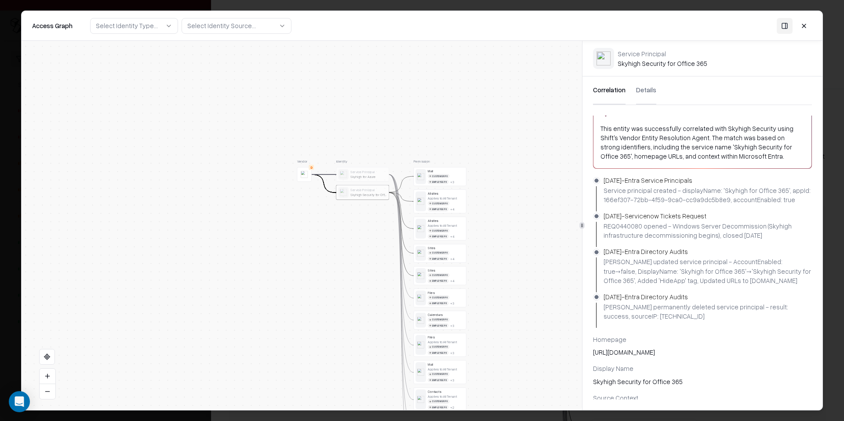
click at [654, 249] on p "[DATE] - Entra Directory Audits" at bounding box center [645, 251] width 84 height 9
click at [807, 24] on button at bounding box center [804, 26] width 16 height 16
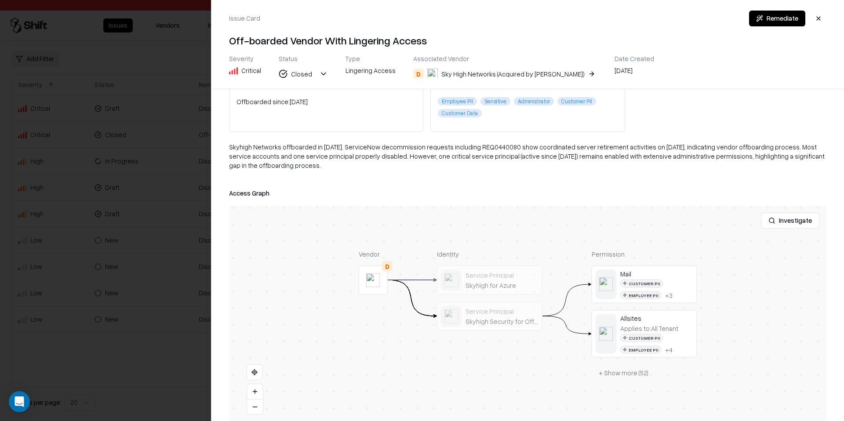
click at [156, 219] on div at bounding box center [422, 210] width 844 height 421
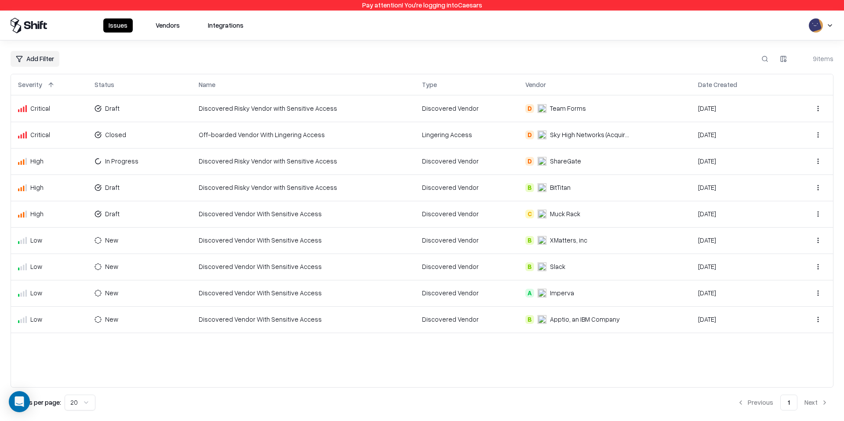
click at [173, 27] on button "Vendors" at bounding box center [167, 25] width 35 height 14
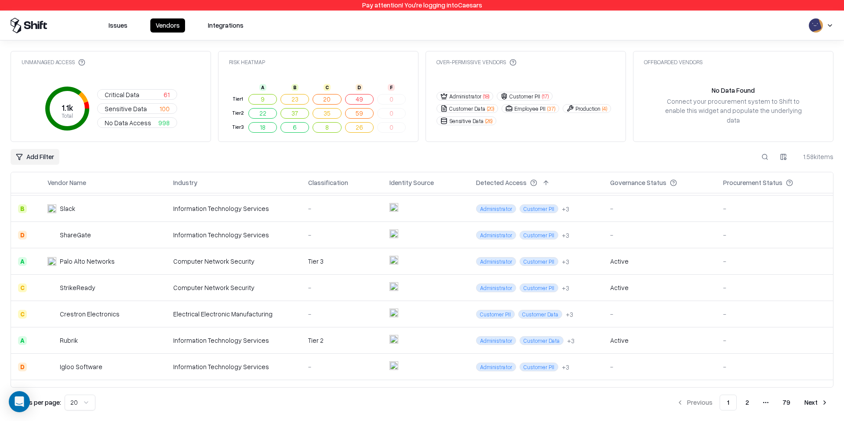
scroll to position [333, 0]
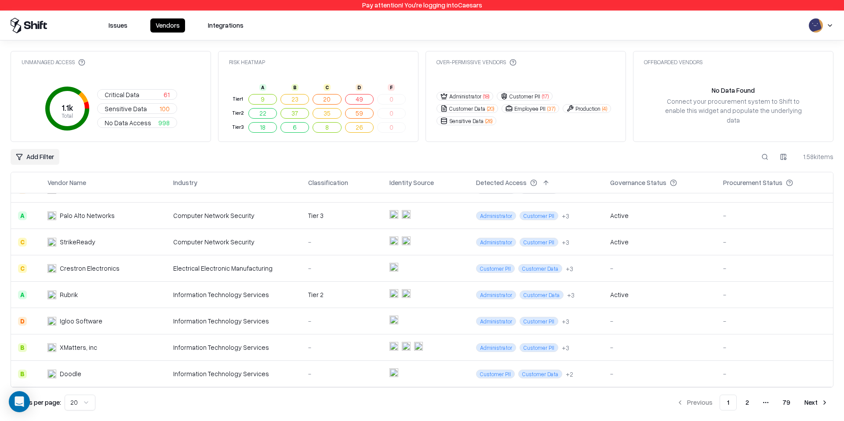
click at [303, 321] on td "-" at bounding box center [341, 321] width 81 height 26
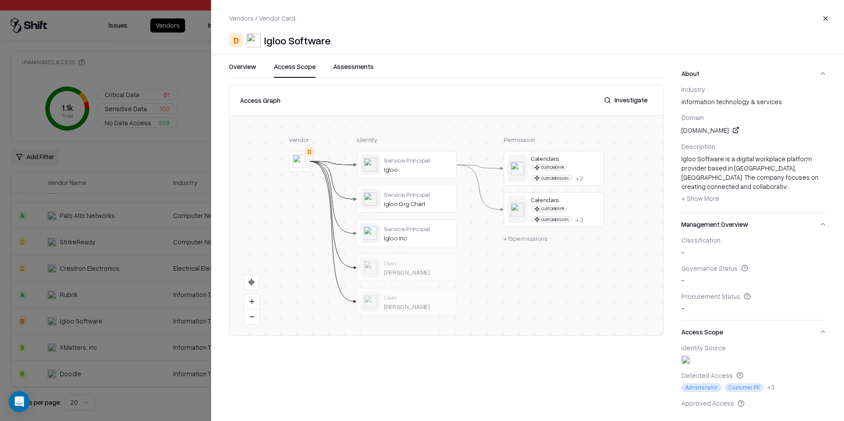
click at [304, 66] on button "Access Scope" at bounding box center [295, 70] width 42 height 16
click at [0, 0] on button at bounding box center [0, 0] width 0 height 0
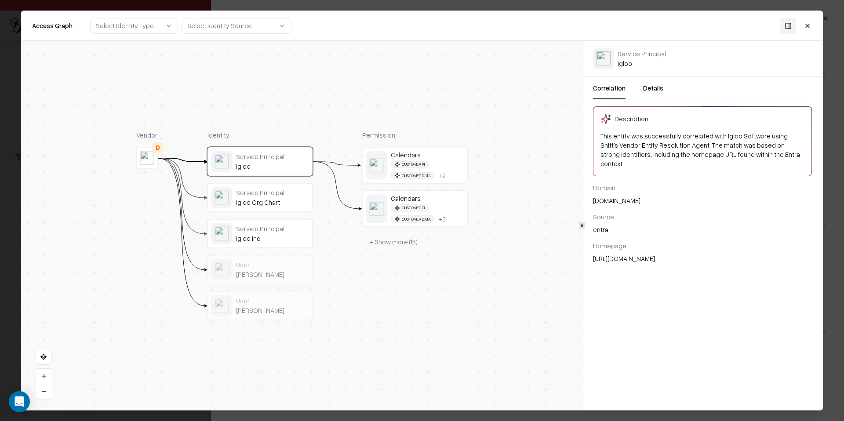
click at [437, 170] on div "Customer PII Customer Data + 2" at bounding box center [427, 170] width 73 height 18
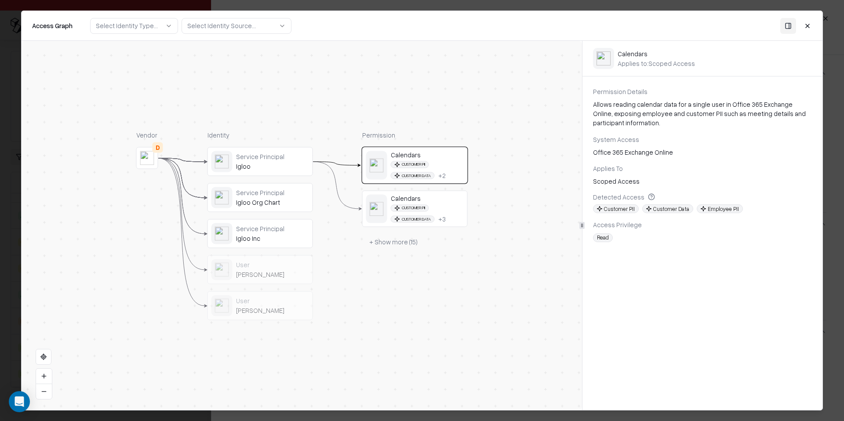
click at [430, 211] on div "Customer PII Customer Data + 3" at bounding box center [427, 213] width 73 height 18
click at [413, 245] on button "+ Show more ( 15 )" at bounding box center [393, 242] width 62 height 16
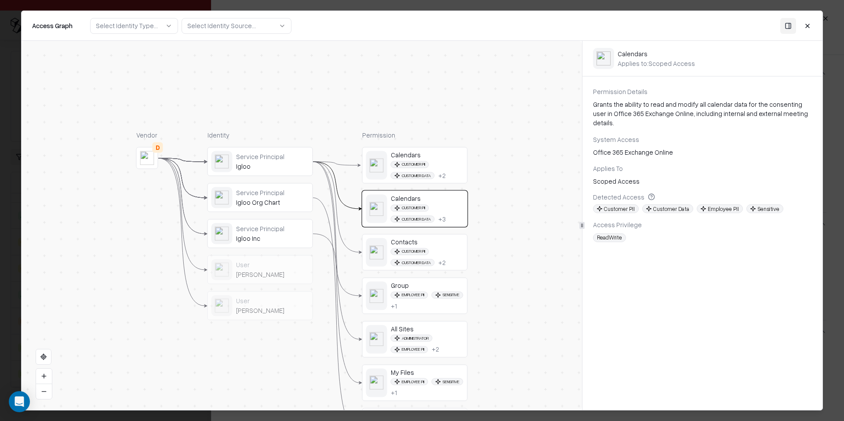
click at [415, 252] on span "Customer PII" at bounding box center [410, 251] width 38 height 7
click at [413, 291] on div "Group Employee PII Sensitive + 1" at bounding box center [427, 295] width 73 height 29
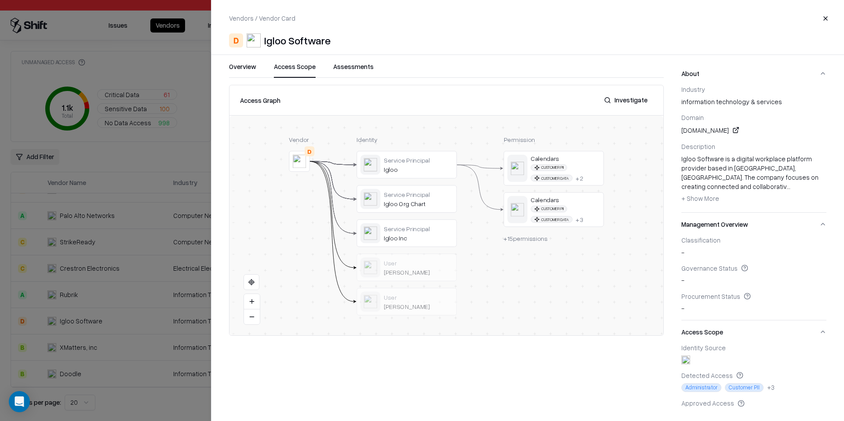
click at [177, 275] on div at bounding box center [422, 210] width 844 height 421
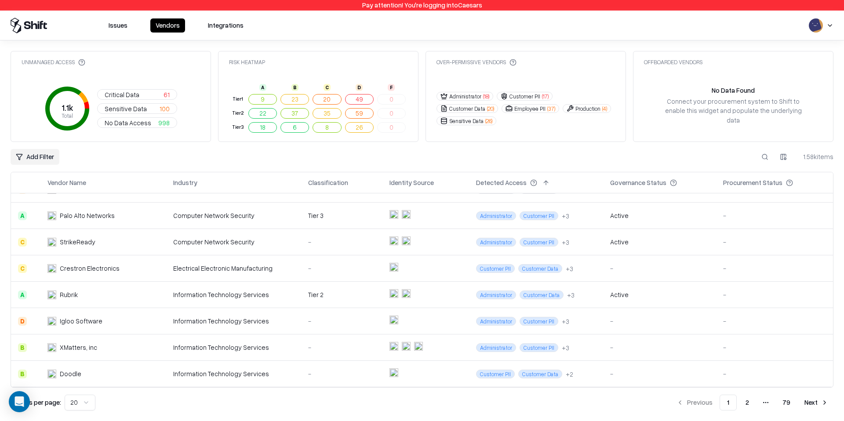
click at [130, 371] on div "Doodle" at bounding box center [92, 373] width 91 height 9
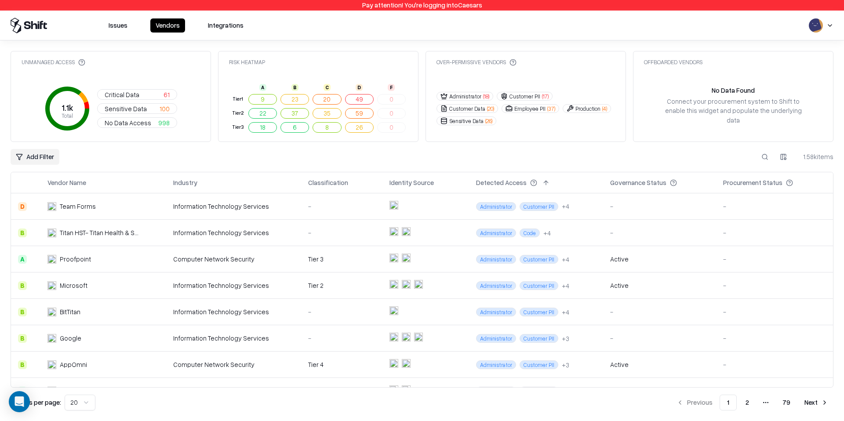
click at [116, 261] on div "Proofpoint" at bounding box center [92, 258] width 91 height 9
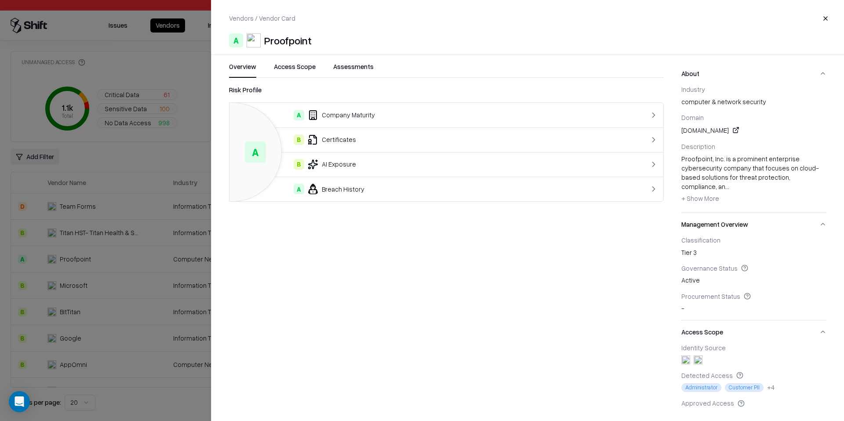
click at [302, 64] on button "Access Scope" at bounding box center [295, 70] width 42 height 16
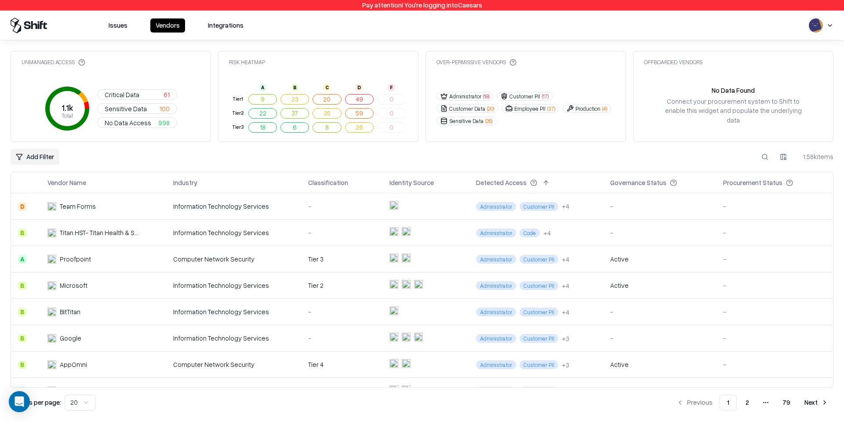
click at [765, 157] on button at bounding box center [765, 157] width 16 height 16
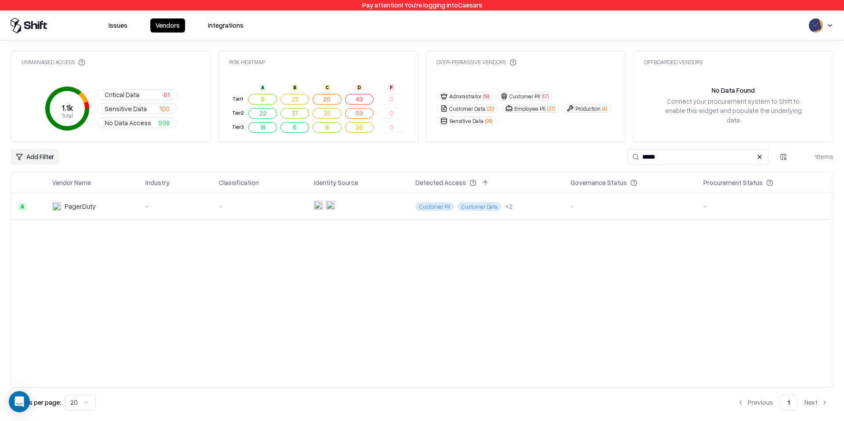
type input "*****"
click at [135, 211] on td "PagerDuty" at bounding box center [91, 206] width 93 height 26
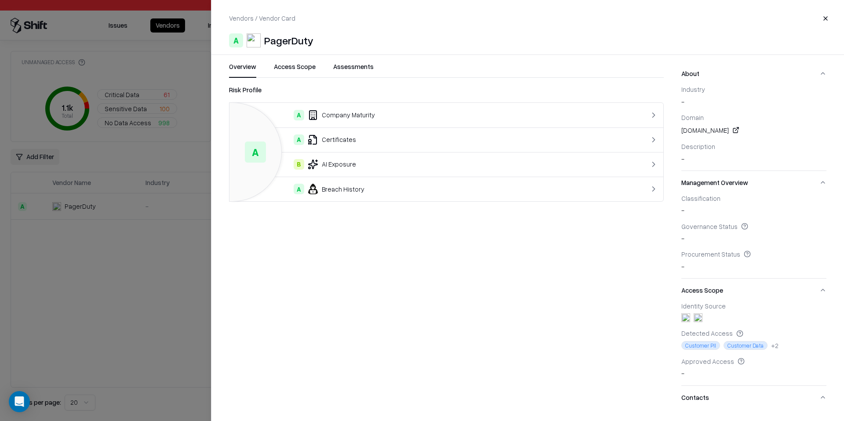
click at [279, 62] on button "Access Scope" at bounding box center [295, 70] width 42 height 16
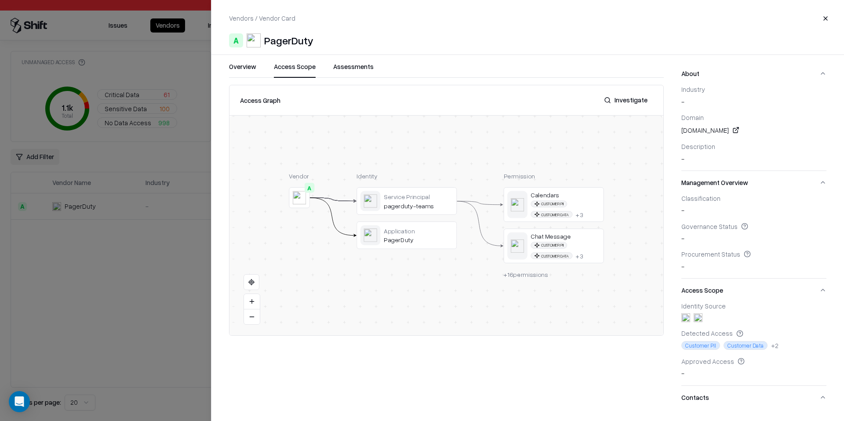
click at [0, 0] on button at bounding box center [0, 0] width 0 height 0
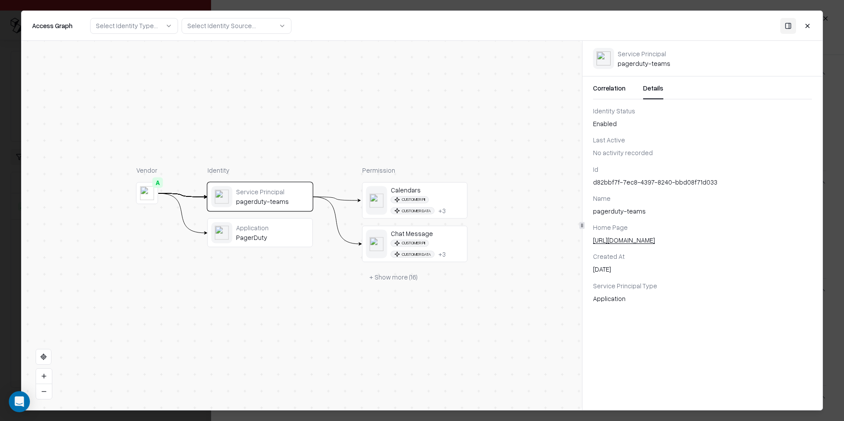
click at [648, 91] on button "Details" at bounding box center [653, 91] width 20 height 16
click at [637, 184] on div "d82bbf7f-7ec8-4397-8240-bbd08f71d033" at bounding box center [702, 182] width 219 height 9
copy div "d82bbf7f-7ec8-4397-8240-bbd08f71d033"
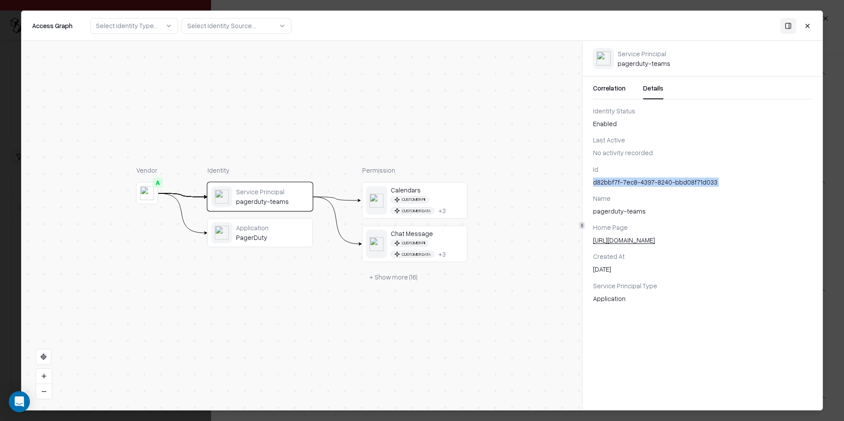
click at [400, 282] on button "+ Show more ( 16 )" at bounding box center [393, 277] width 62 height 16
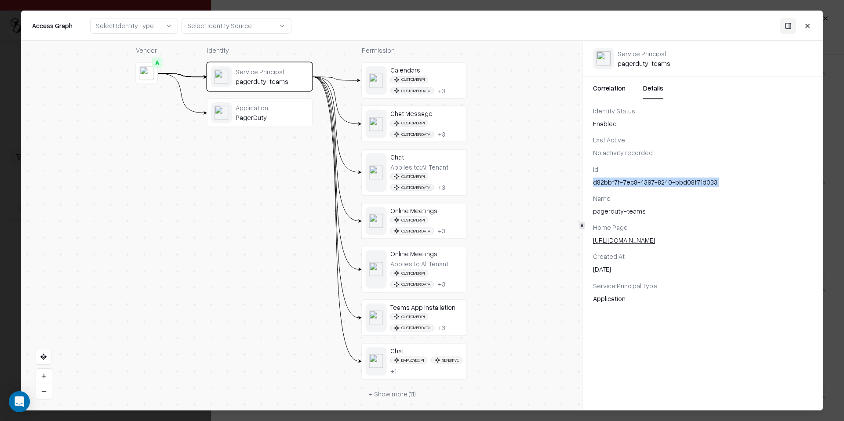
drag, startPoint x: 518, startPoint y: 317, endPoint x: 517, endPoint y: 197, distance: 119.9
click at [517, 197] on div "Vendor A Identity Service Principal pagerduty-teams Application PagerDuty Permi…" at bounding box center [302, 225] width 560 height 369
click at [393, 396] on button "+ Show more ( 11 )" at bounding box center [392, 394] width 61 height 16
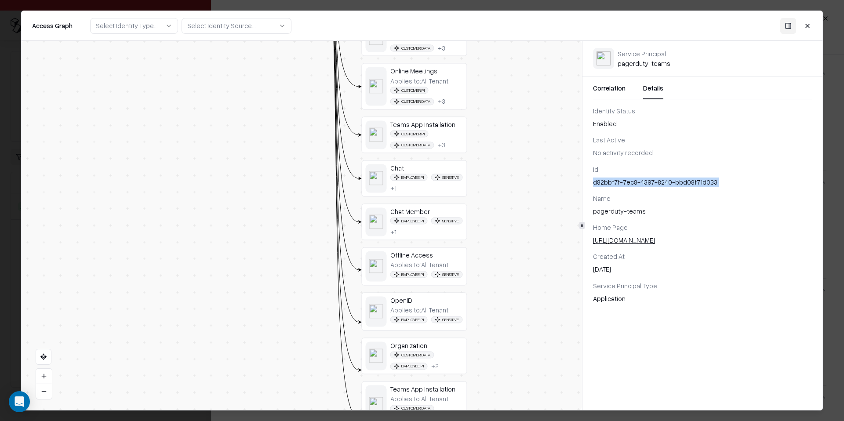
drag, startPoint x: 508, startPoint y: 336, endPoint x: 508, endPoint y: 152, distance: 184.1
click at [508, 152] on div "Vendor A Identity Service Principal pagerduty-teams Application PagerDuty Permi…" at bounding box center [302, 225] width 560 height 369
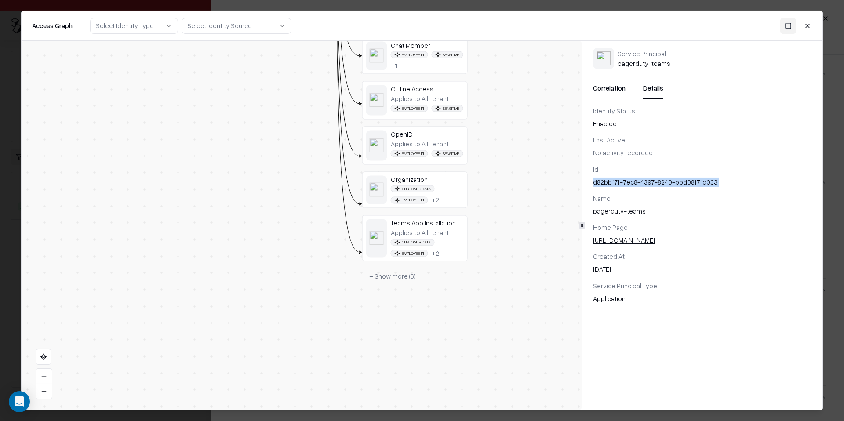
drag, startPoint x: 491, startPoint y: 325, endPoint x: 490, endPoint y: 164, distance: 160.8
click at [491, 160] on div "Vendor A Identity Service Principal pagerduty-teams Application PagerDuty Permi…" at bounding box center [302, 225] width 560 height 369
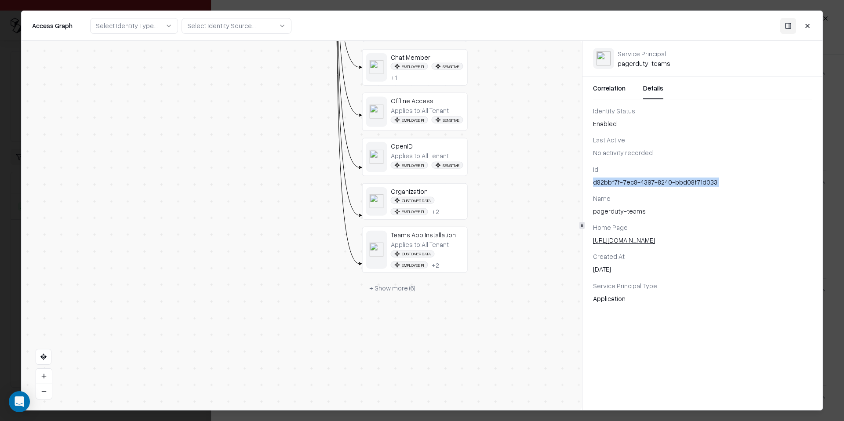
click at [395, 296] on button "+ Show more ( 6 )" at bounding box center [392, 288] width 60 height 16
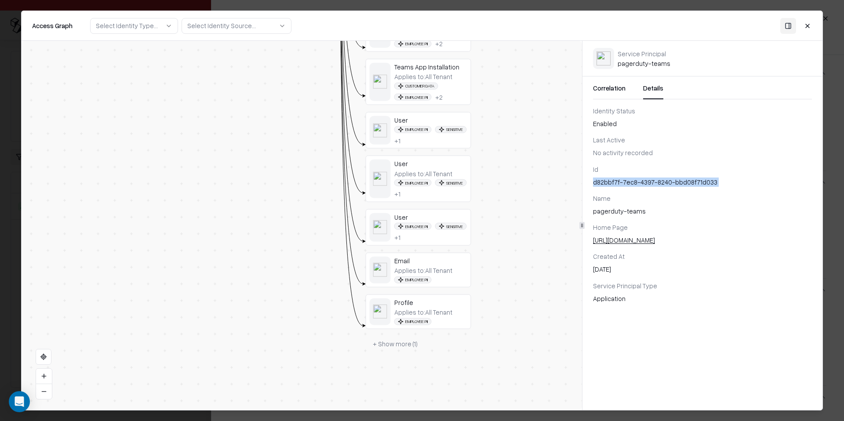
drag, startPoint x: 498, startPoint y: 312, endPoint x: 502, endPoint y: 144, distance: 167.9
click at [502, 144] on div "Vendor A Identity Service Principal pagerduty-teams Application PagerDuty Permi…" at bounding box center [302, 225] width 560 height 369
click at [406, 351] on button "+ Show more ( 1 )" at bounding box center [395, 344] width 59 height 16
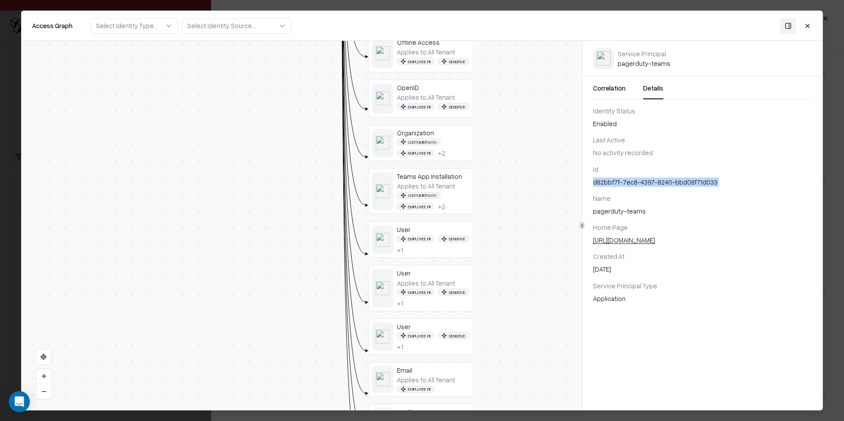
drag, startPoint x: 525, startPoint y: 231, endPoint x: 533, endPoint y: 429, distance: 198.3
click at [533, 420] on html "Pay attention! You're logging into Caesars Issues Vendors Integrations Unmanage…" at bounding box center [422, 210] width 844 height 421
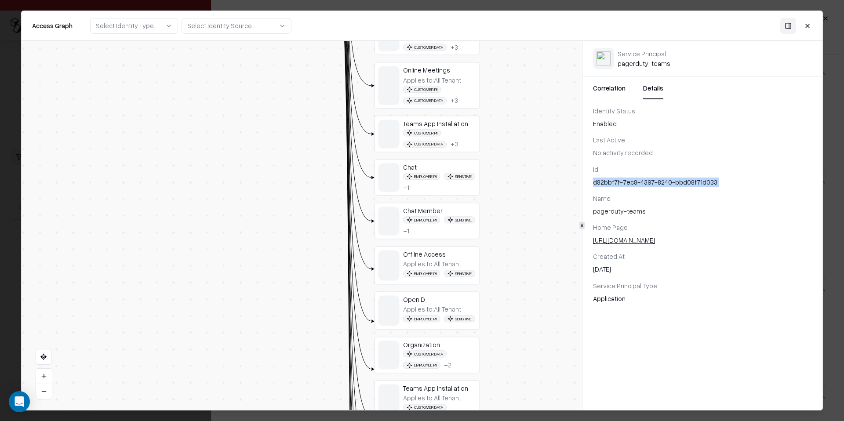
drag, startPoint x: 523, startPoint y: 120, endPoint x: 524, endPoint y: 281, distance: 160.8
click at [524, 281] on div "Vendor A Identity Service Principal pagerduty-teams Application PagerDuty Permi…" at bounding box center [302, 225] width 560 height 369
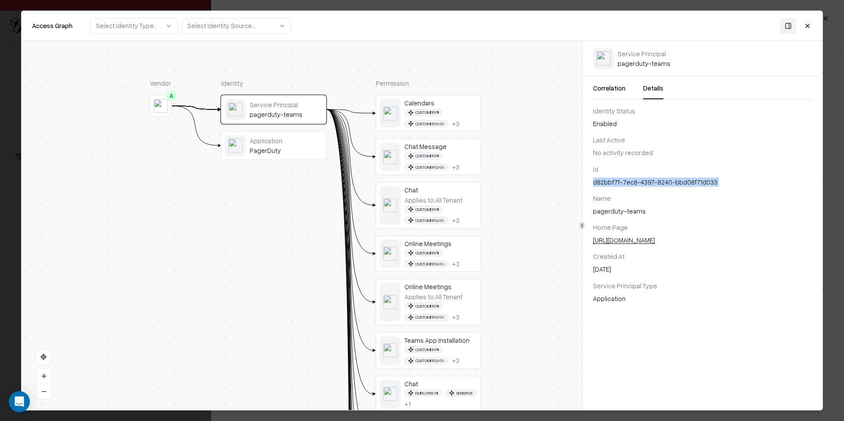
click at [521, 210] on div "Vendor A Identity Service Principal pagerduty-teams Application PagerDuty Permi…" at bounding box center [302, 225] width 560 height 369
click at [616, 213] on div "pagerduty-teams" at bounding box center [702, 211] width 219 height 9
click at [650, 183] on div "d82bbf7f-7ec8-4397-8240-bbd08f71d033" at bounding box center [702, 182] width 219 height 9
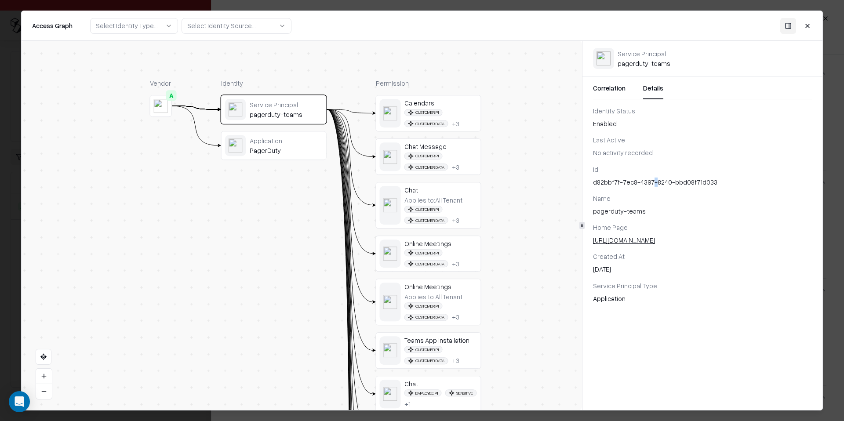
click at [650, 183] on div "d82bbf7f-7ec8-4397-8240-bbd08f71d033" at bounding box center [702, 182] width 219 height 9
copy div "d82bbf7f-7ec8-4397-8240-bbd08f71d033"
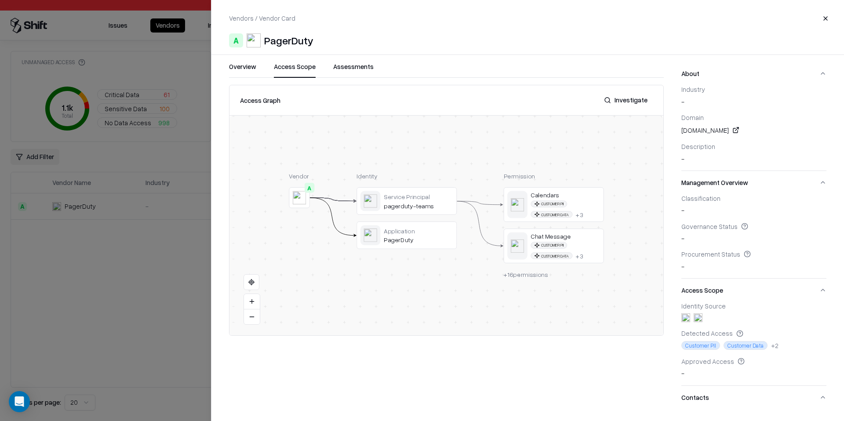
click at [117, 118] on div at bounding box center [422, 210] width 844 height 421
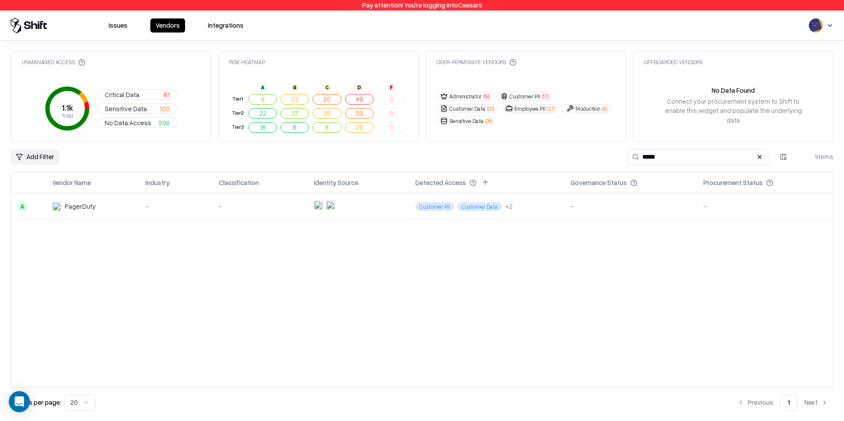
click at [117, 27] on button "Issues" at bounding box center [117, 25] width 29 height 14
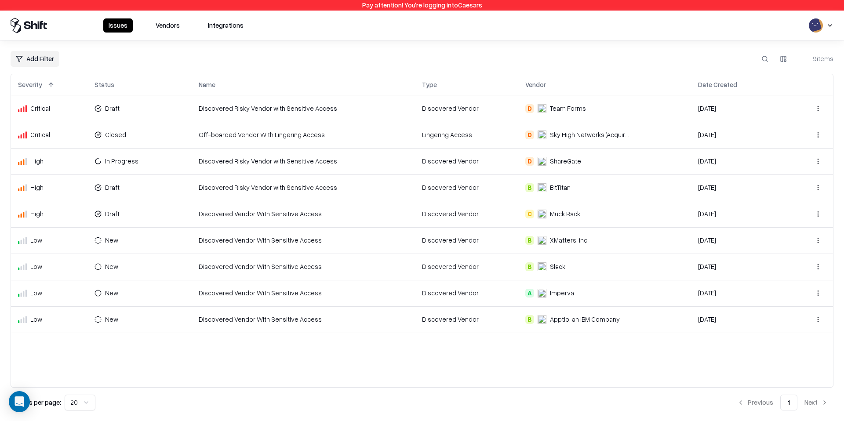
click at [332, 123] on td "Off-boarded Vendor With Lingering Access" at bounding box center [303, 135] width 223 height 26
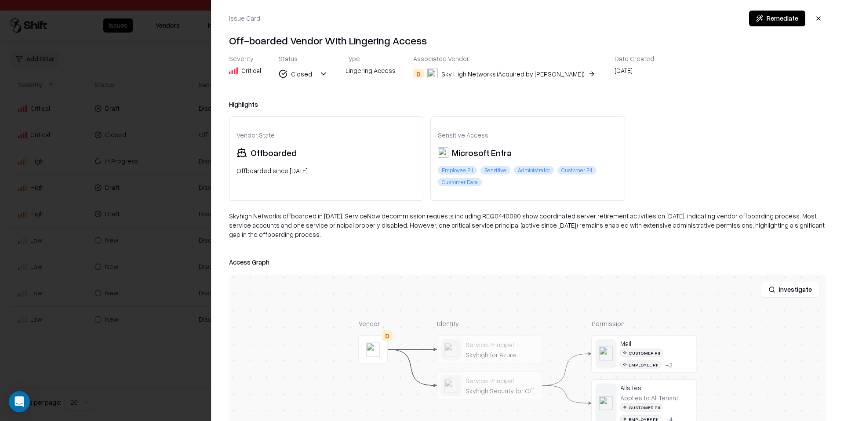
scroll to position [21, 0]
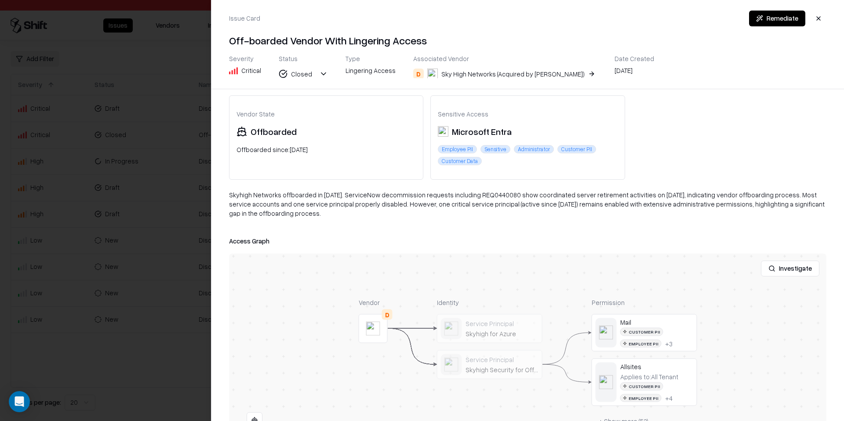
click at [497, 194] on div "Skyhigh Networks offboarded in [DATE]. ServiceNow decommission requests includi…" at bounding box center [527, 207] width 597 height 35
copy div "REQ0440080"
